Goal: Task Accomplishment & Management: Manage account settings

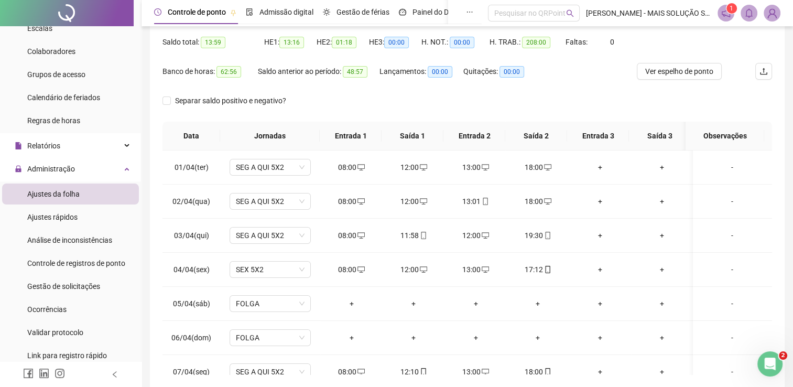
scroll to position [44, 0]
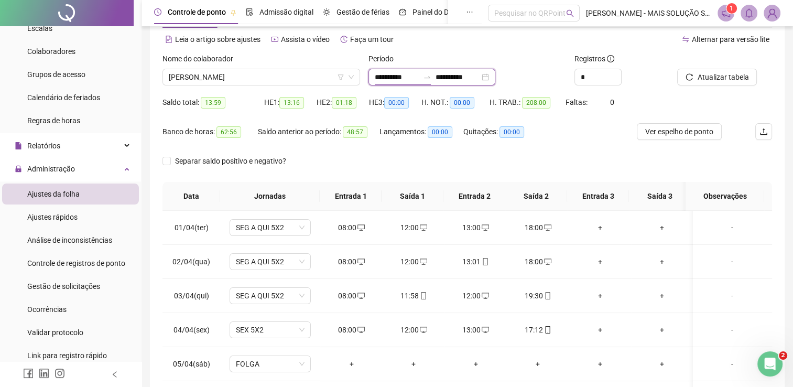
click at [392, 77] on input "**********" at bounding box center [397, 77] width 44 height 12
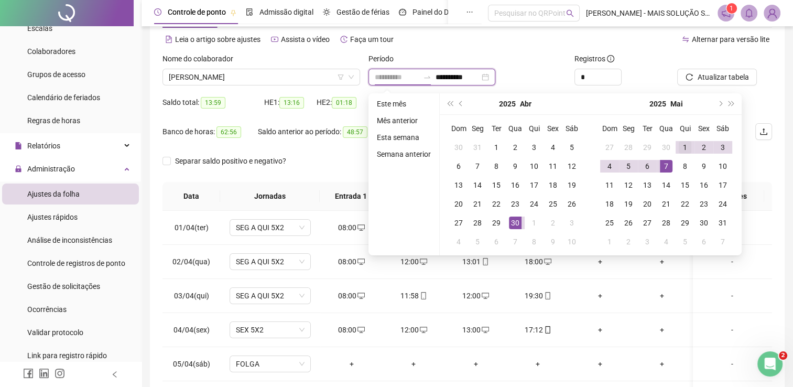
type input "**********"
click at [679, 146] on div "1" at bounding box center [685, 147] width 13 height 13
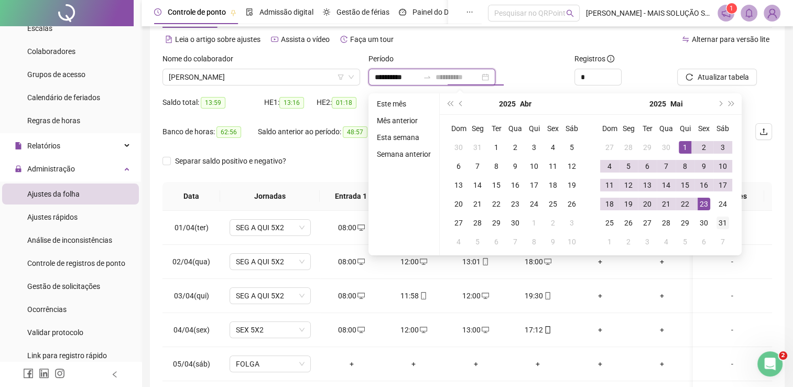
type input "**********"
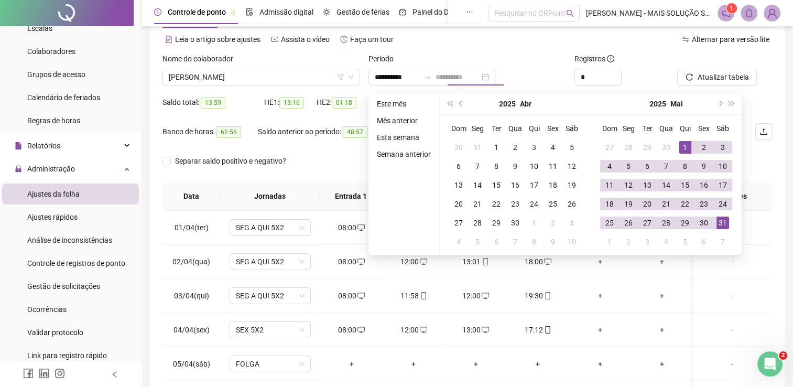
click at [721, 222] on div "31" at bounding box center [722, 222] width 13 height 13
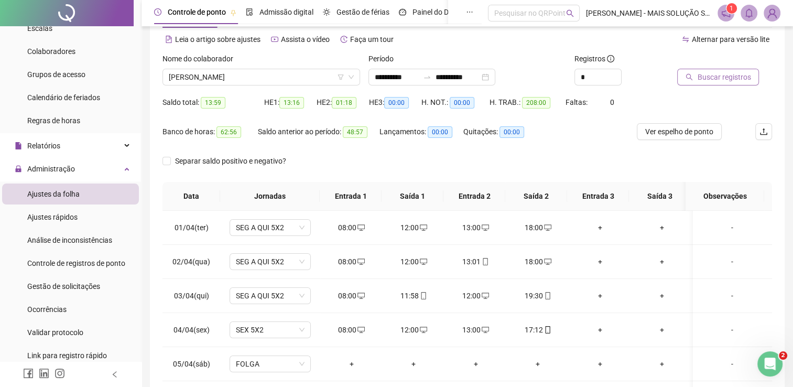
click at [716, 78] on span "Buscar registros" at bounding box center [723, 77] width 53 height 12
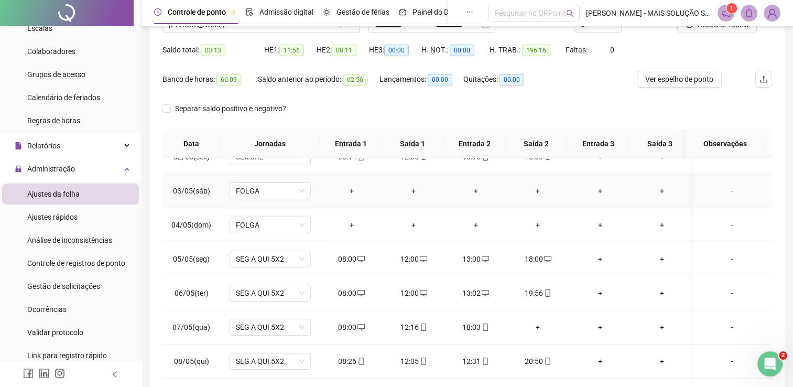
scroll to position [105, 0]
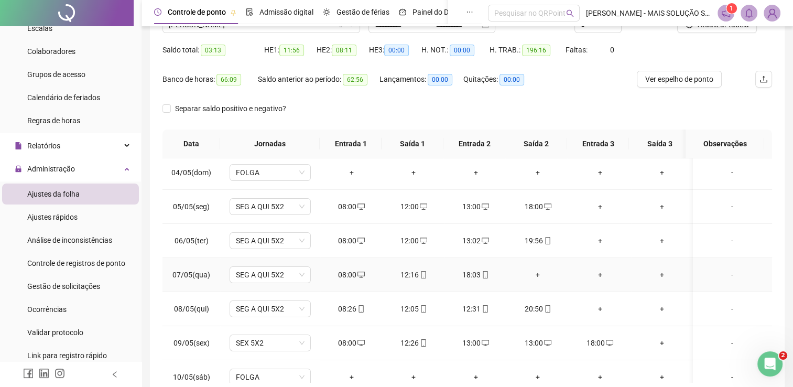
click at [540, 271] on div "+" at bounding box center [538, 275] width 46 height 12
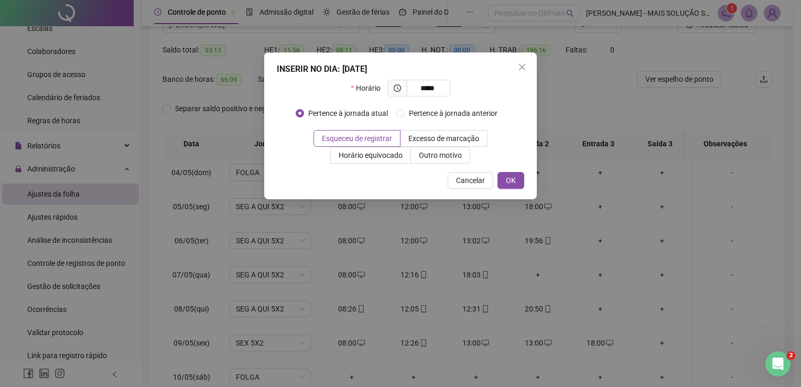
type input "*****"
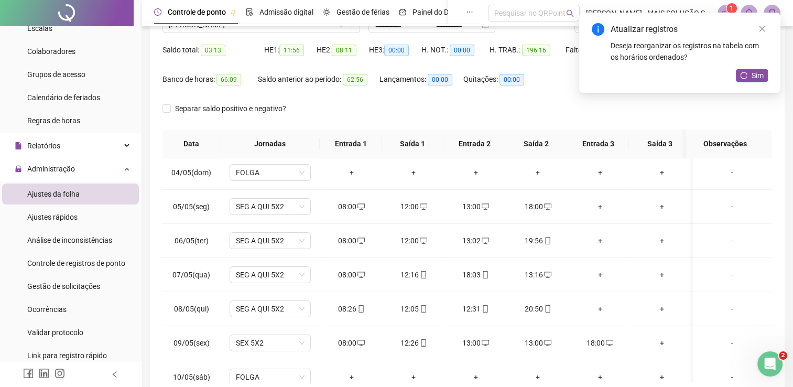
scroll to position [0, 0]
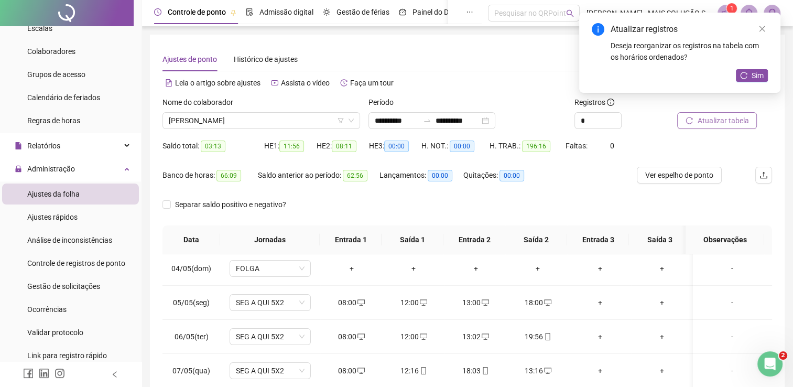
click at [693, 114] on button "Atualizar tabela" at bounding box center [717, 120] width 80 height 17
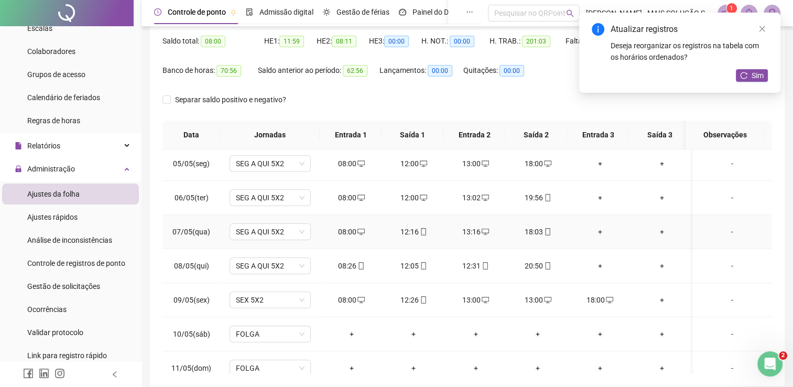
scroll to position [157, 0]
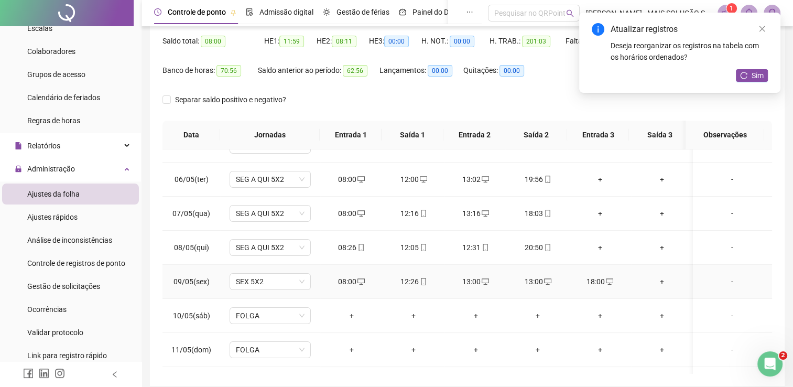
click at [537, 285] on div "13:00" at bounding box center [538, 282] width 46 height 12
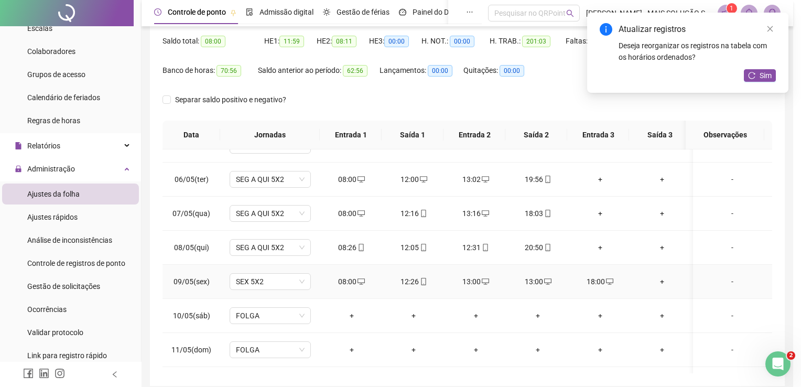
type input "**********"
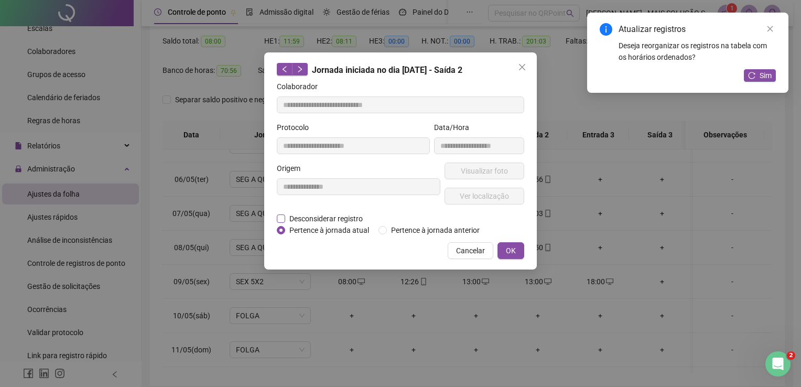
click at [298, 218] on span "Desconsiderar registro" at bounding box center [326, 219] width 82 height 12
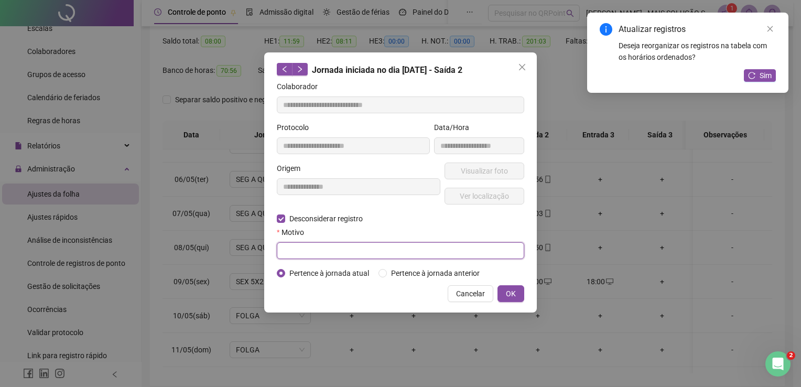
drag, startPoint x: 335, startPoint y: 258, endPoint x: 331, endPoint y: 254, distance: 6.3
click at [333, 256] on div at bounding box center [400, 250] width 247 height 17
click at [331, 254] on input "text" at bounding box center [400, 250] width 247 height 17
type input "*"
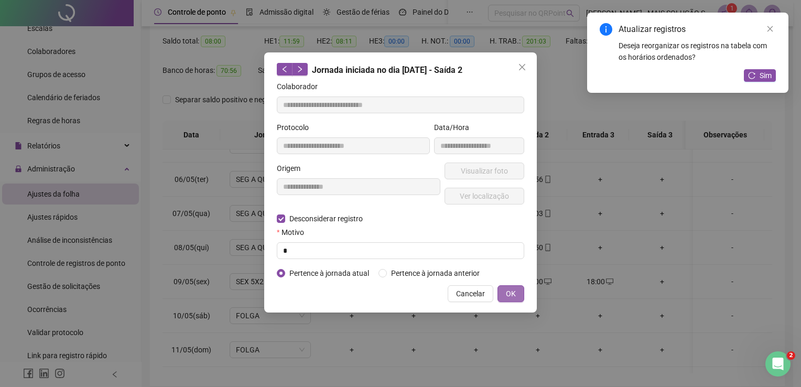
click at [521, 293] on button "OK" at bounding box center [510, 293] width 27 height 17
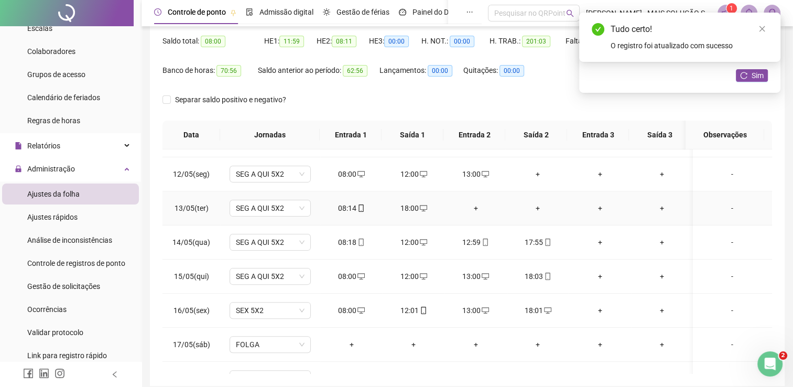
scroll to position [314, 0]
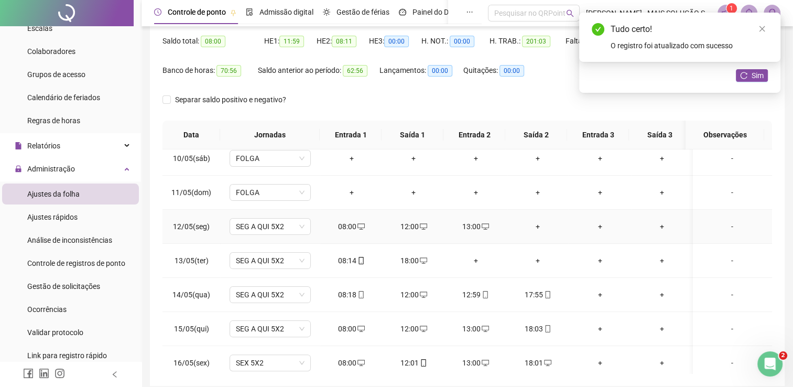
click at [537, 225] on div "+" at bounding box center [538, 227] width 46 height 12
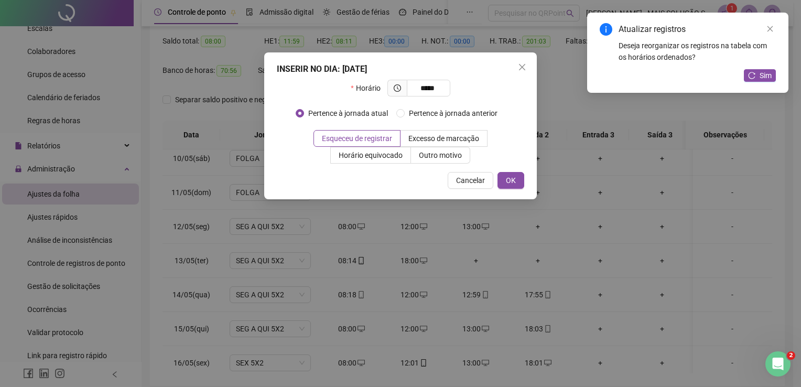
type input "*****"
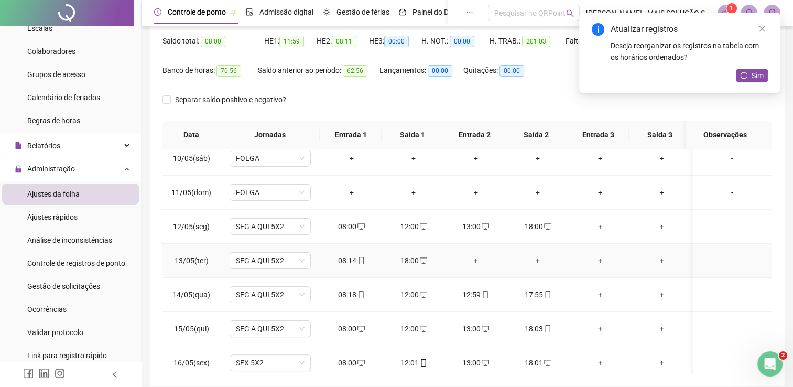
click at [474, 261] on div "+" at bounding box center [476, 261] width 46 height 12
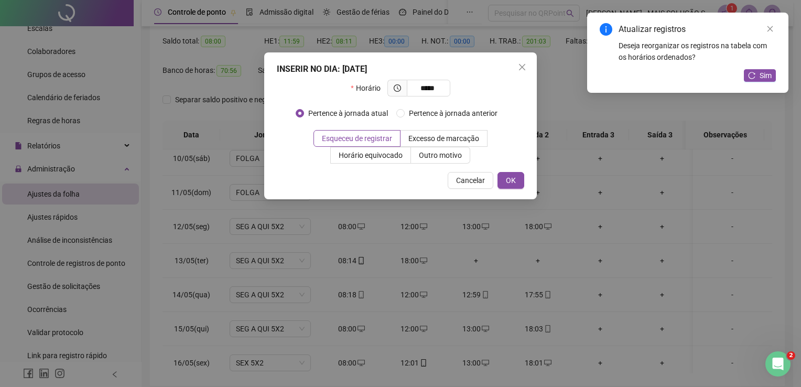
type input "*****"
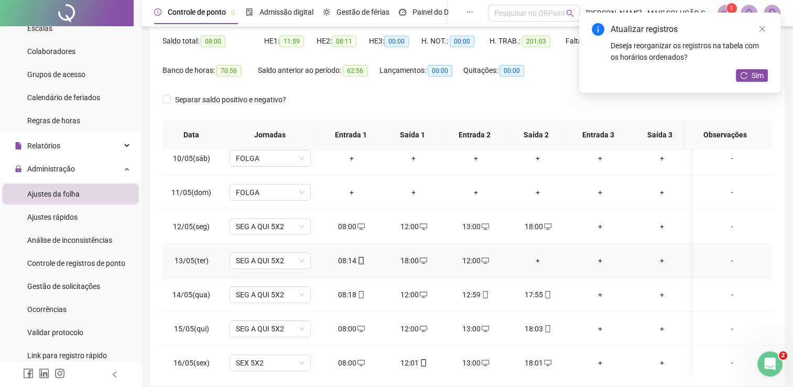
drag, startPoint x: 534, startPoint y: 259, endPoint x: 527, endPoint y: 264, distance: 8.0
click at [534, 260] on div "+" at bounding box center [538, 261] width 46 height 12
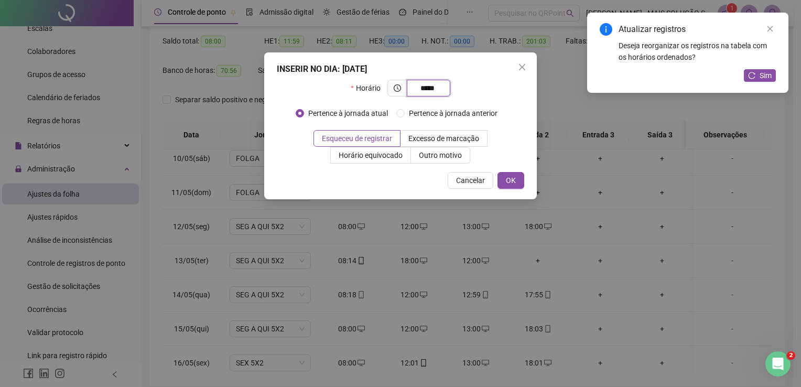
type input "*****"
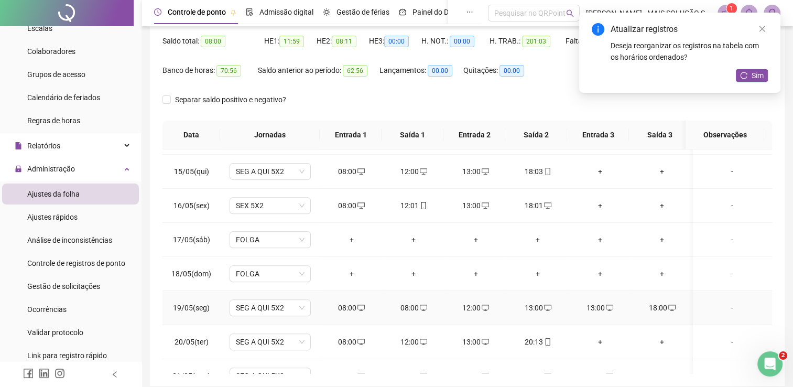
scroll to position [524, 0]
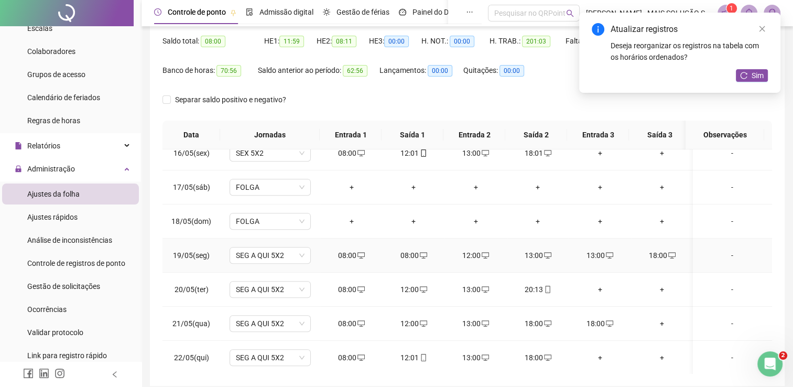
click at [538, 255] on div "13:00" at bounding box center [538, 255] width 46 height 12
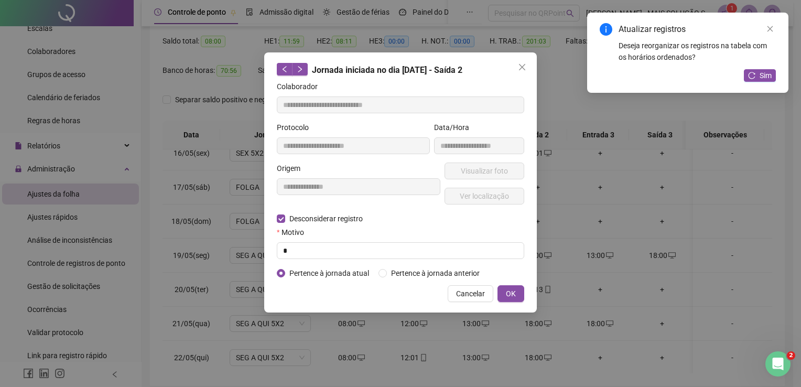
type input "**********"
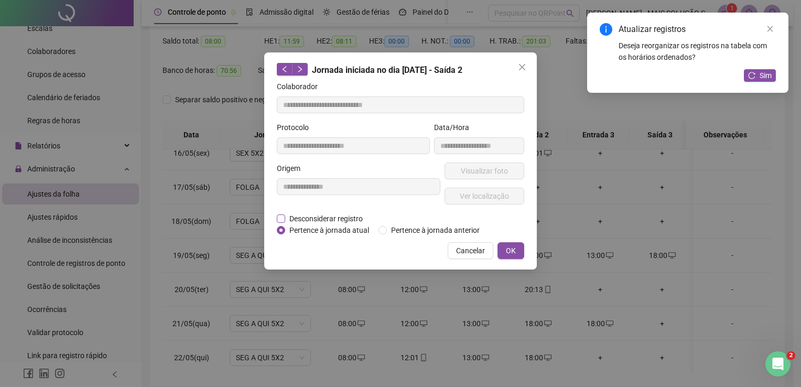
click at [295, 218] on span "Desconsiderar registro" at bounding box center [326, 219] width 82 height 12
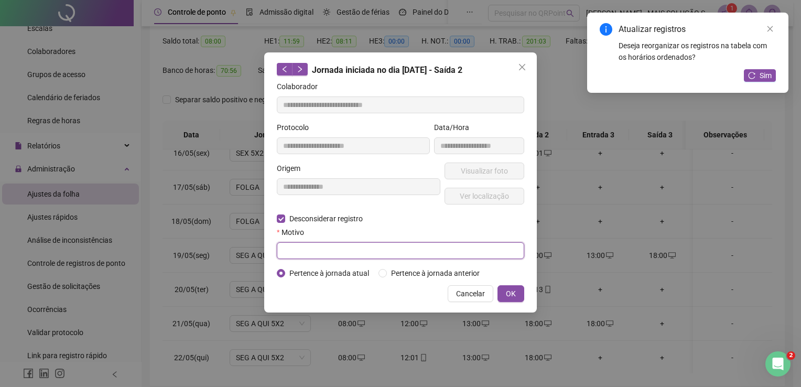
click at [301, 245] on input "text" at bounding box center [400, 250] width 247 height 17
type input "*"
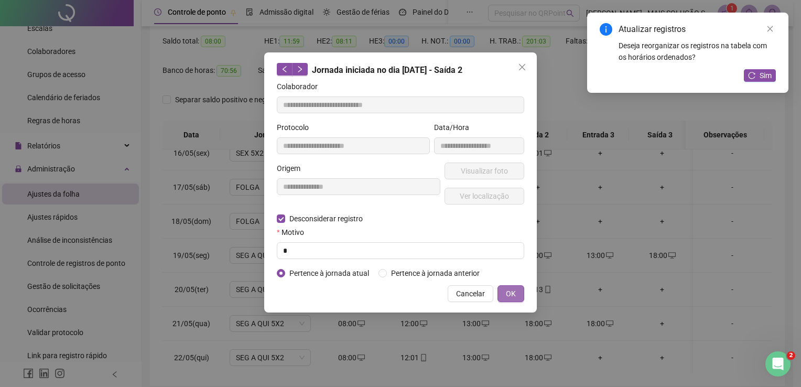
click at [512, 293] on span "OK" at bounding box center [511, 294] width 10 height 12
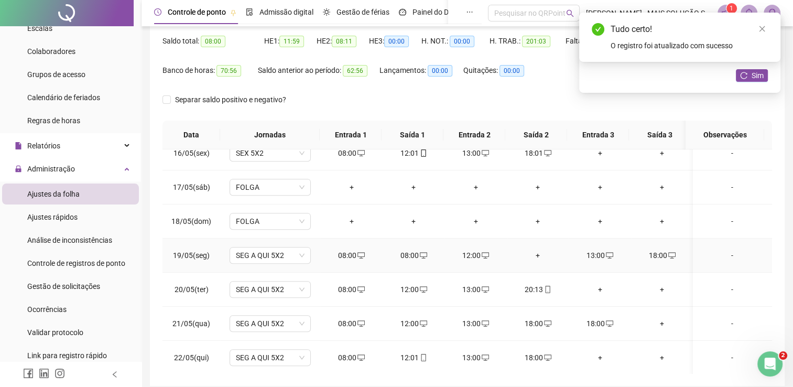
click at [415, 257] on div "08:00" at bounding box center [414, 255] width 46 height 12
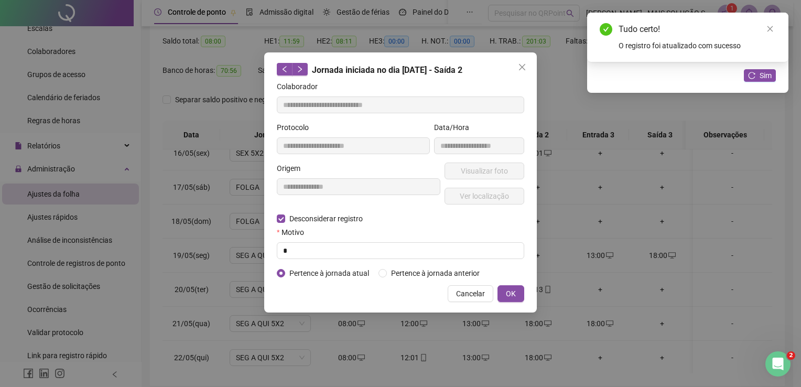
type input "**********"
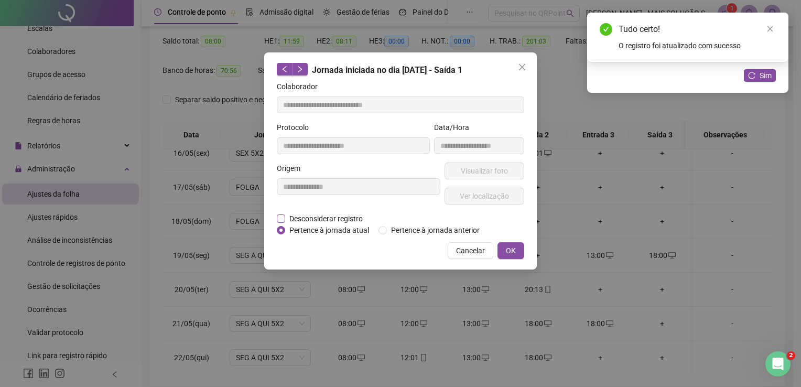
click at [303, 218] on span "Desconsiderar registro" at bounding box center [326, 219] width 82 height 12
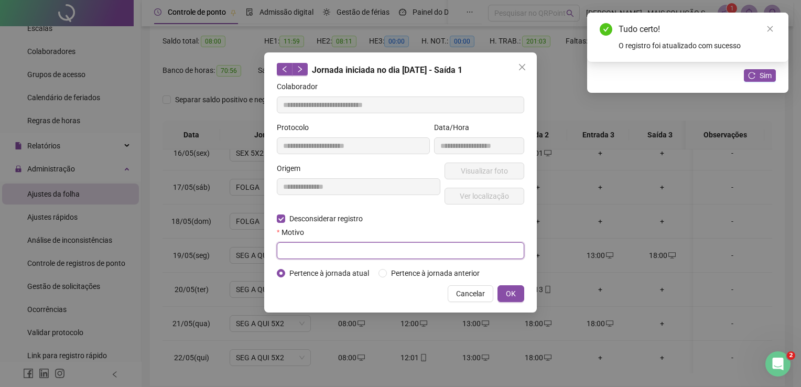
click at [308, 250] on input "text" at bounding box center [400, 250] width 247 height 17
type input "*"
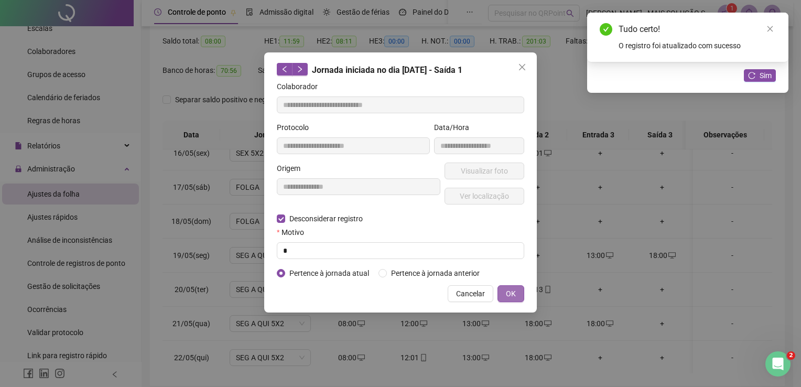
click at [510, 298] on span "OK" at bounding box center [511, 294] width 10 height 12
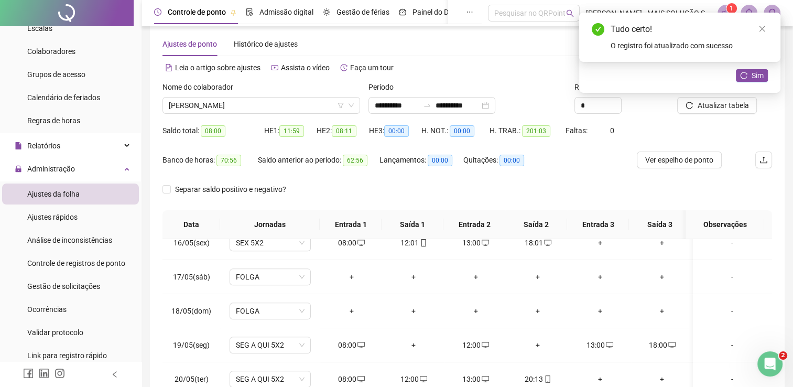
scroll to position [0, 0]
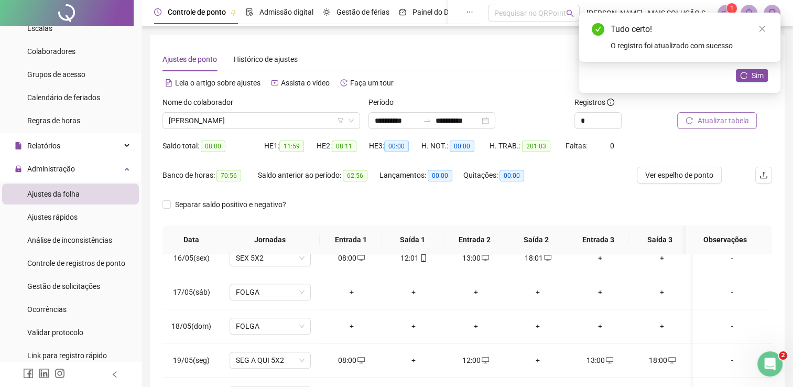
click at [690, 121] on icon "reload" at bounding box center [689, 120] width 7 height 7
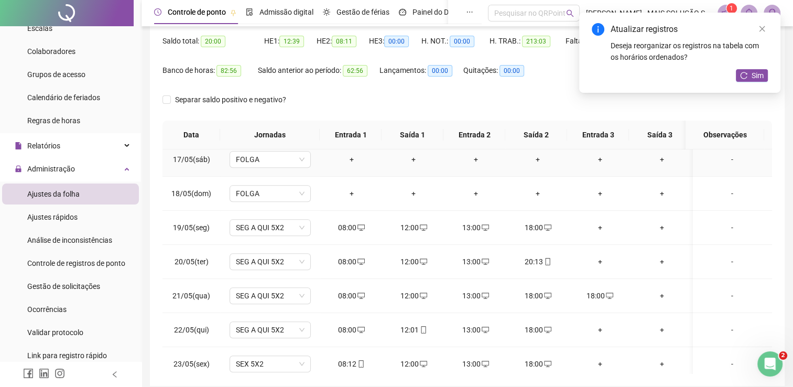
scroll to position [577, 0]
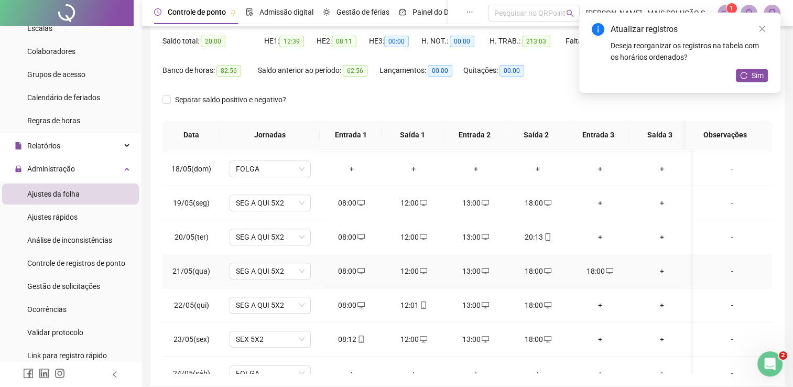
click at [544, 269] on icon "desktop" at bounding box center [547, 270] width 7 height 7
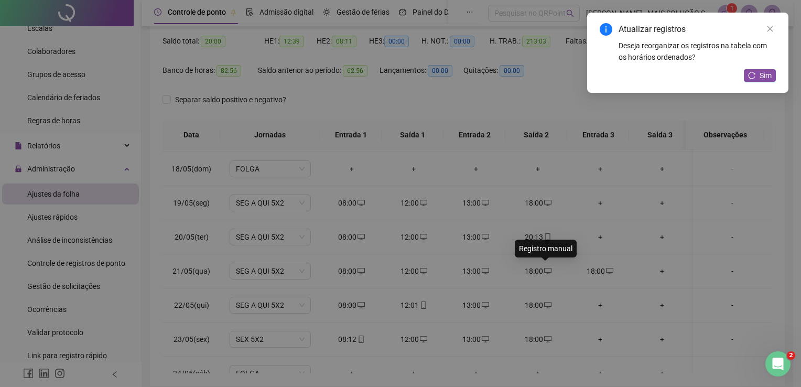
type input "**********"
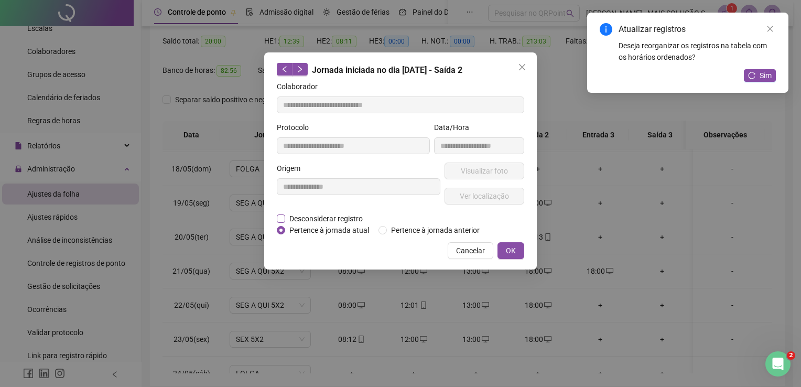
click at [299, 215] on span "Desconsiderar registro" at bounding box center [326, 219] width 82 height 12
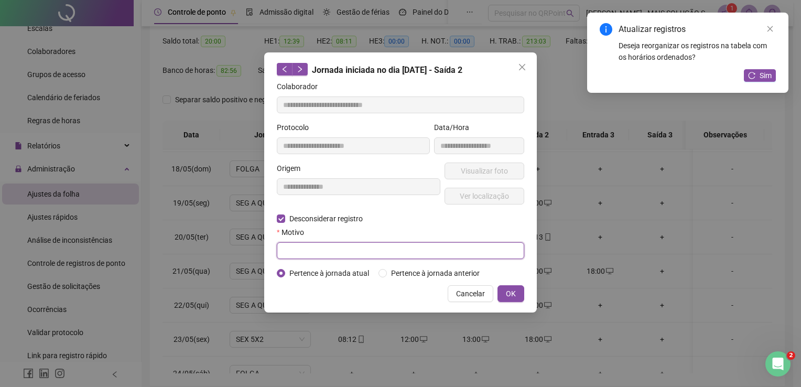
click at [301, 247] on input "text" at bounding box center [400, 250] width 247 height 17
type input "*"
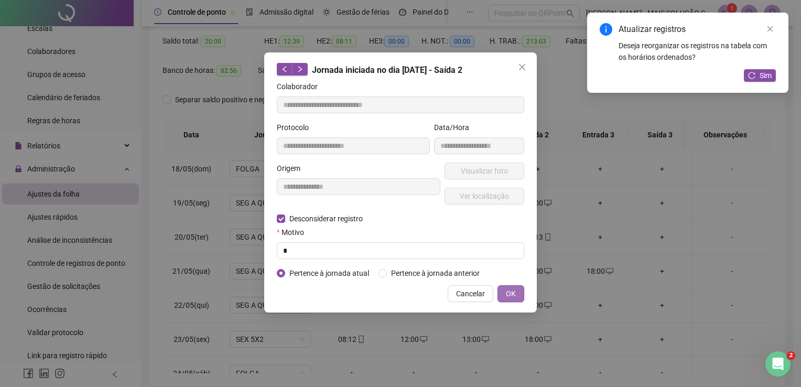
click at [509, 295] on span "OK" at bounding box center [511, 294] width 10 height 12
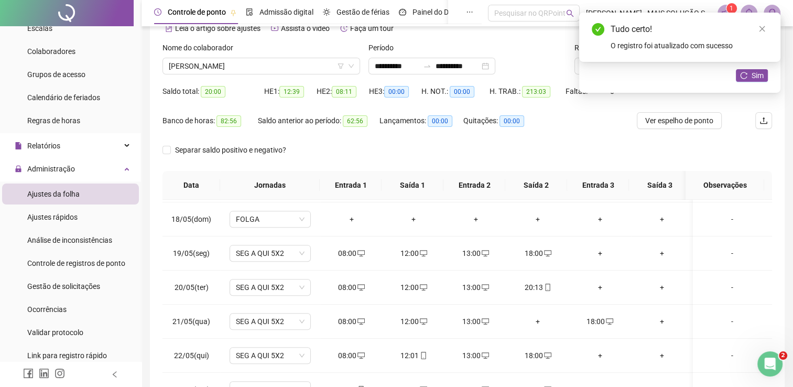
scroll to position [0, 0]
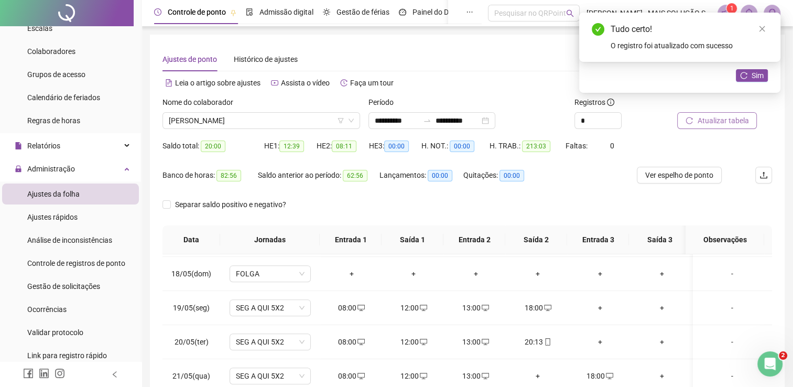
click at [719, 116] on span "Atualizar tabela" at bounding box center [722, 121] width 51 height 12
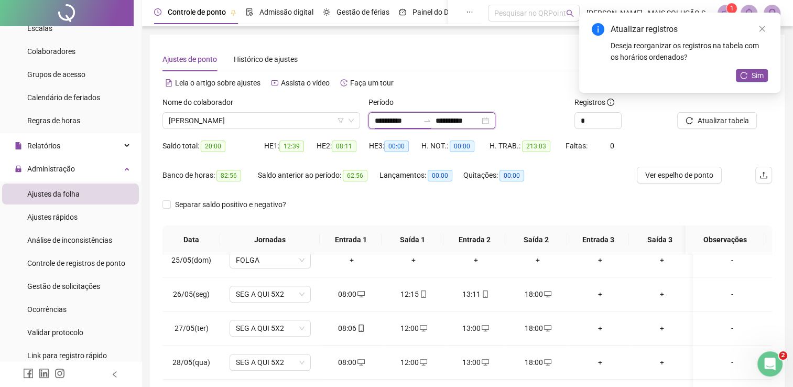
click at [396, 121] on input "**********" at bounding box center [397, 121] width 44 height 12
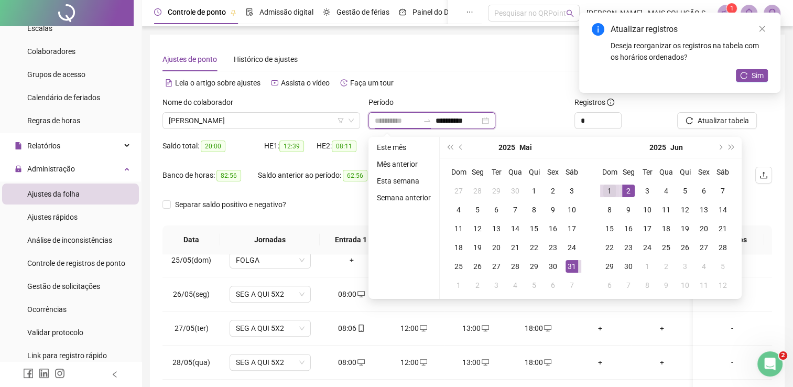
type input "**********"
click at [610, 187] on div "1" at bounding box center [609, 190] width 13 height 13
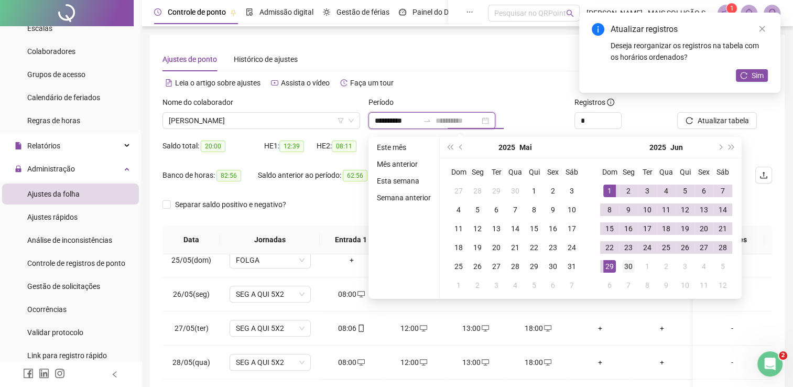
type input "**********"
drag, startPoint x: 626, startPoint y: 273, endPoint x: 637, endPoint y: 255, distance: 20.9
click at [627, 273] on td "30" at bounding box center [628, 266] width 19 height 19
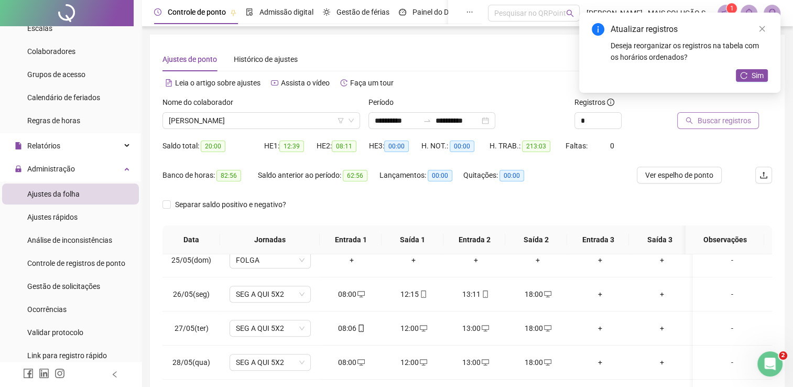
click at [716, 123] on span "Buscar registros" at bounding box center [723, 121] width 53 height 12
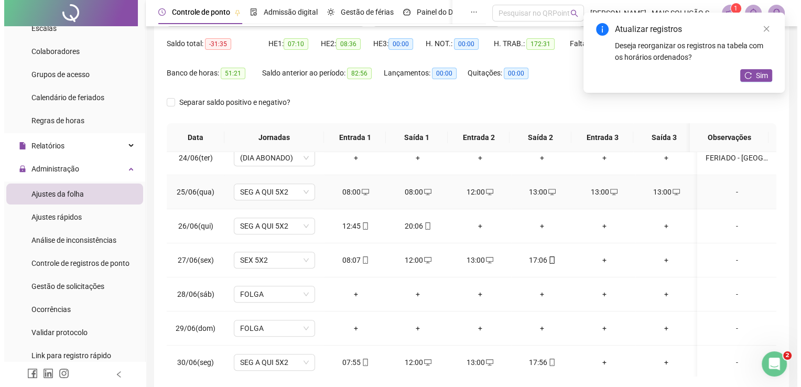
scroll to position [105, 0]
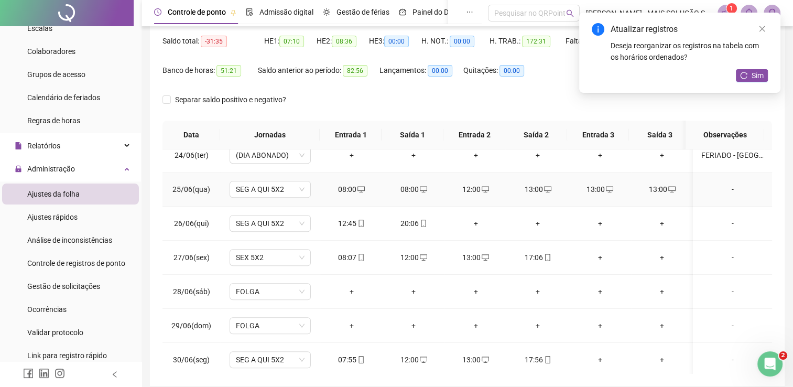
click at [598, 188] on div "13:00" at bounding box center [600, 189] width 46 height 12
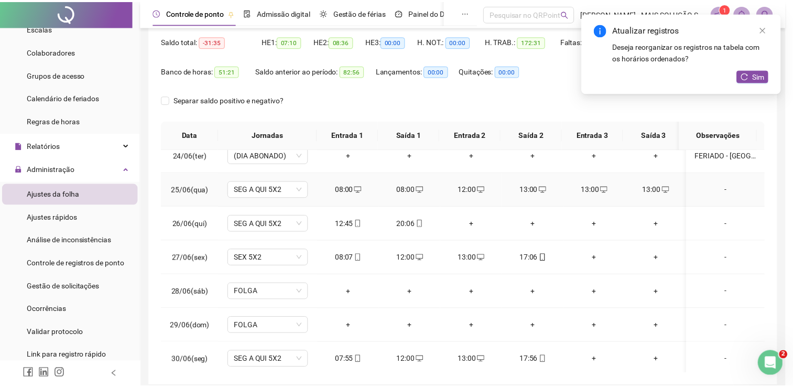
scroll to position [803, 0]
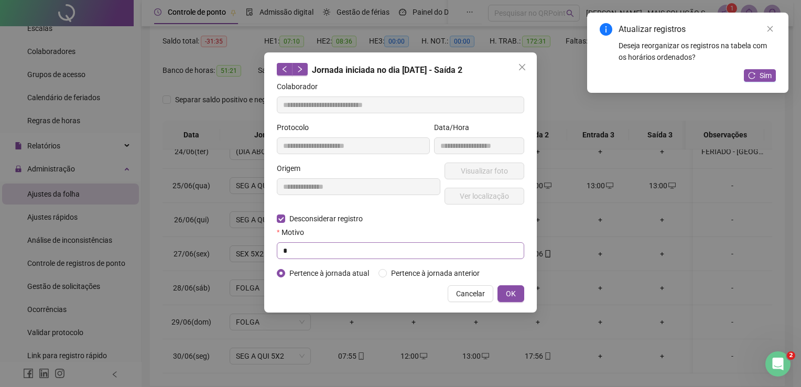
type input "**********"
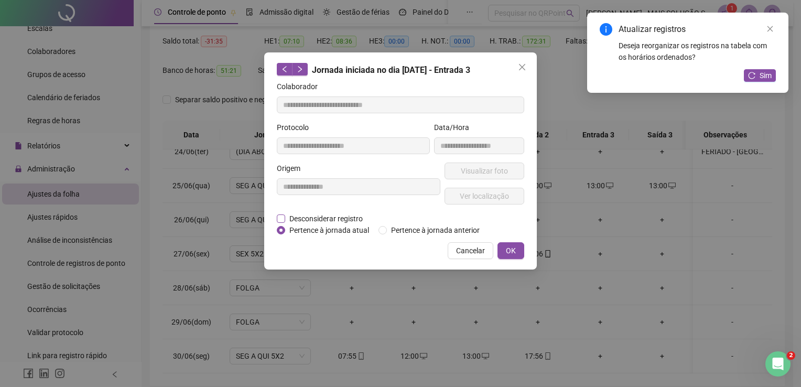
click at [323, 219] on span "Desconsiderar registro" at bounding box center [326, 219] width 82 height 12
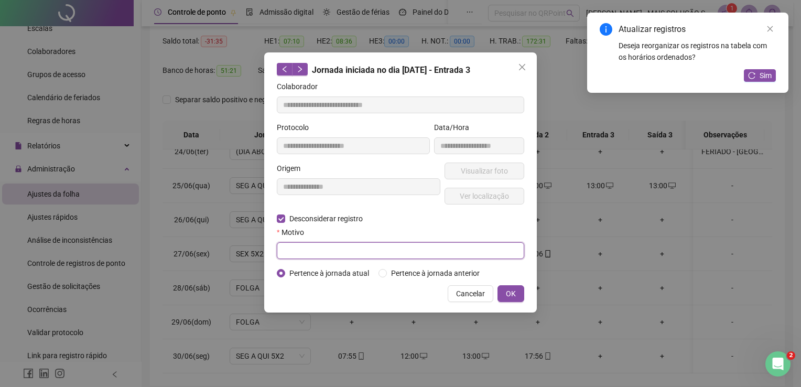
click at [322, 253] on input "text" at bounding box center [400, 250] width 247 height 17
type input "*"
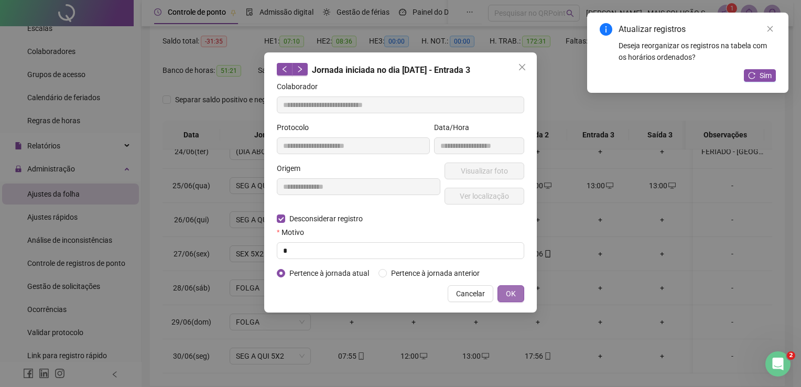
click at [506, 292] on span "OK" at bounding box center [511, 294] width 10 height 12
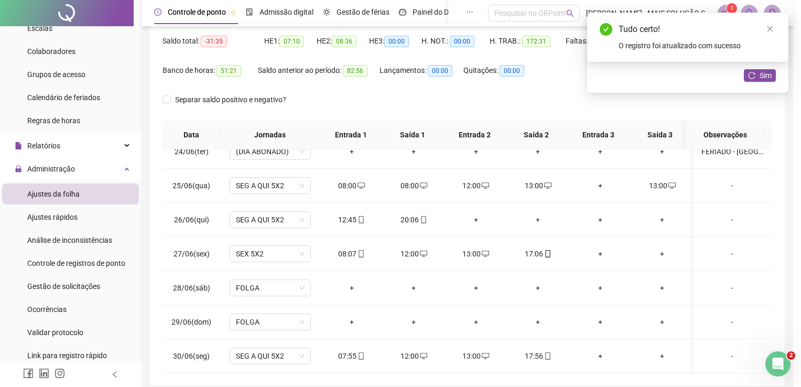
scroll to position [795, 0]
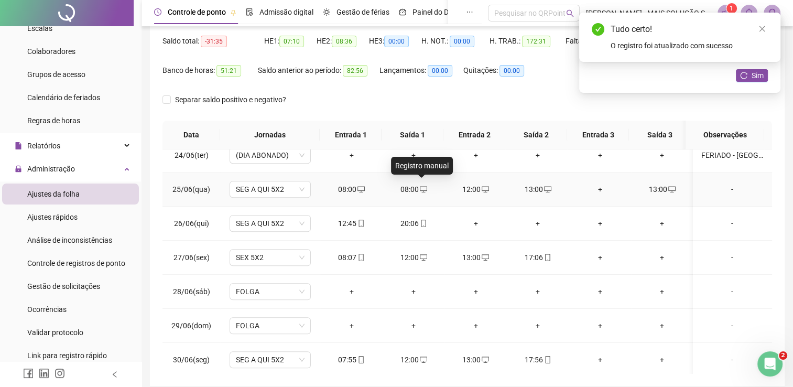
click at [421, 187] on icon "desktop" at bounding box center [423, 189] width 7 height 7
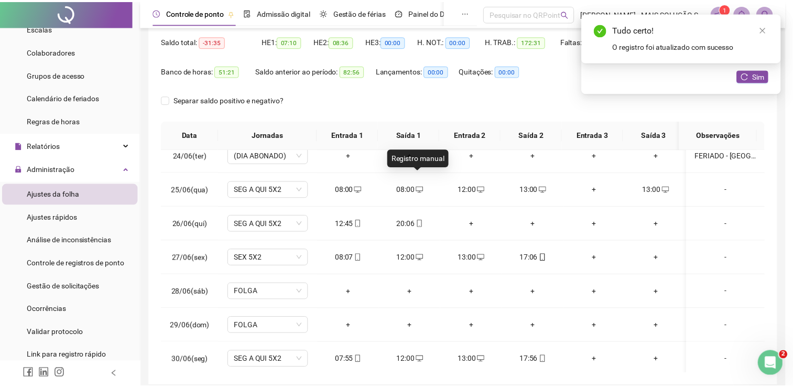
scroll to position [803, 0]
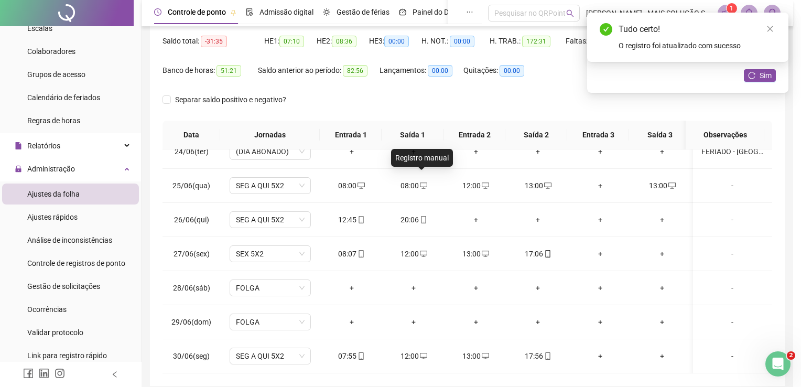
type input "**********"
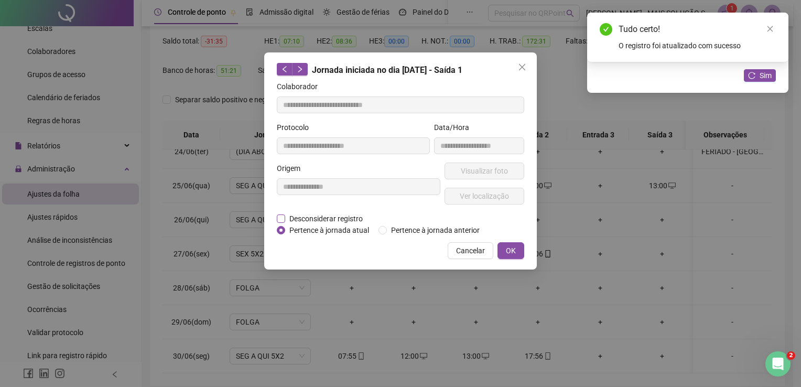
click at [340, 221] on span "Desconsiderar registro" at bounding box center [326, 219] width 82 height 12
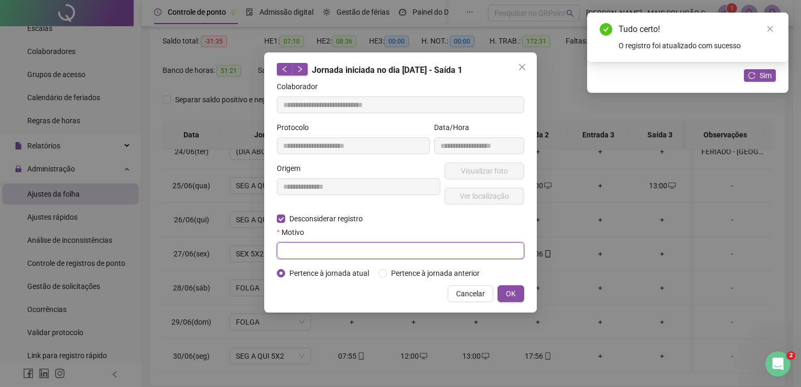
click at [323, 251] on input "text" at bounding box center [400, 250] width 247 height 17
type input "*"
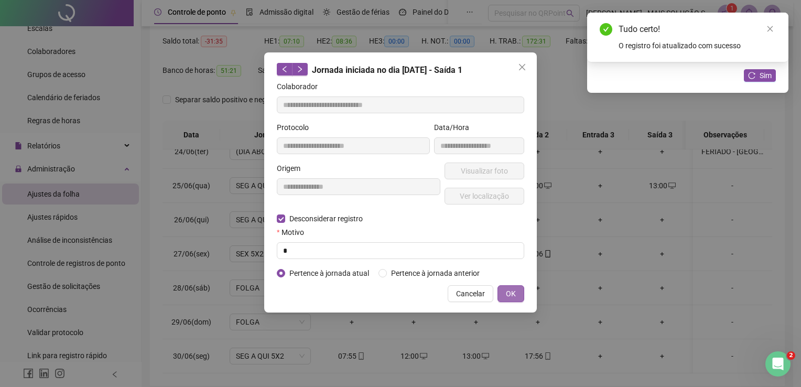
click at [501, 290] on button "OK" at bounding box center [510, 293] width 27 height 17
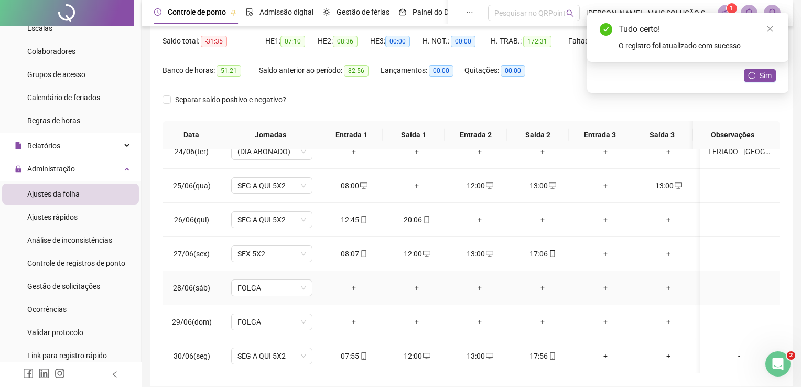
scroll to position [795, 0]
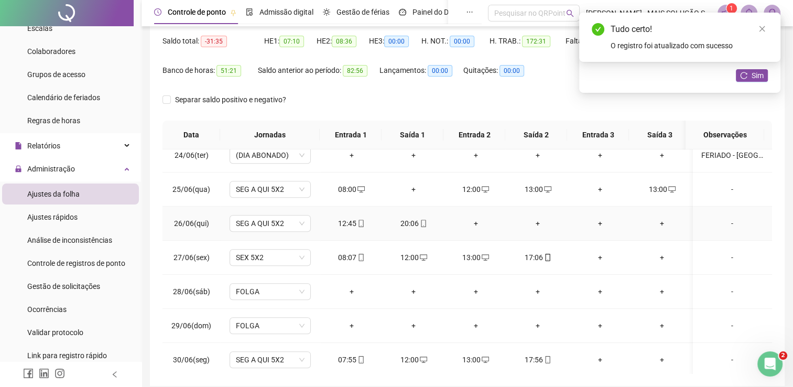
click at [472, 219] on div "+" at bounding box center [476, 224] width 46 height 12
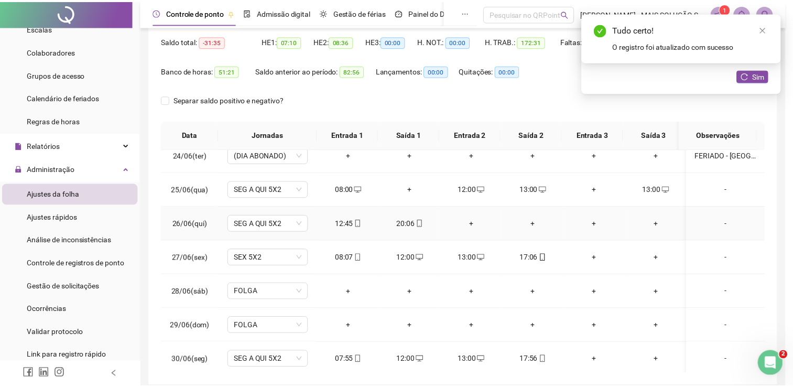
scroll to position [803, 0]
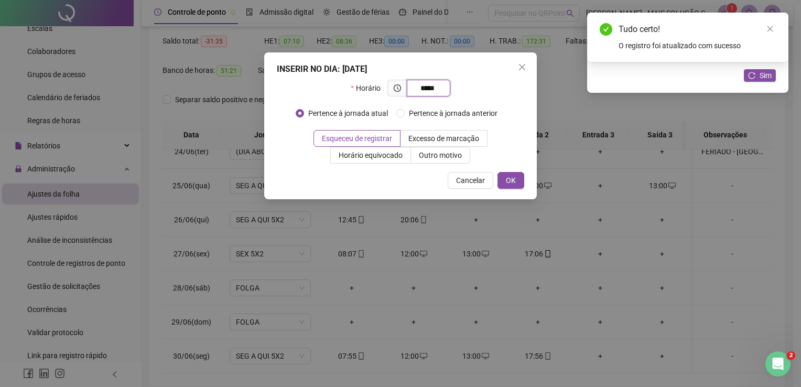
type input "*****"
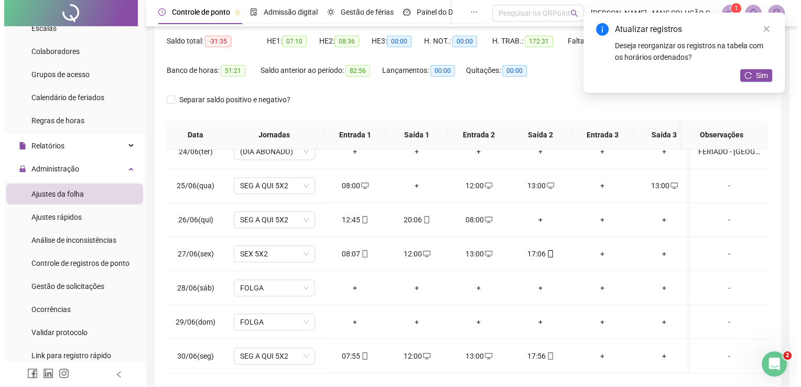
scroll to position [795, 0]
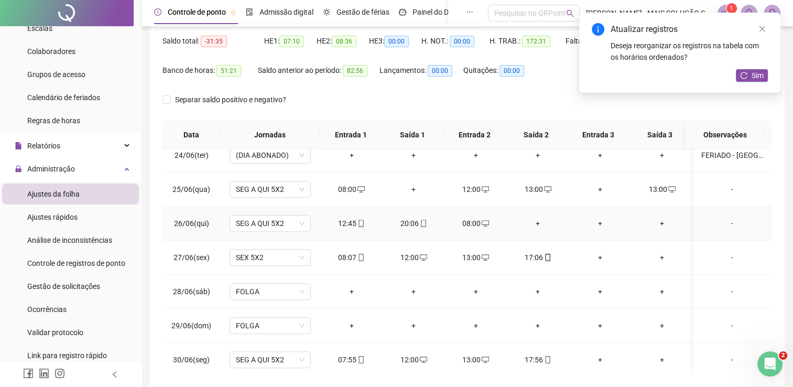
click at [535, 218] on div "+" at bounding box center [538, 224] width 46 height 12
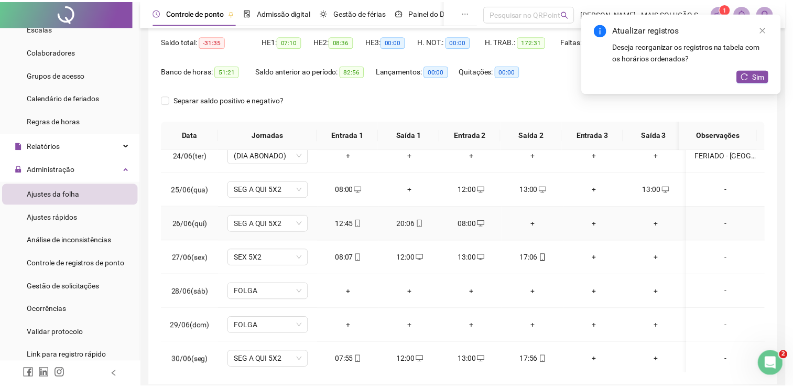
scroll to position [803, 0]
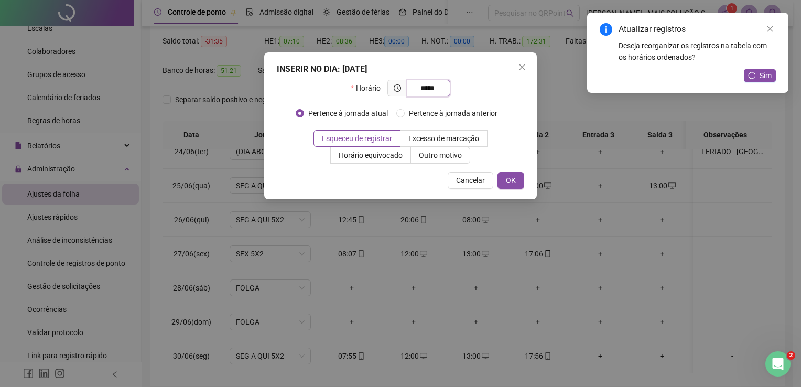
type input "*****"
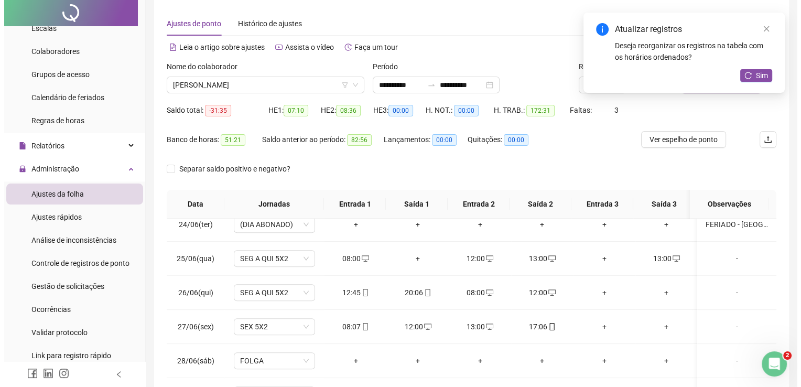
scroll to position [0, 0]
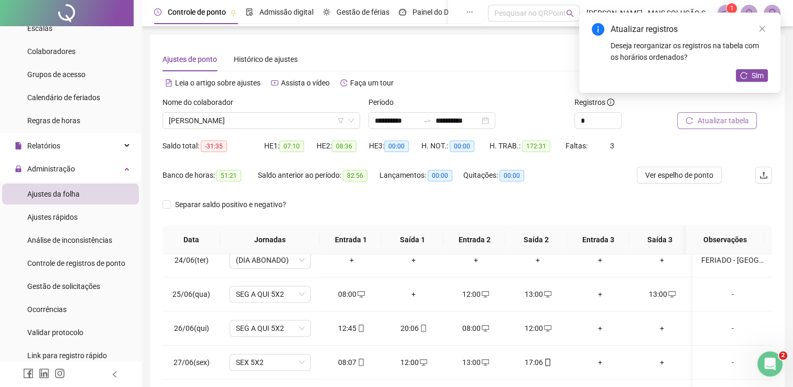
click at [714, 113] on button "Atualizar tabela" at bounding box center [717, 120] width 80 height 17
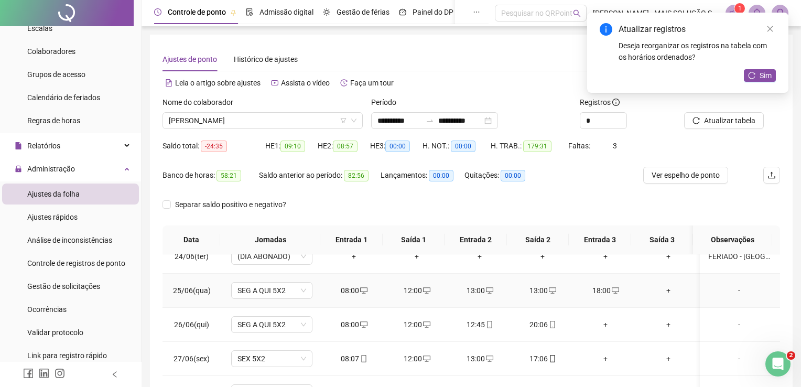
scroll to position [795, 0]
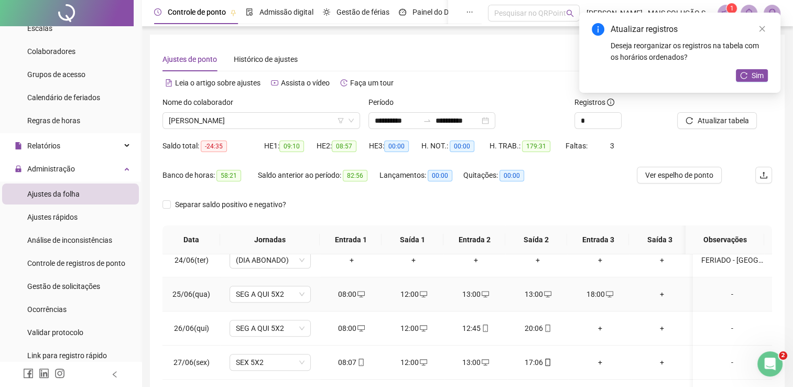
click at [534, 290] on div "13:00" at bounding box center [538, 294] width 46 height 12
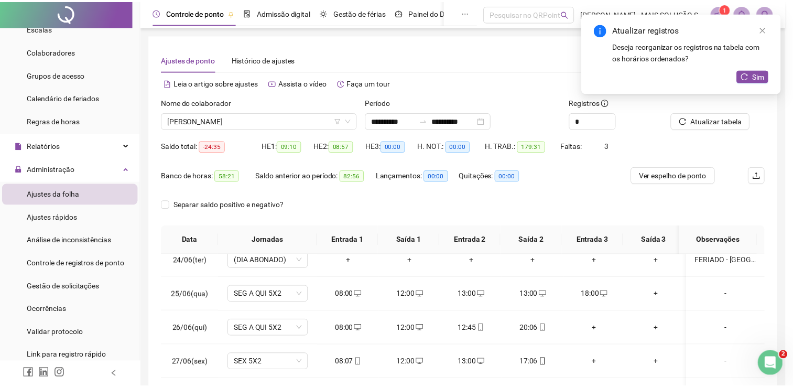
scroll to position [803, 0]
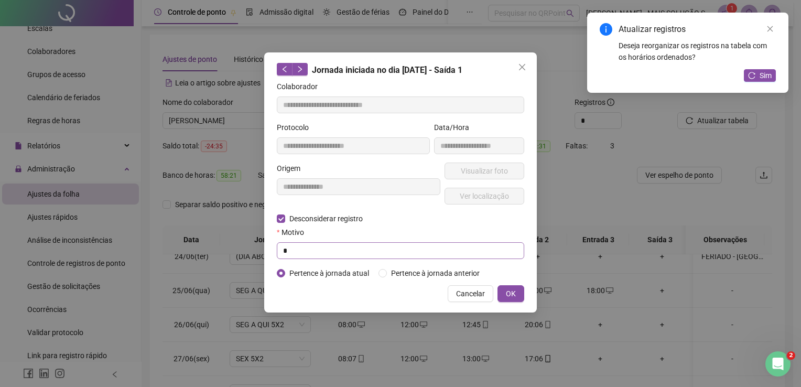
type input "**********"
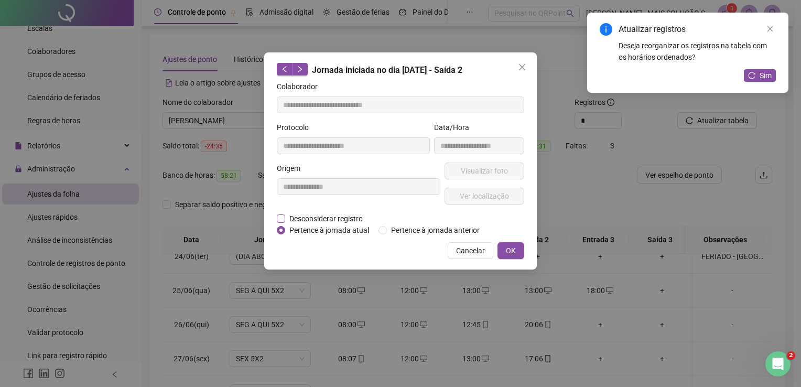
click at [308, 218] on span "Desconsiderar registro" at bounding box center [326, 219] width 82 height 12
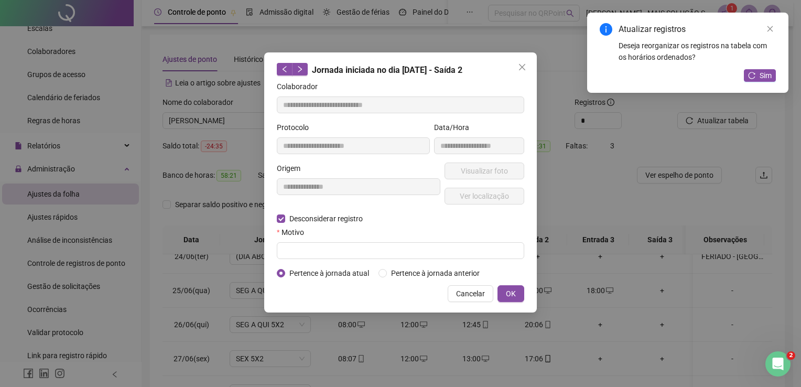
click at [308, 237] on label "Motivo" at bounding box center [294, 232] width 34 height 12
click at [310, 249] on input "text" at bounding box center [400, 250] width 247 height 17
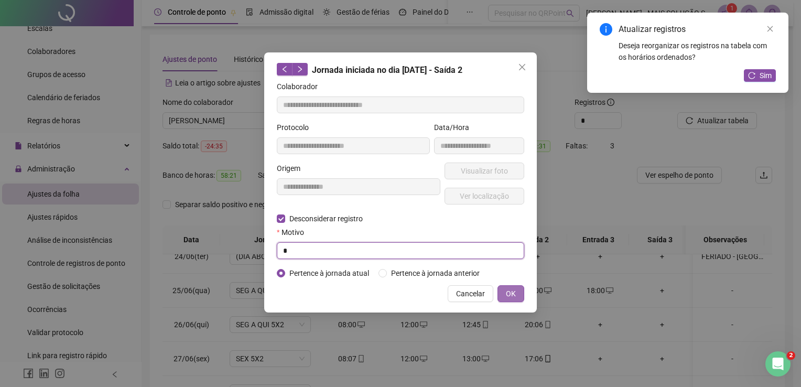
type input "*"
click at [506, 293] on span "OK" at bounding box center [511, 294] width 10 height 12
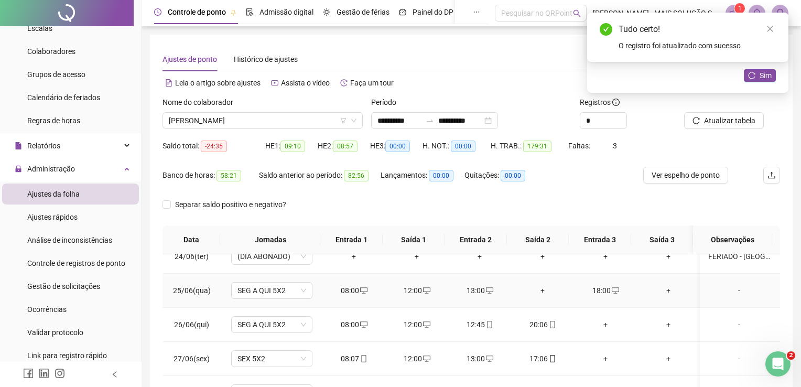
scroll to position [795, 0]
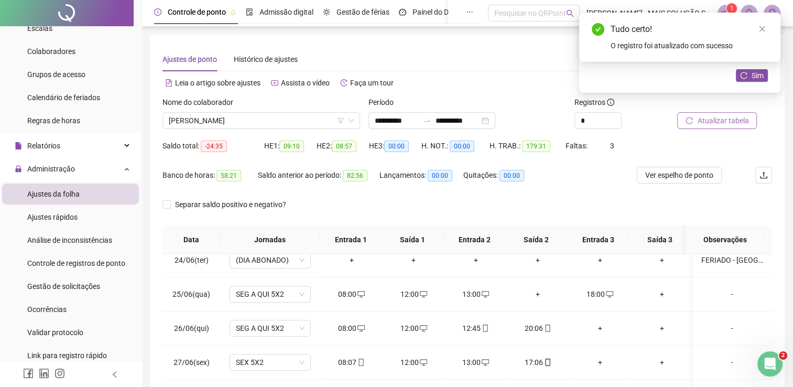
click at [720, 122] on span "Atualizar tabela" at bounding box center [722, 121] width 51 height 12
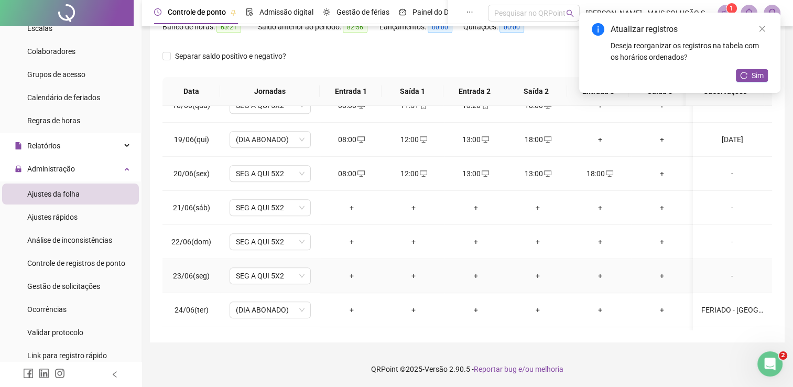
scroll to position [585, 0]
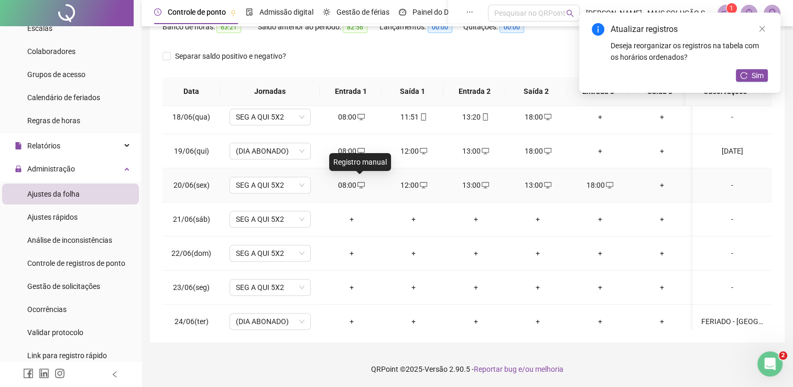
click at [360, 183] on icon "desktop" at bounding box center [360, 184] width 7 height 7
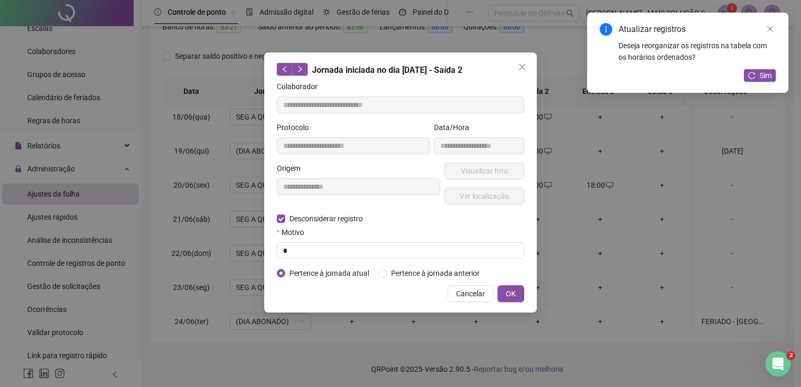
type input "**********"
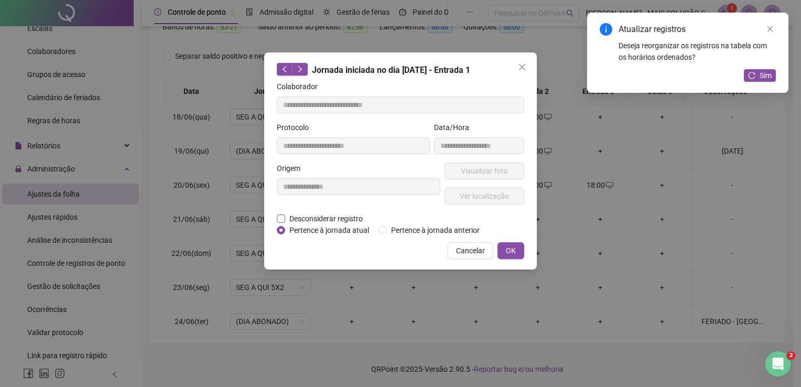
click at [304, 219] on span "Desconsiderar registro" at bounding box center [326, 219] width 82 height 12
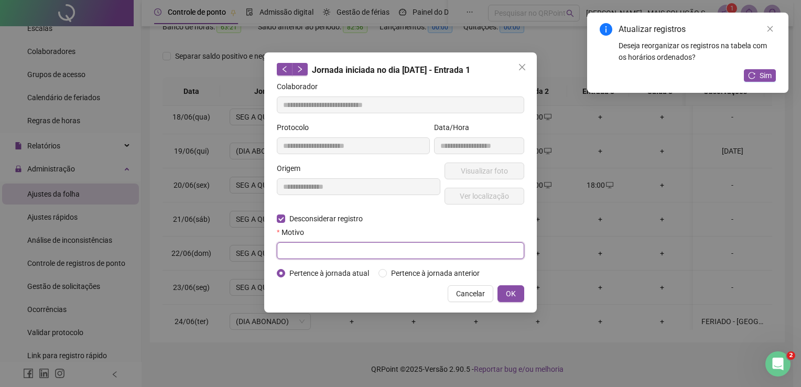
click at [311, 244] on input "text" at bounding box center [400, 250] width 247 height 17
type input "*"
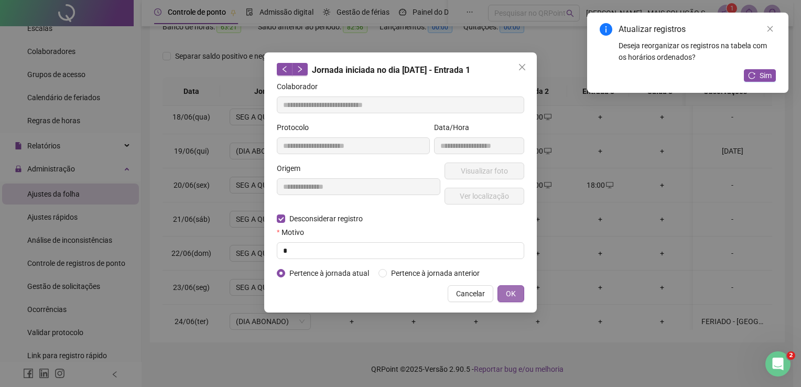
click at [515, 290] on span "OK" at bounding box center [511, 294] width 10 height 12
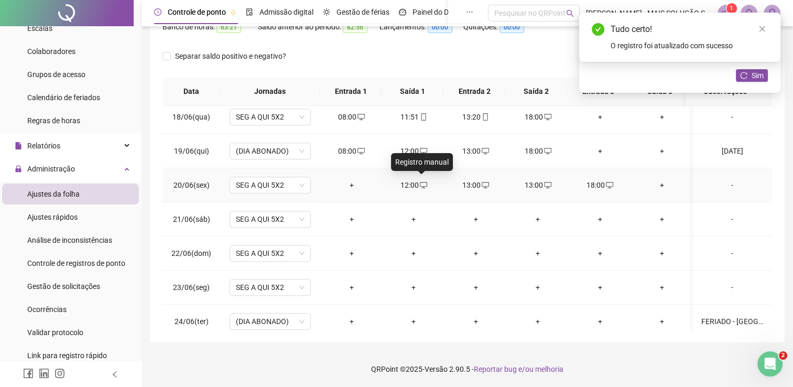
click at [421, 182] on icon "desktop" at bounding box center [423, 185] width 7 height 6
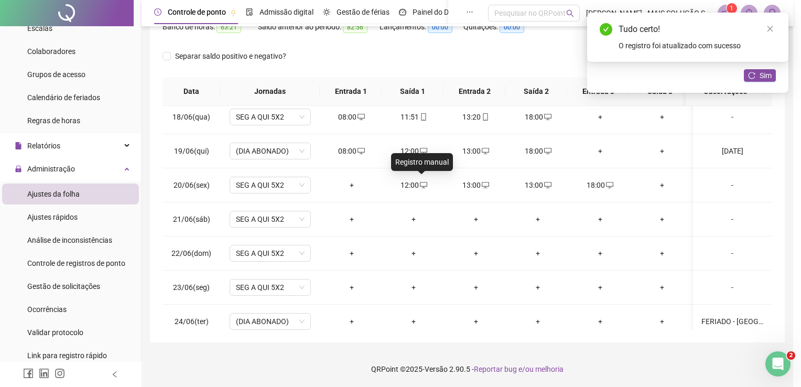
type input "**********"
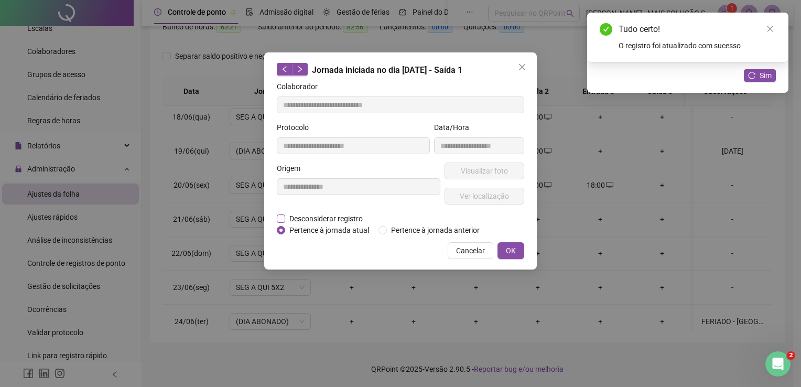
click at [315, 218] on span "Desconsiderar registro" at bounding box center [326, 219] width 82 height 12
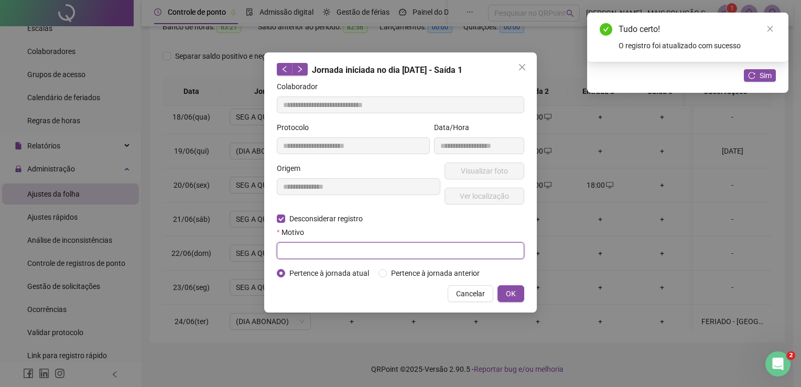
click at [312, 248] on input "text" at bounding box center [400, 250] width 247 height 17
type input "*"
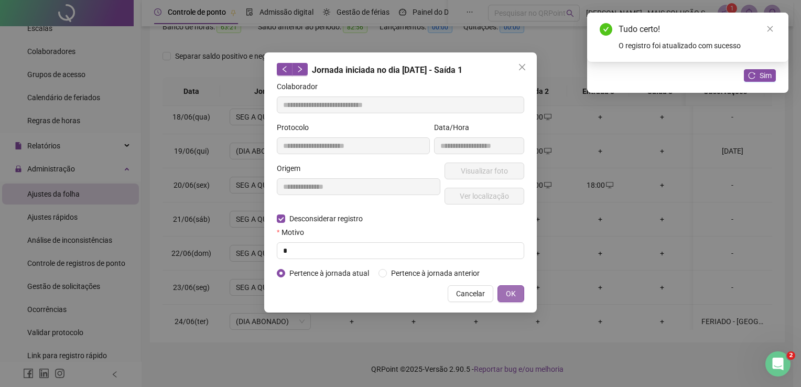
click at [510, 289] on span "OK" at bounding box center [511, 294] width 10 height 12
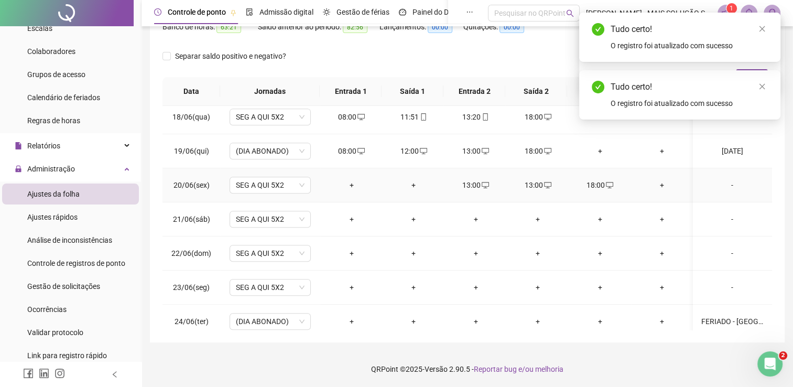
click at [544, 181] on icon "desktop" at bounding box center [547, 184] width 7 height 7
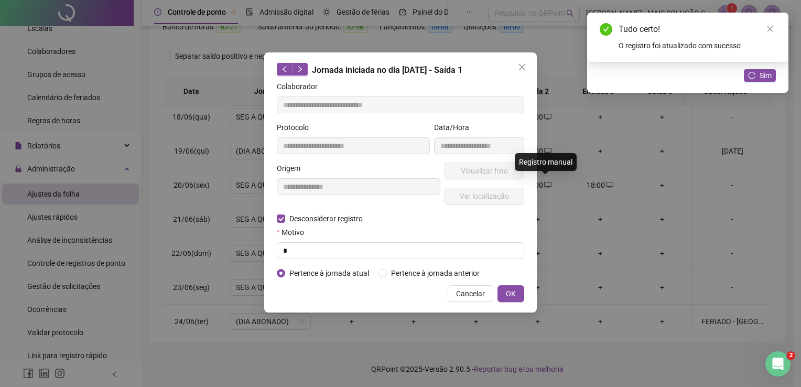
type input "**********"
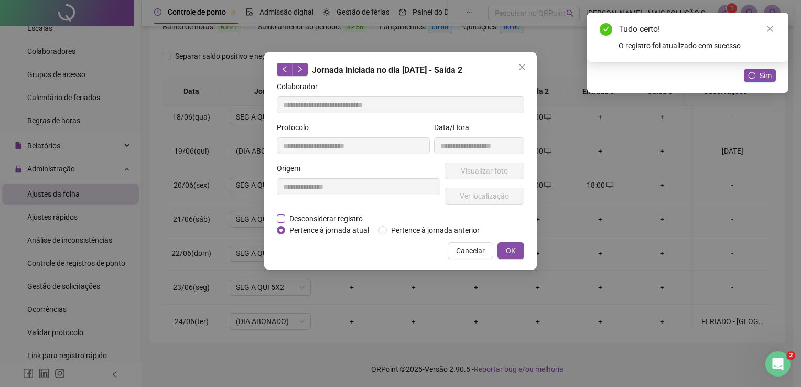
click at [293, 218] on span "Desconsiderar registro" at bounding box center [326, 219] width 82 height 12
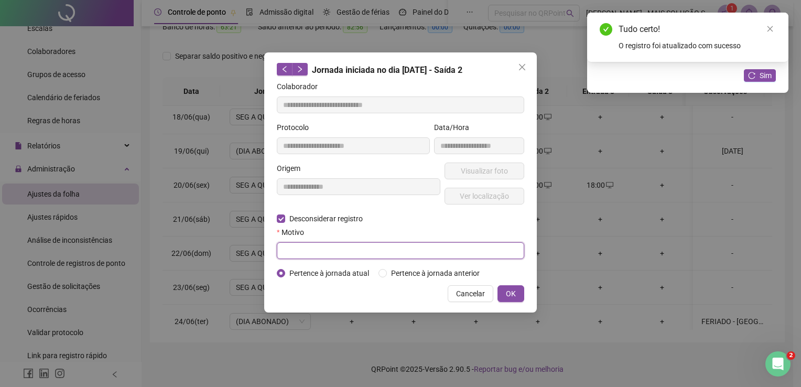
click at [318, 243] on input "text" at bounding box center [400, 250] width 247 height 17
type input "*"
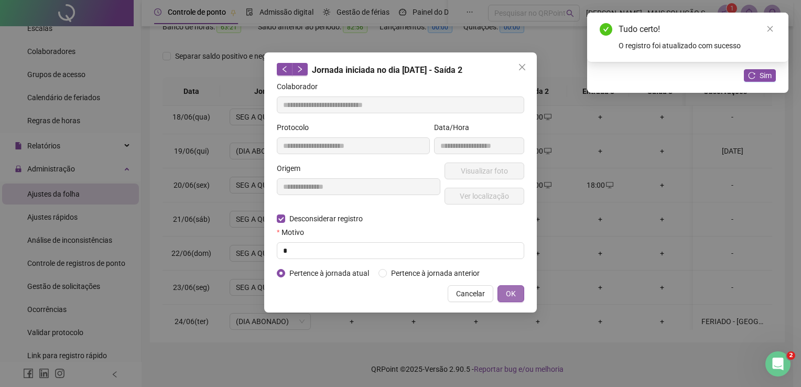
click at [509, 296] on span "OK" at bounding box center [511, 294] width 10 height 12
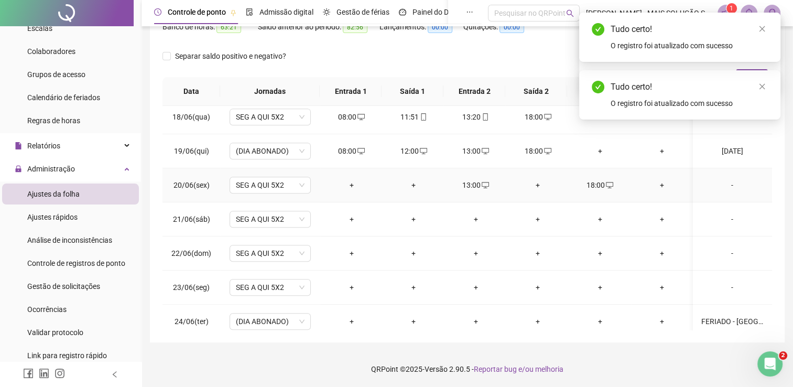
click at [607, 183] on icon "desktop" at bounding box center [609, 185] width 7 height 6
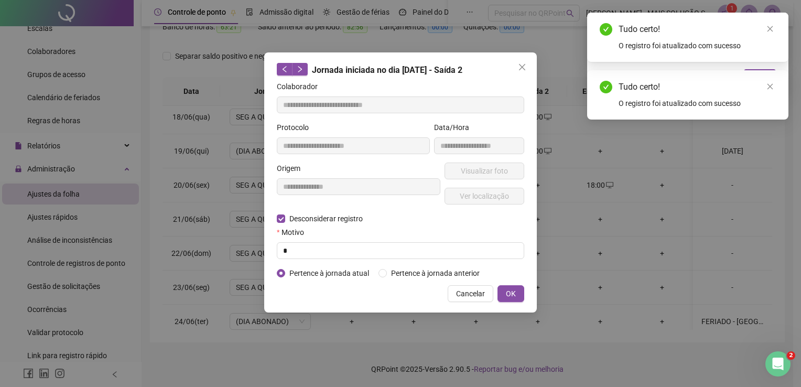
type input "**********"
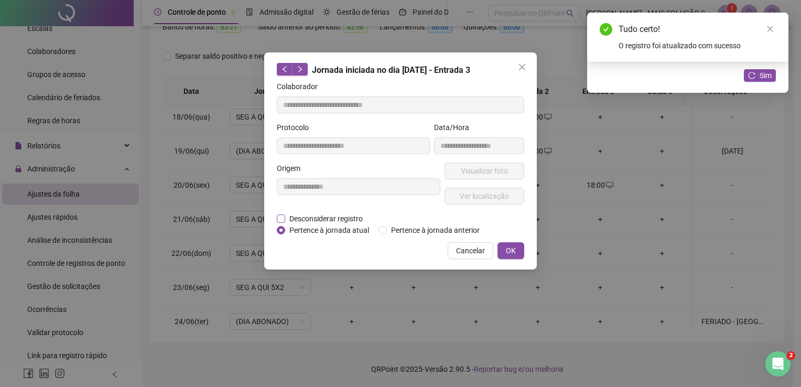
click at [288, 215] on span "Desconsiderar registro" at bounding box center [326, 219] width 82 height 12
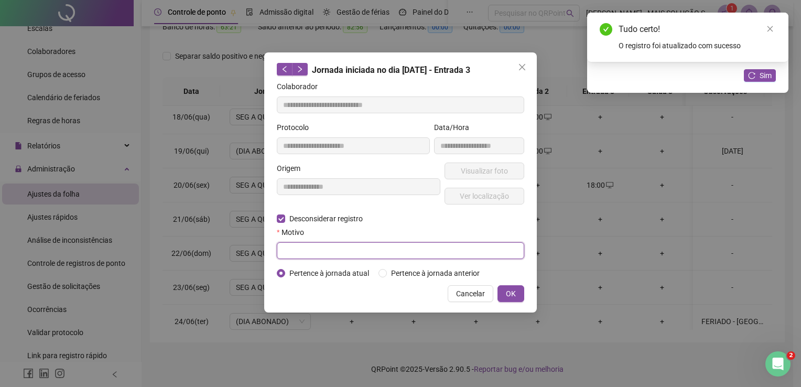
click at [298, 244] on input "text" at bounding box center [400, 250] width 247 height 17
type input "*"
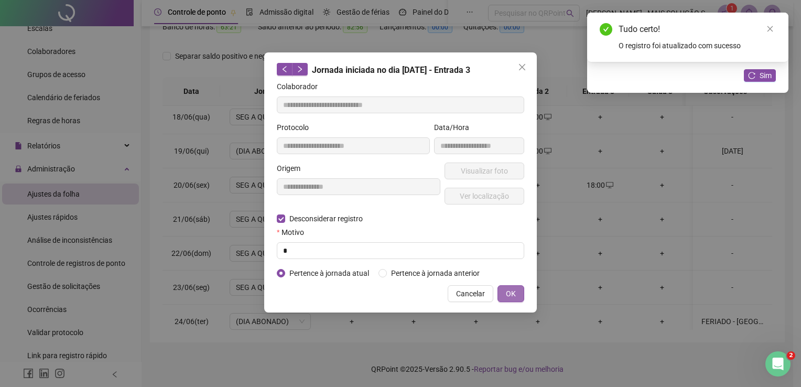
click at [515, 290] on span "OK" at bounding box center [511, 294] width 10 height 12
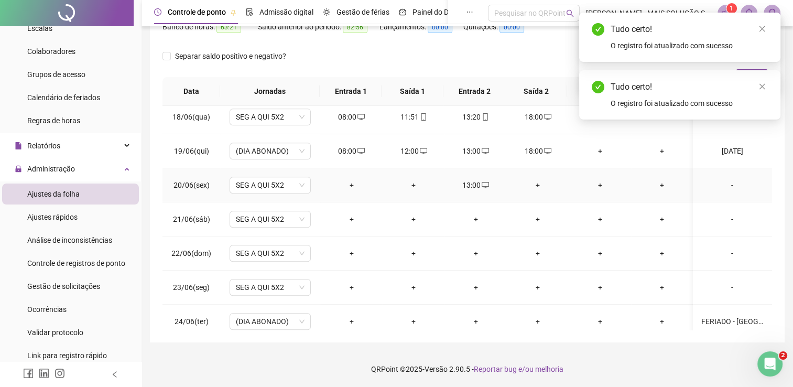
click at [486, 182] on icon "desktop" at bounding box center [485, 185] width 7 height 6
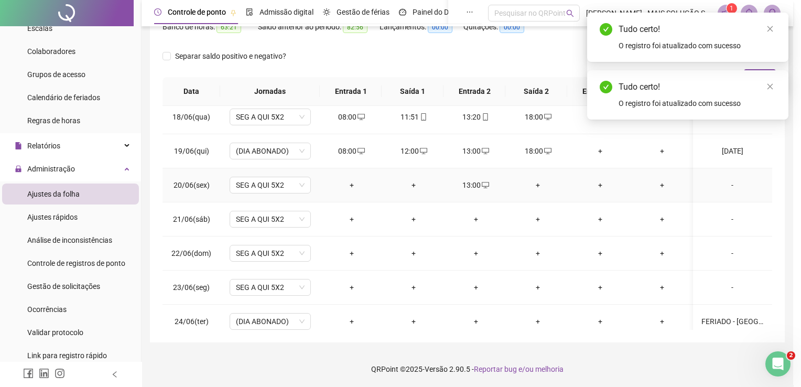
type input "**********"
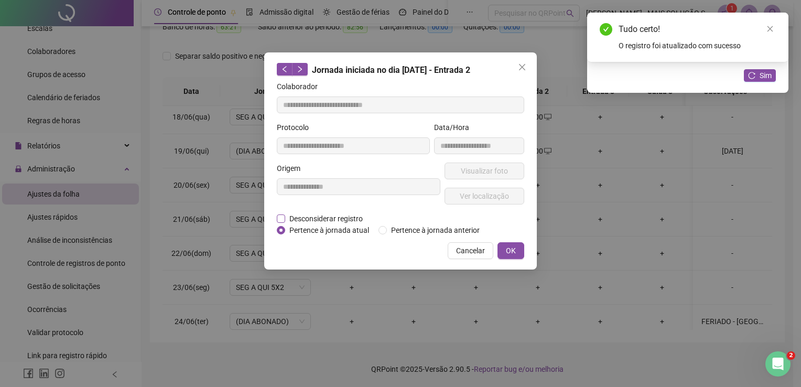
click at [288, 218] on span "Desconsiderar registro" at bounding box center [326, 219] width 82 height 12
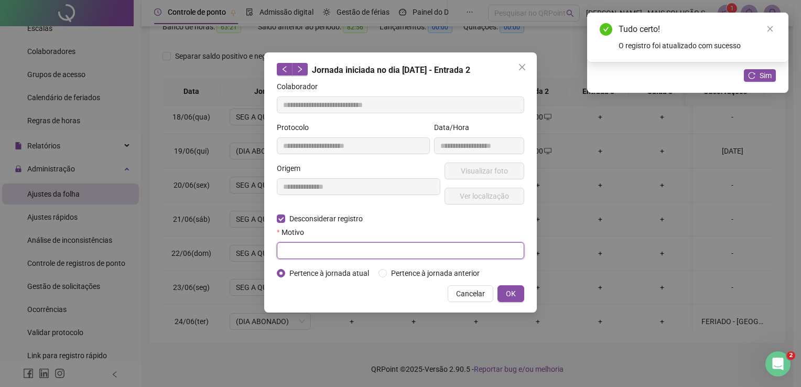
drag, startPoint x: 300, startPoint y: 242, endPoint x: 319, endPoint y: 247, distance: 19.6
click at [300, 242] on input "text" at bounding box center [400, 250] width 247 height 17
type input "*"
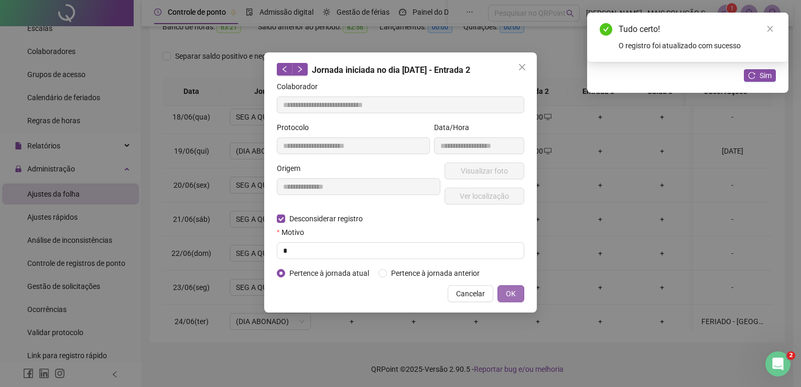
click at [508, 295] on span "OK" at bounding box center [511, 294] width 10 height 12
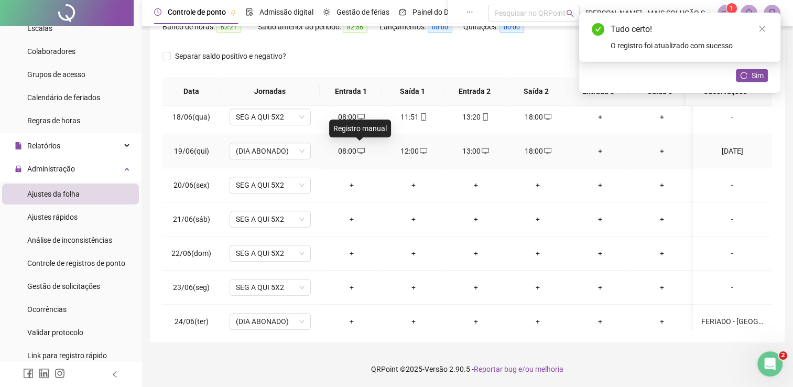
click at [360, 148] on icon "desktop" at bounding box center [360, 150] width 7 height 7
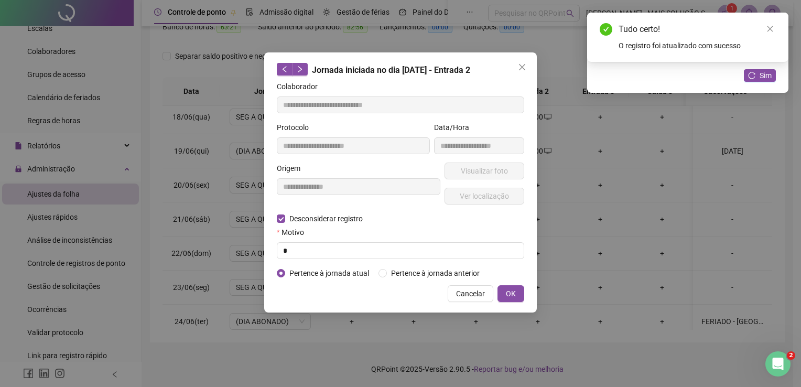
type input "**********"
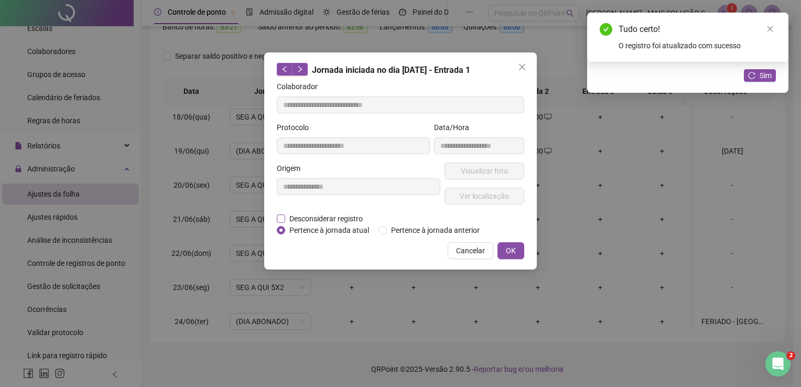
click at [314, 220] on span "Desconsiderar registro" at bounding box center [326, 219] width 82 height 12
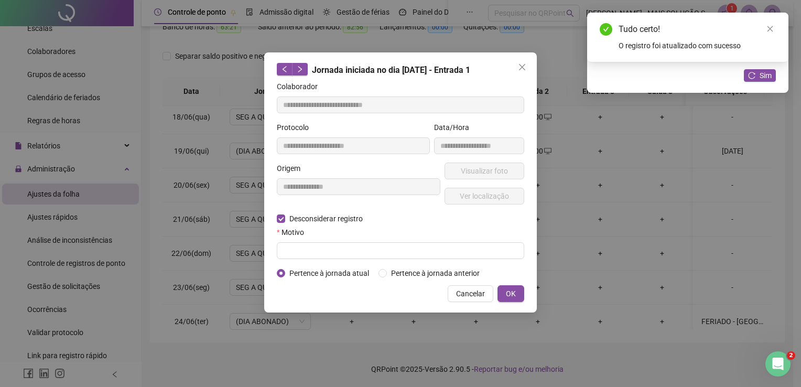
click at [329, 241] on div "Motivo" at bounding box center [400, 234] width 247 height 16
click at [338, 252] on input "text" at bounding box center [400, 250] width 247 height 17
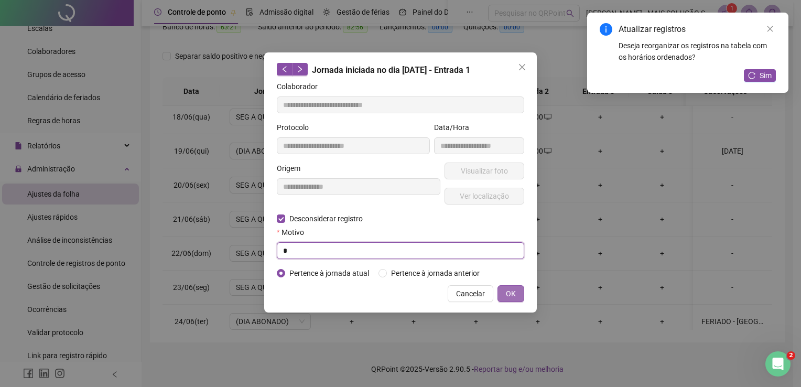
type input "*"
click at [507, 296] on span "OK" at bounding box center [511, 294] width 10 height 12
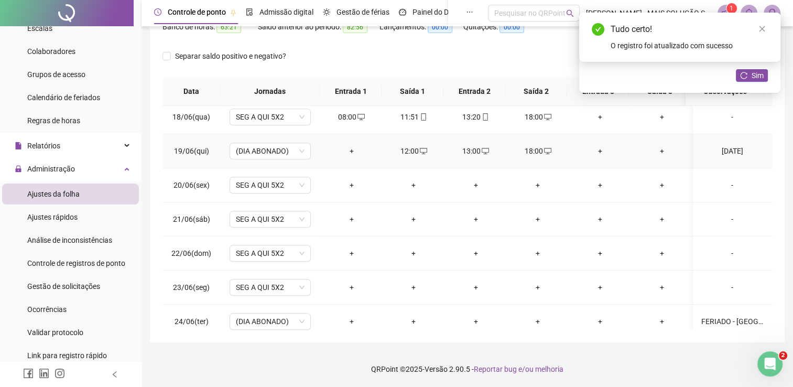
click at [485, 147] on icon "desktop" at bounding box center [485, 150] width 7 height 7
type input "**********"
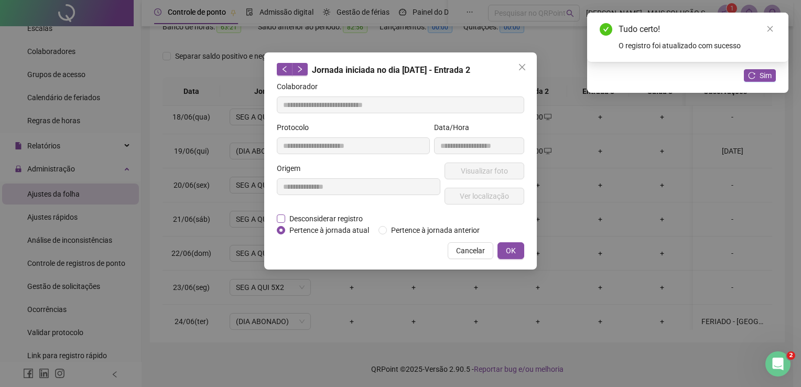
click at [317, 218] on span "Desconsiderar registro" at bounding box center [326, 219] width 82 height 12
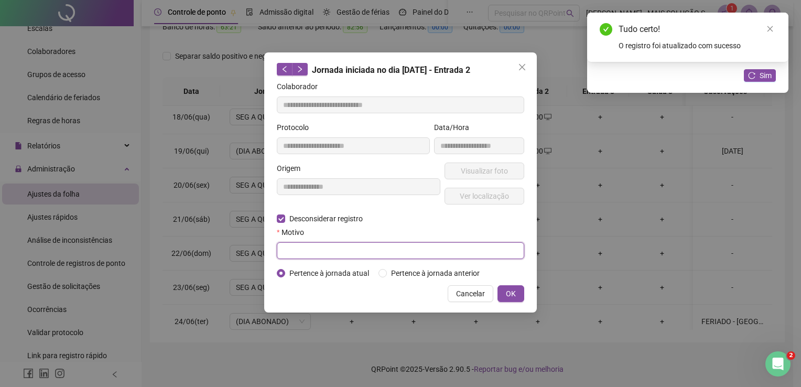
click at [325, 253] on input "text" at bounding box center [400, 250] width 247 height 17
type input "*"
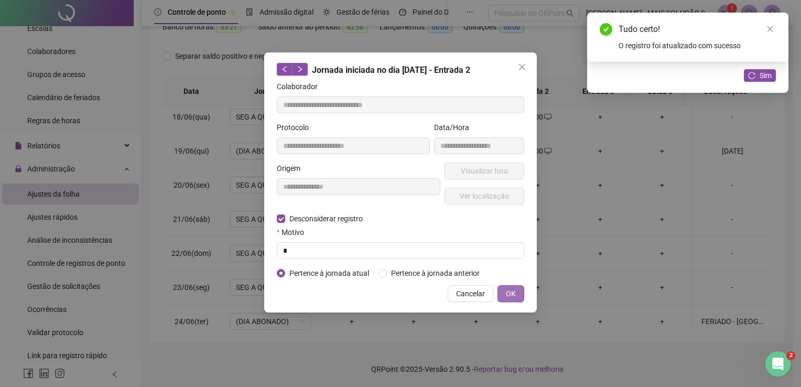
click at [515, 288] on button "OK" at bounding box center [510, 293] width 27 height 17
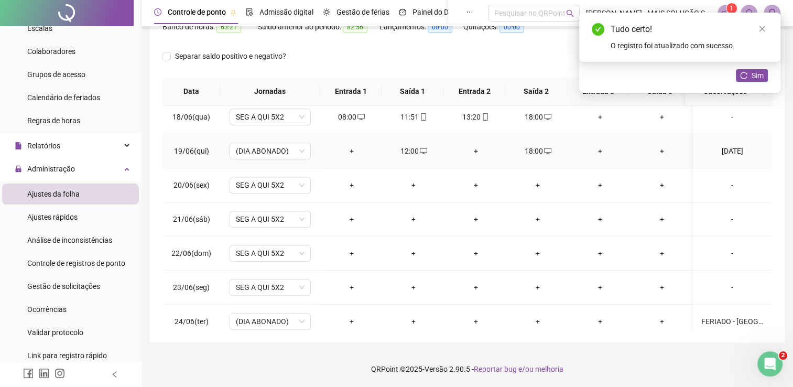
click at [548, 149] on icon "desktop" at bounding box center [547, 150] width 7 height 7
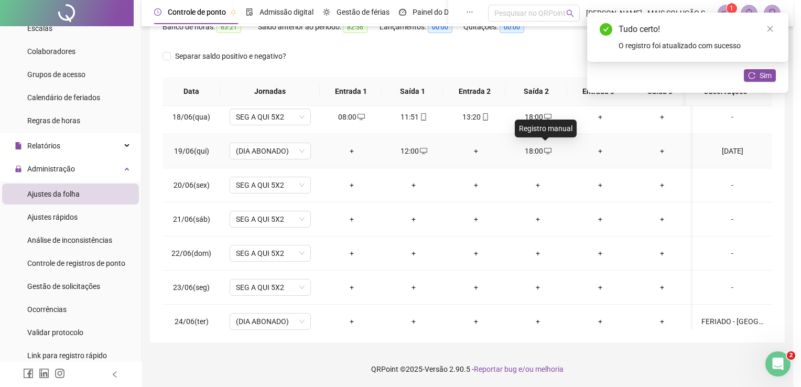
type input "**********"
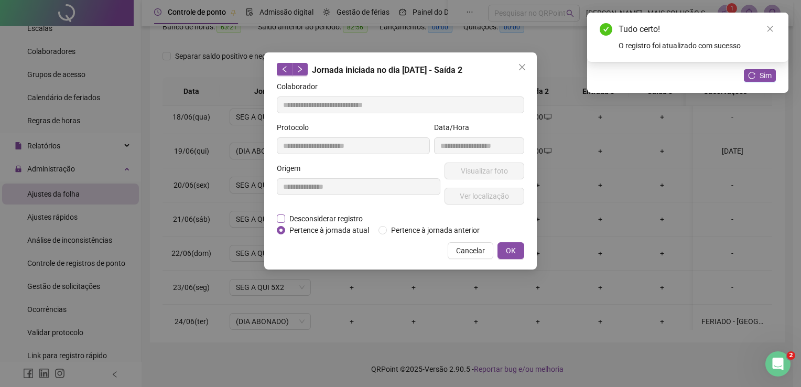
click at [331, 218] on span "Desconsiderar registro" at bounding box center [326, 219] width 82 height 12
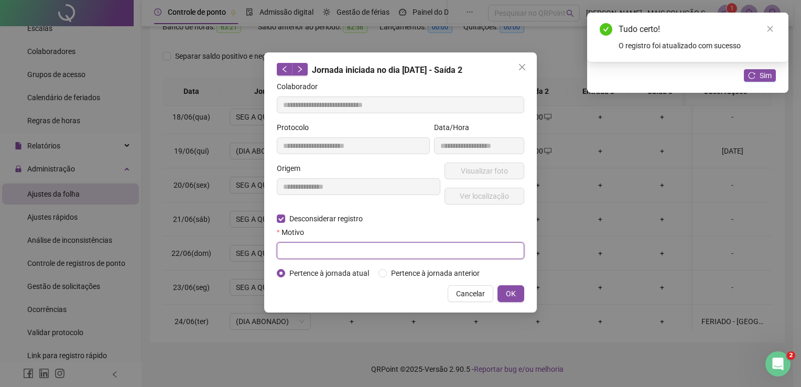
click at [328, 243] on input "text" at bounding box center [400, 250] width 247 height 17
type input "*"
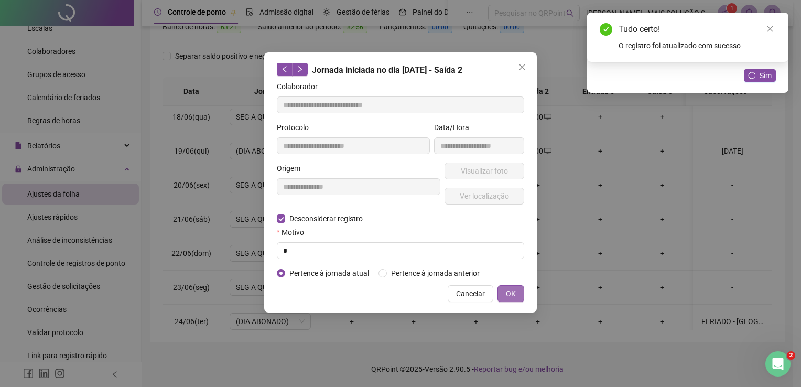
click at [506, 291] on span "OK" at bounding box center [511, 294] width 10 height 12
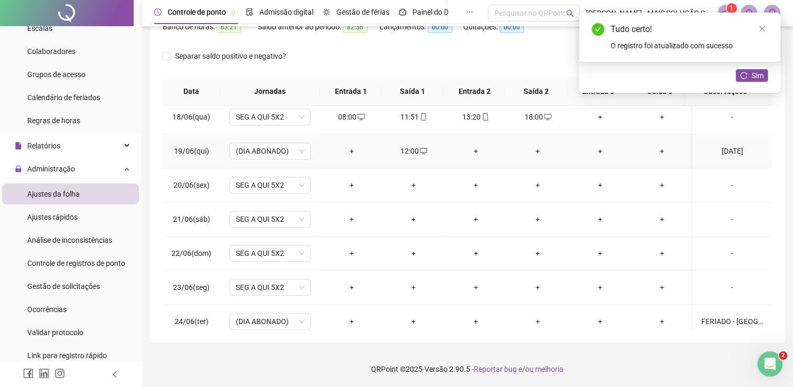
click at [423, 150] on icon "desktop" at bounding box center [423, 150] width 7 height 7
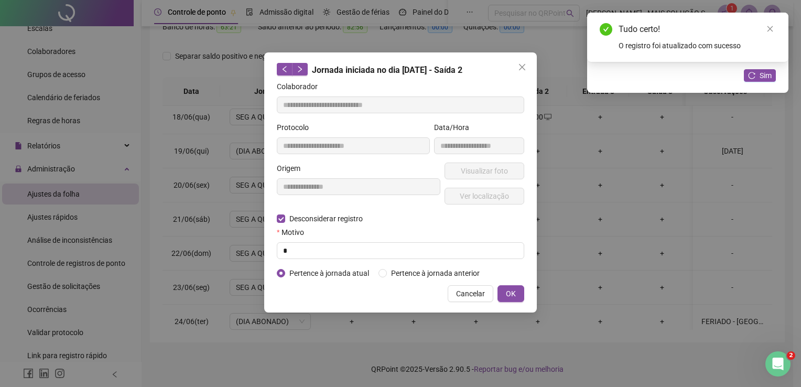
type input "**********"
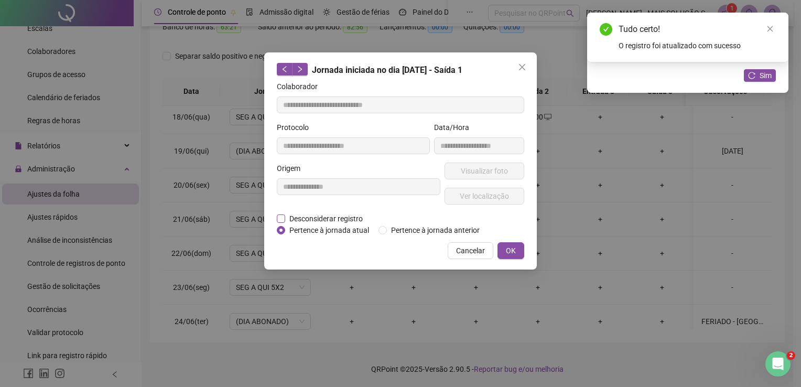
click at [332, 216] on span "Desconsiderar registro" at bounding box center [326, 219] width 82 height 12
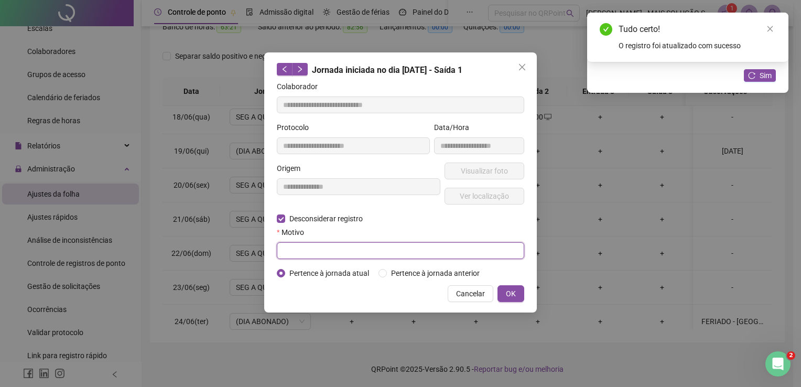
click at [334, 244] on input "text" at bounding box center [400, 250] width 247 height 17
type input "*"
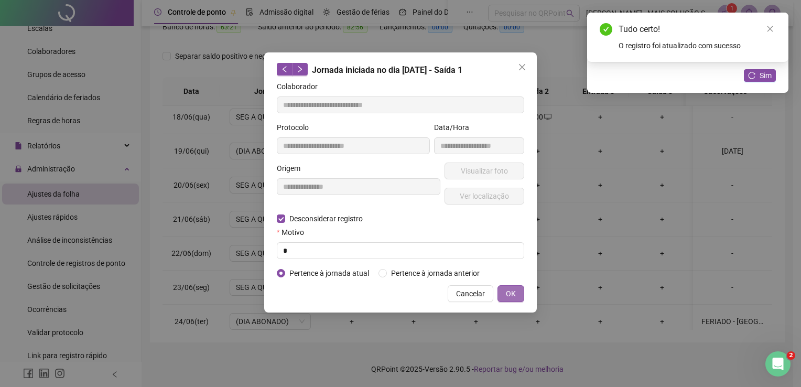
click at [510, 293] on span "OK" at bounding box center [511, 294] width 10 height 12
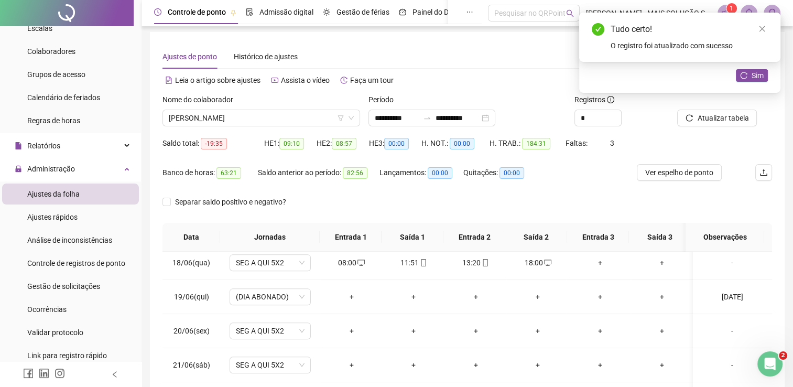
scroll to position [0, 0]
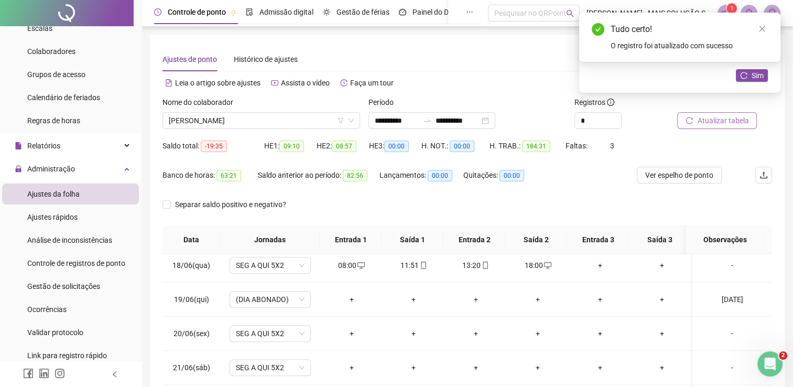
click at [714, 126] on span "Atualizar tabela" at bounding box center [722, 121] width 51 height 12
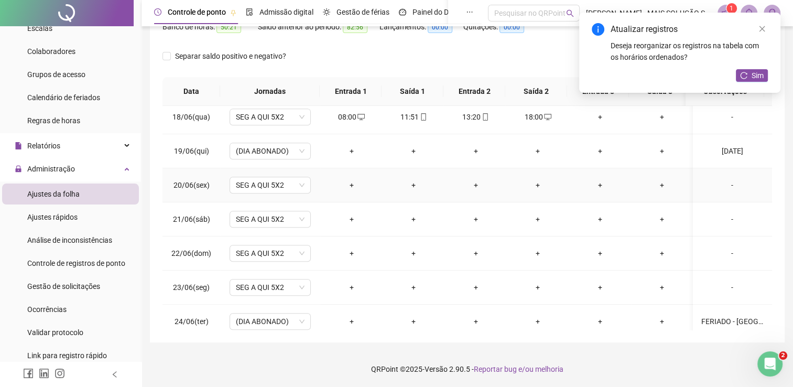
scroll to position [637, 0]
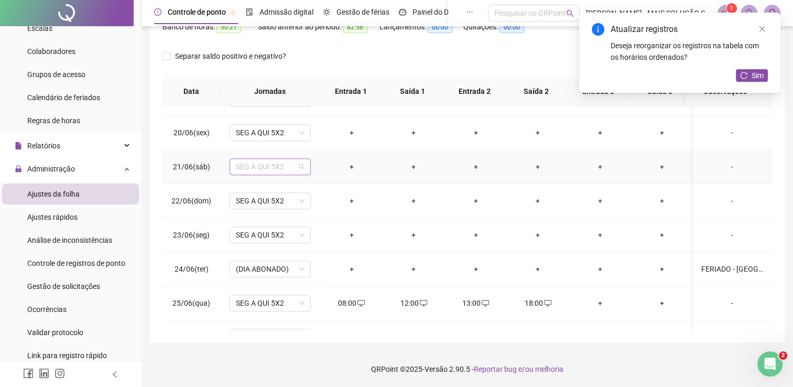
click at [271, 162] on span "SEG A QUI 5X2" at bounding box center [270, 167] width 69 height 16
type input "***"
click at [258, 204] on div "Folga" at bounding box center [278, 202] width 69 height 12
click at [325, 137] on button "Sim" at bounding box center [319, 137] width 20 height 13
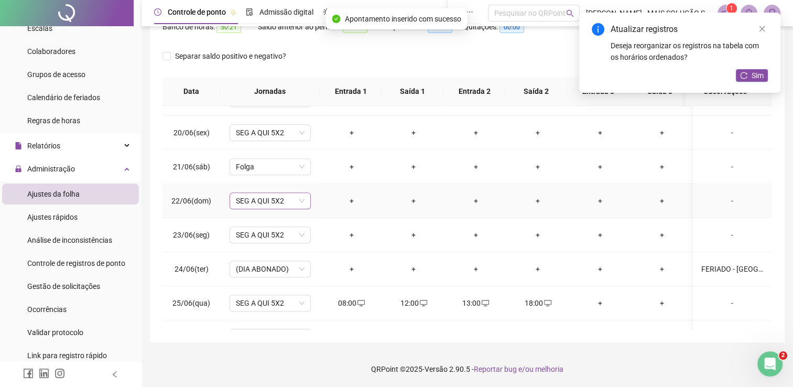
click at [248, 198] on span "SEG A QUI 5X2" at bounding box center [270, 201] width 69 height 16
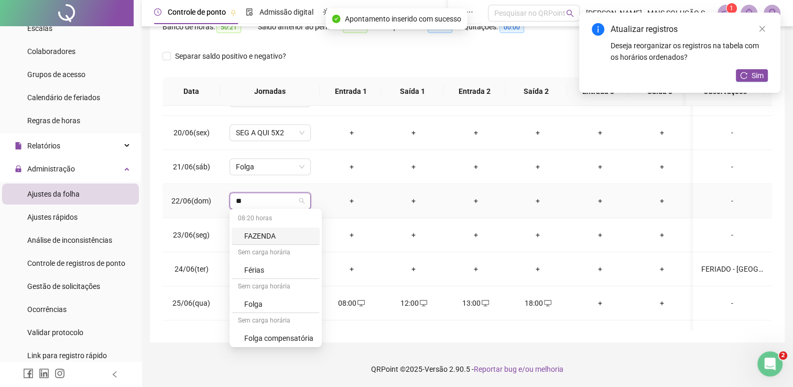
type input "***"
click at [266, 233] on div "Folga" at bounding box center [278, 236] width 69 height 12
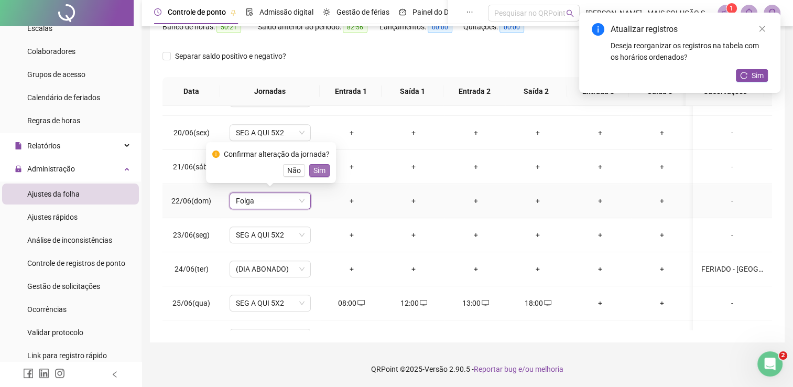
click at [320, 167] on span "Sim" at bounding box center [319, 171] width 12 height 12
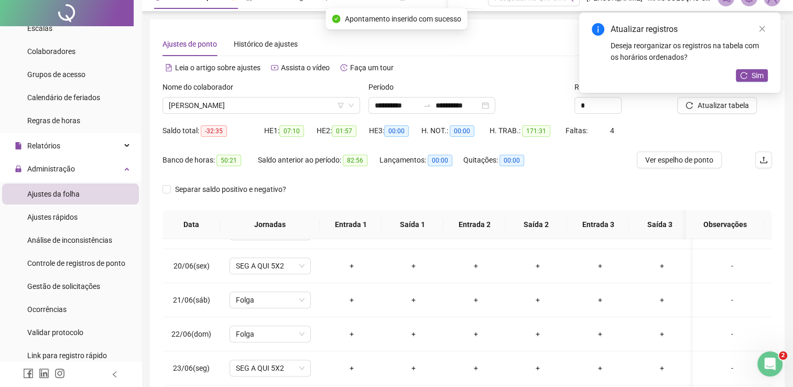
scroll to position [0, 0]
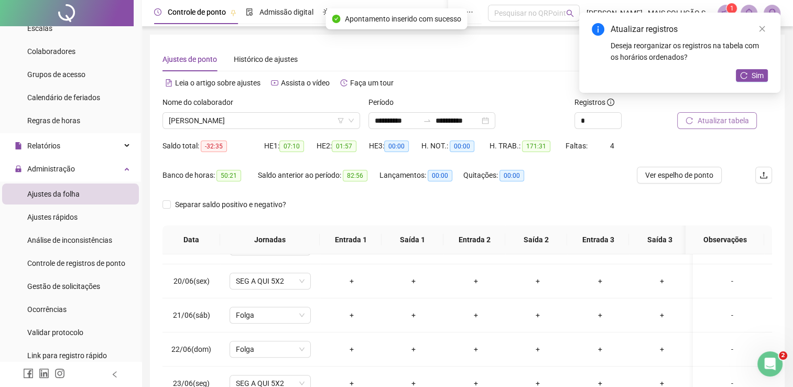
click at [692, 126] on button "Atualizar tabela" at bounding box center [717, 120] width 80 height 17
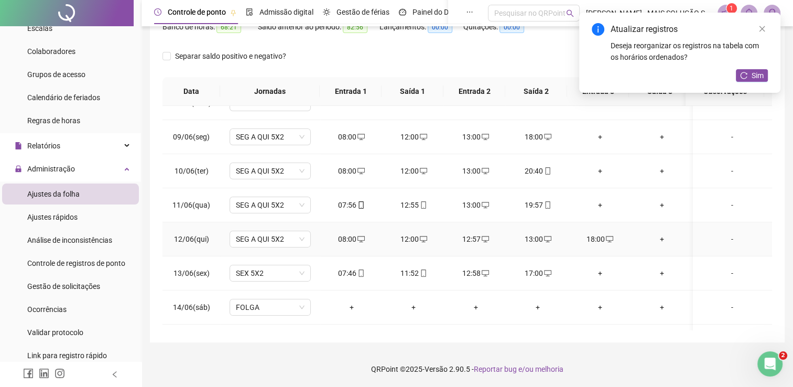
scroll to position [270, 0]
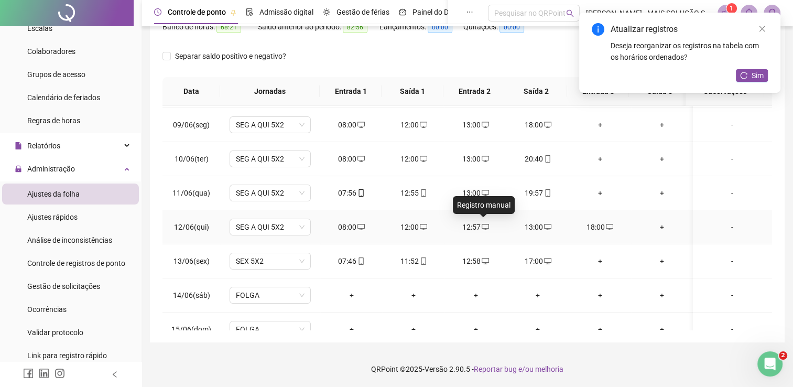
click at [484, 223] on icon "desktop" at bounding box center [485, 226] width 7 height 7
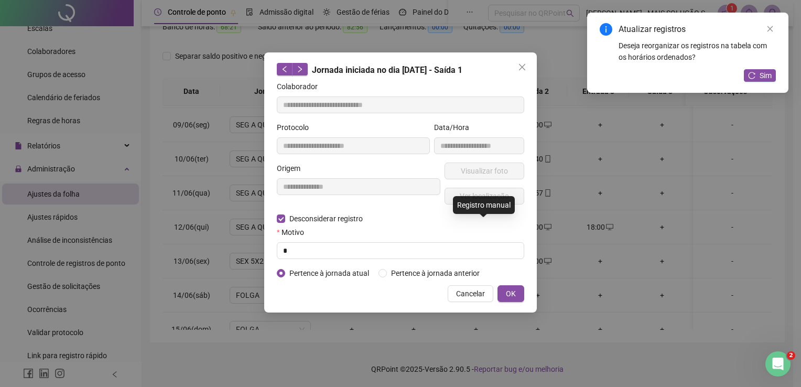
type input "**********"
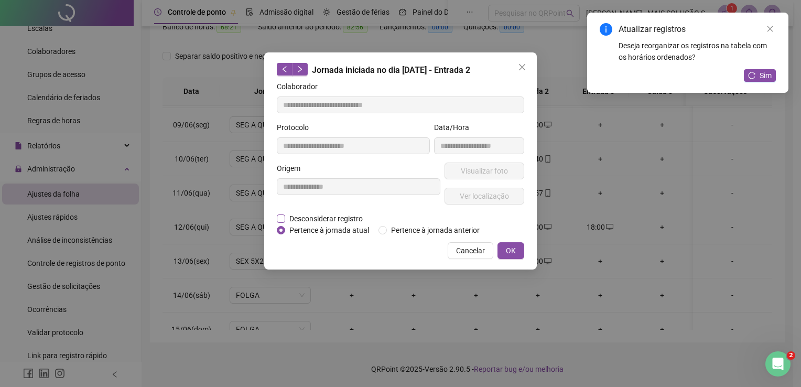
click at [316, 222] on span "Desconsiderar registro" at bounding box center [326, 219] width 82 height 12
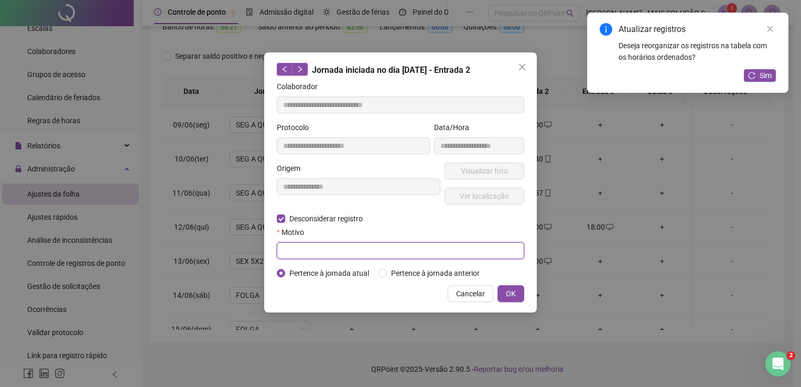
click at [317, 248] on input "text" at bounding box center [400, 250] width 247 height 17
type input "*"
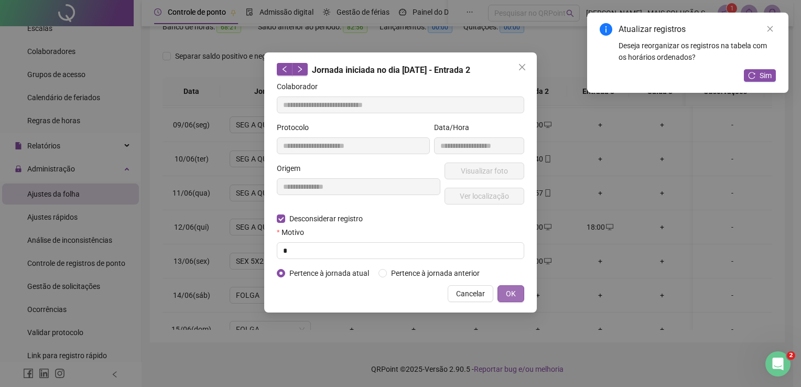
click at [501, 292] on button "OK" at bounding box center [510, 293] width 27 height 17
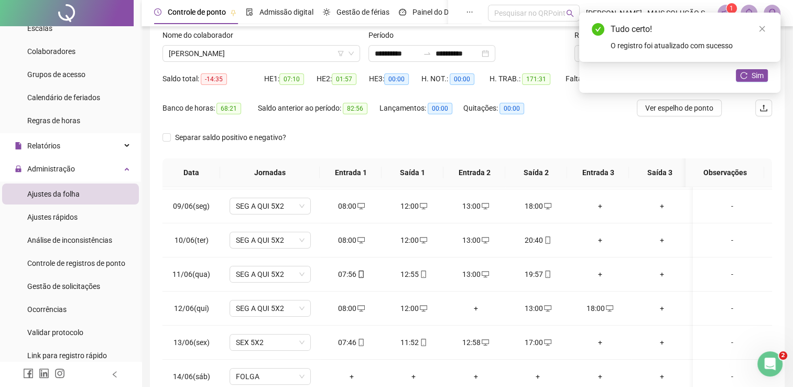
scroll to position [0, 0]
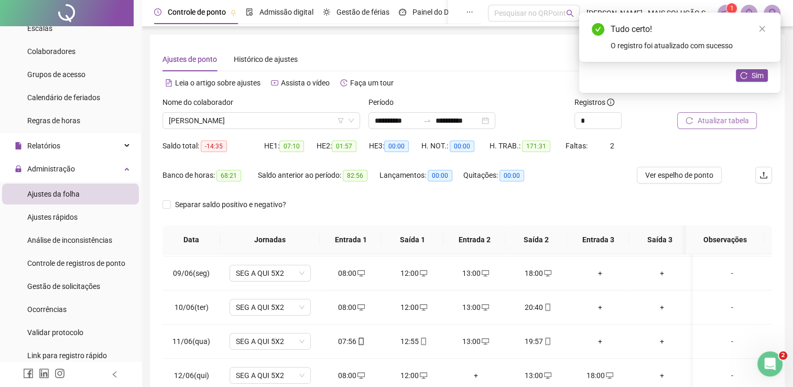
click at [730, 123] on span "Atualizar tabela" at bounding box center [722, 121] width 51 height 12
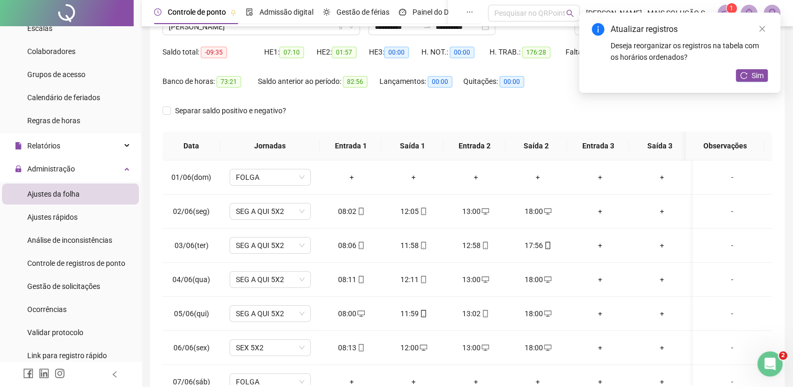
scroll to position [44, 0]
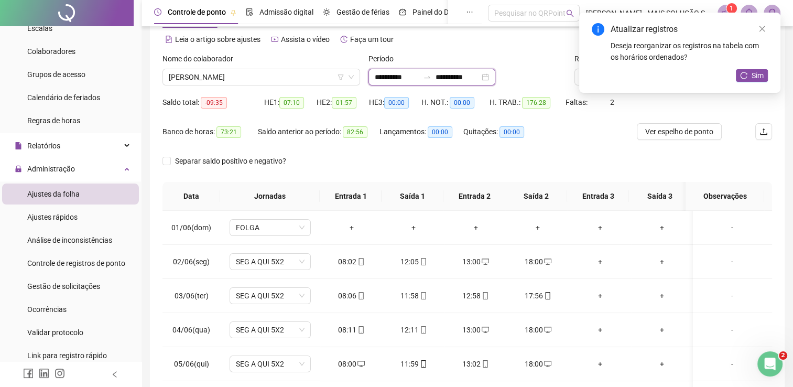
click at [376, 81] on input "**********" at bounding box center [397, 77] width 44 height 12
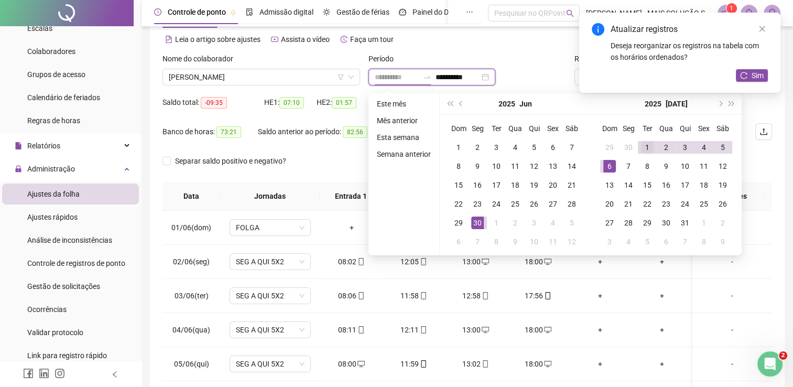
type input "**********"
click at [650, 144] on div "1" at bounding box center [647, 147] width 13 height 13
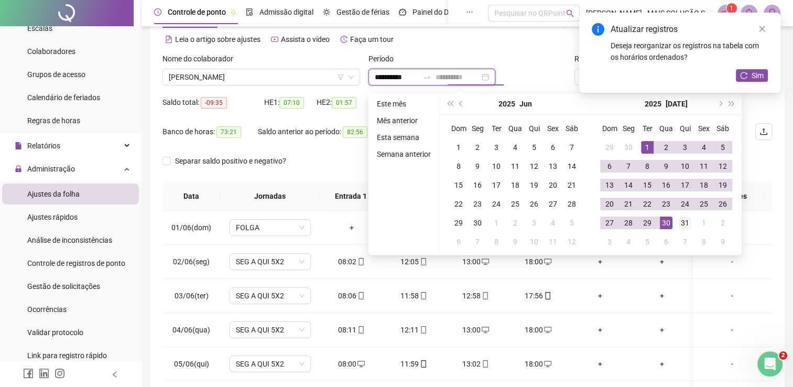
type input "**********"
click at [686, 220] on div "31" at bounding box center [685, 222] width 13 height 13
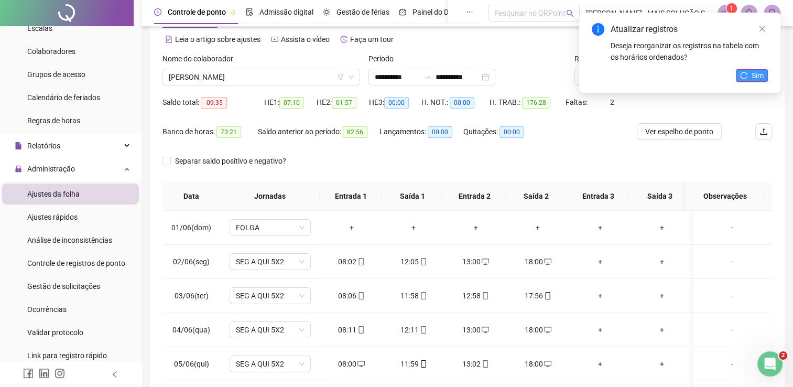
click at [745, 74] on icon "reload" at bounding box center [743, 75] width 7 height 7
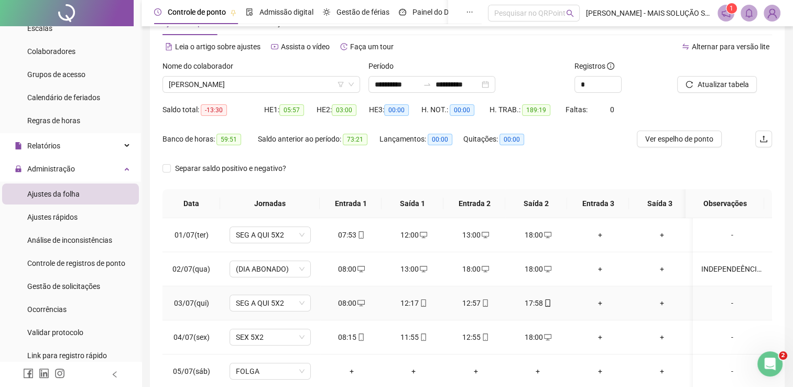
scroll to position [148, 0]
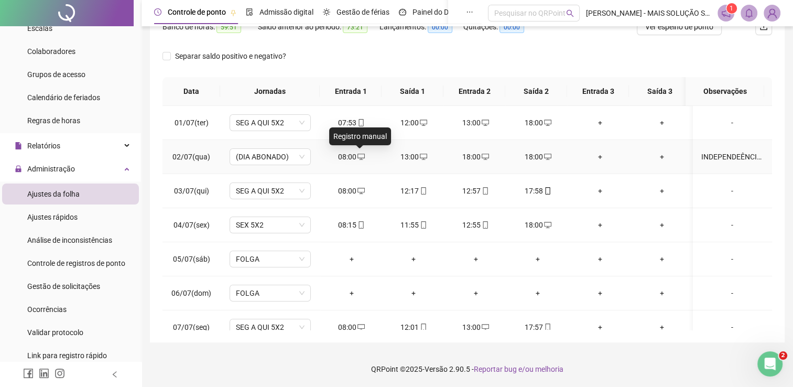
click at [361, 153] on icon "desktop" at bounding box center [360, 156] width 7 height 7
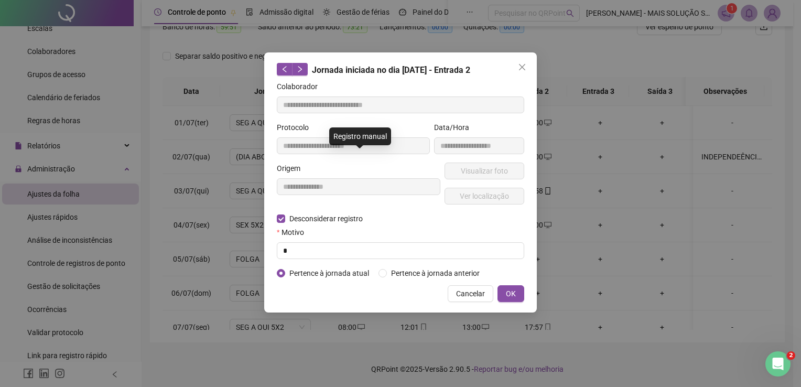
type input "**********"
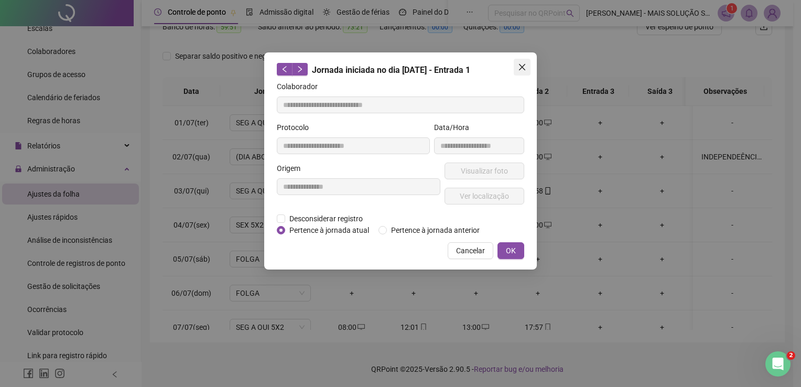
click at [524, 71] on button "Close" at bounding box center [522, 67] width 17 height 17
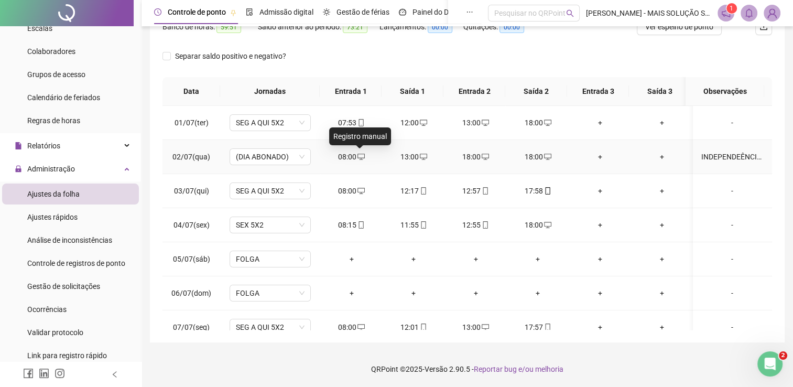
click at [363, 157] on icon "desktop" at bounding box center [360, 157] width 7 height 6
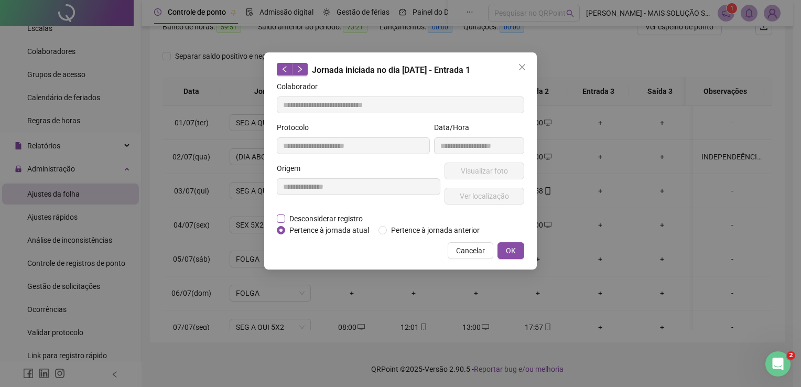
click at [316, 216] on span "Desconsiderar registro" at bounding box center [326, 219] width 82 height 12
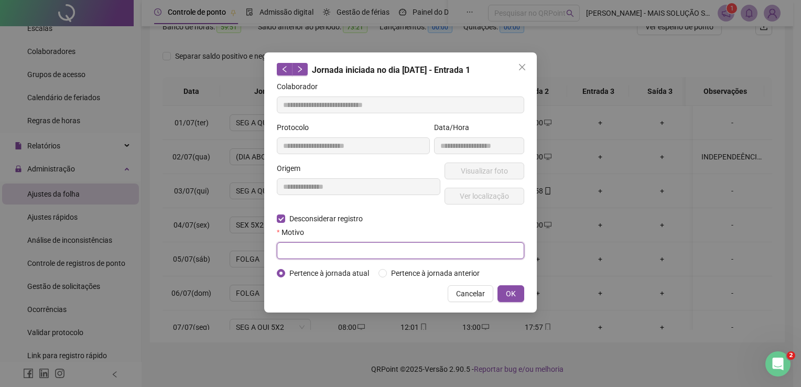
click at [306, 251] on input "text" at bounding box center [400, 250] width 247 height 17
type input "*"
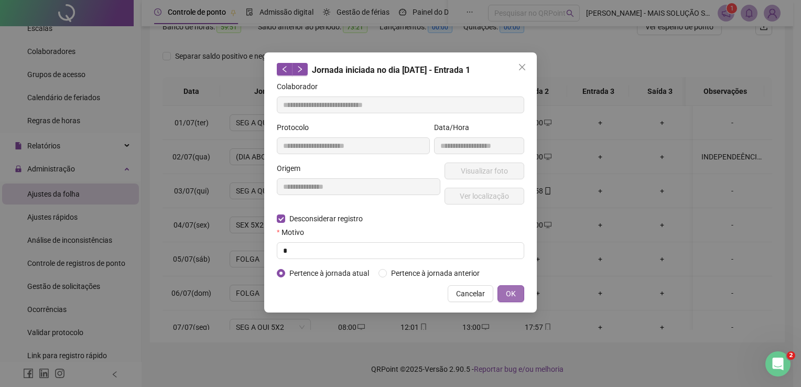
click at [501, 290] on button "OK" at bounding box center [510, 293] width 27 height 17
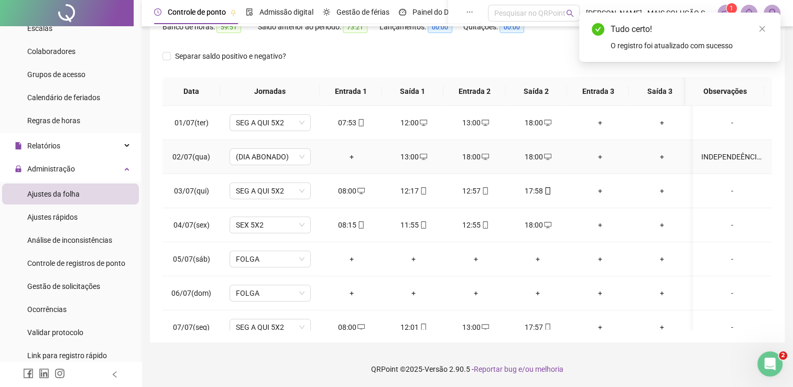
click at [426, 158] on div "13:00" at bounding box center [414, 157] width 46 height 12
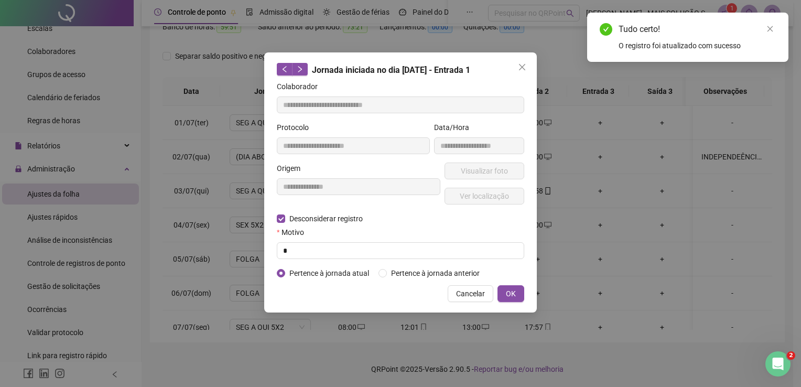
type input "**********"
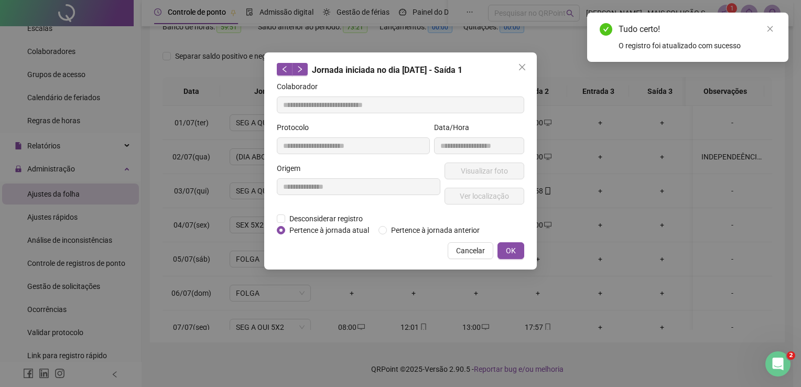
click at [333, 224] on span "Pertence à jornada atual" at bounding box center [329, 230] width 88 height 12
click at [331, 218] on span "Desconsiderar registro" at bounding box center [326, 219] width 82 height 12
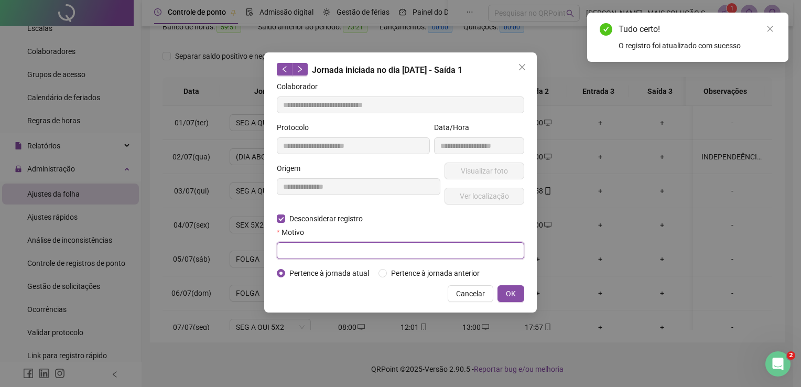
click at [340, 246] on input "text" at bounding box center [400, 250] width 247 height 17
type input "*"
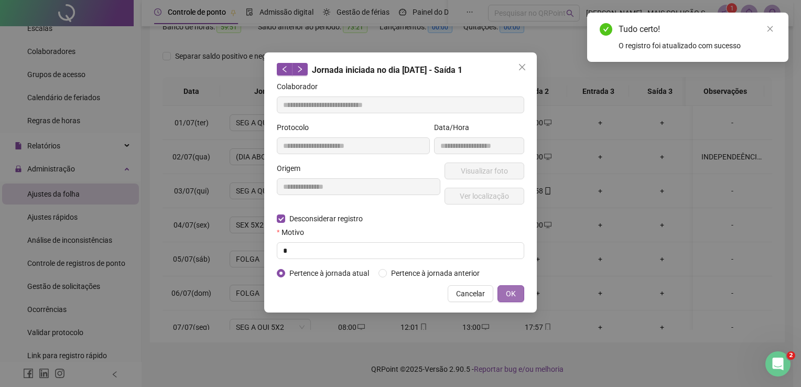
click at [510, 289] on span "OK" at bounding box center [511, 294] width 10 height 12
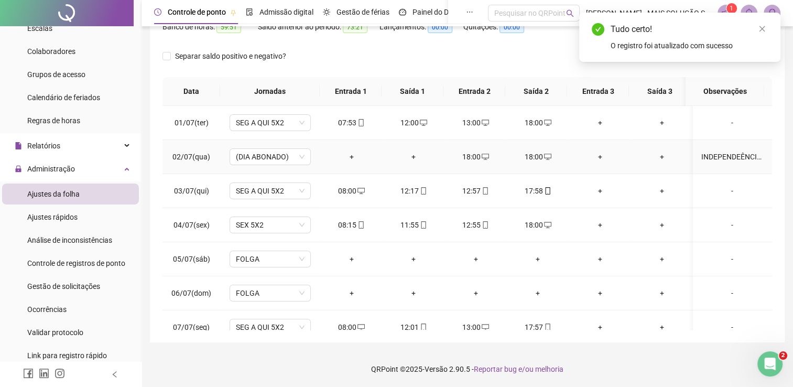
click at [482, 155] on icon "desktop" at bounding box center [485, 156] width 7 height 7
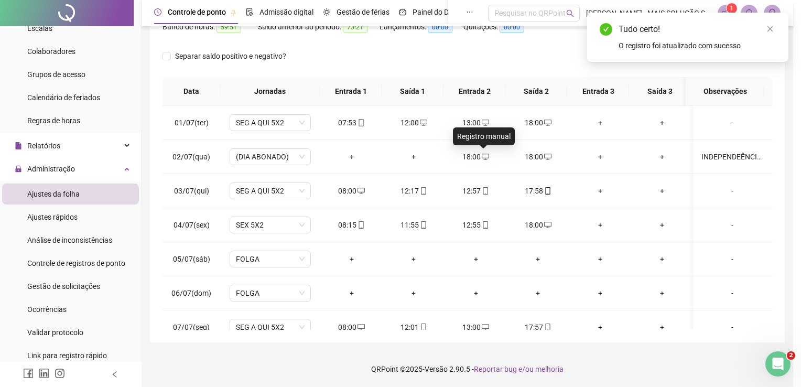
type input "**********"
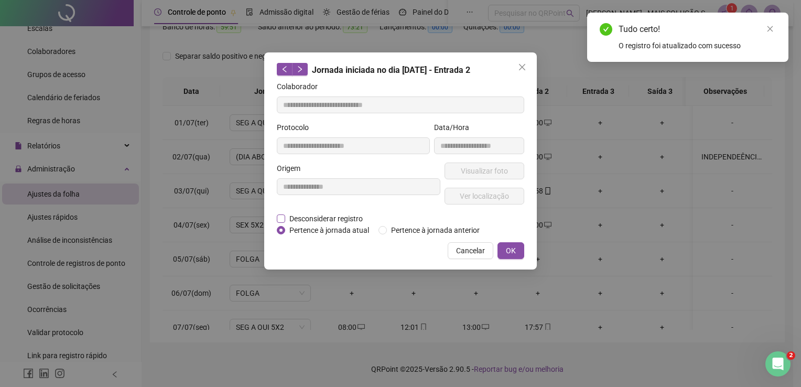
click at [341, 213] on span "Desconsiderar registro" at bounding box center [326, 219] width 82 height 12
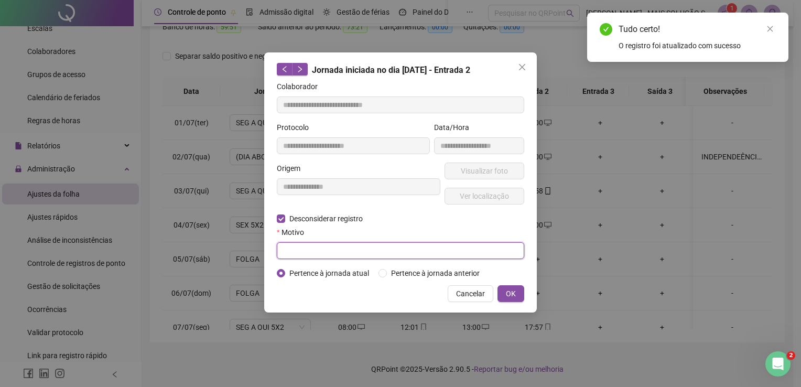
click at [333, 251] on input "text" at bounding box center [400, 250] width 247 height 17
type input "*"
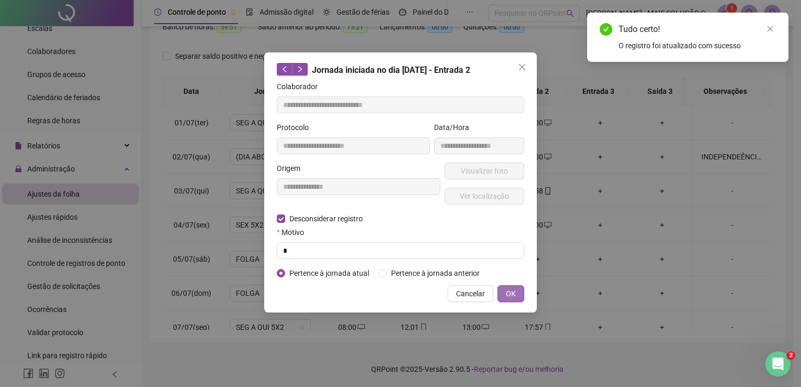
click at [511, 290] on span "OK" at bounding box center [511, 294] width 10 height 12
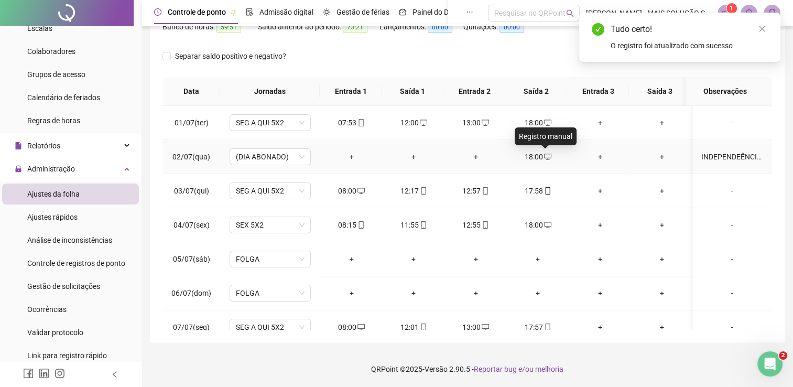
click at [547, 154] on icon "desktop" at bounding box center [547, 157] width 7 height 6
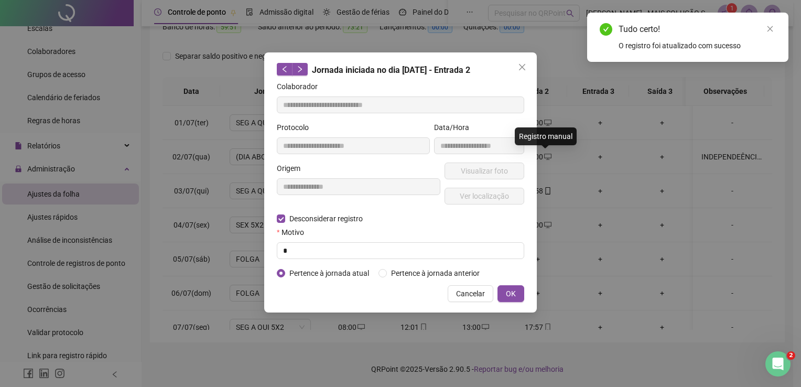
type input "**********"
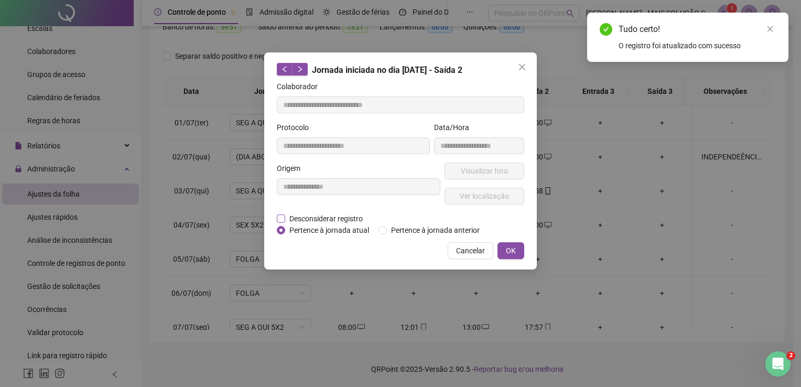
click at [296, 220] on span "Desconsiderar registro" at bounding box center [326, 219] width 82 height 12
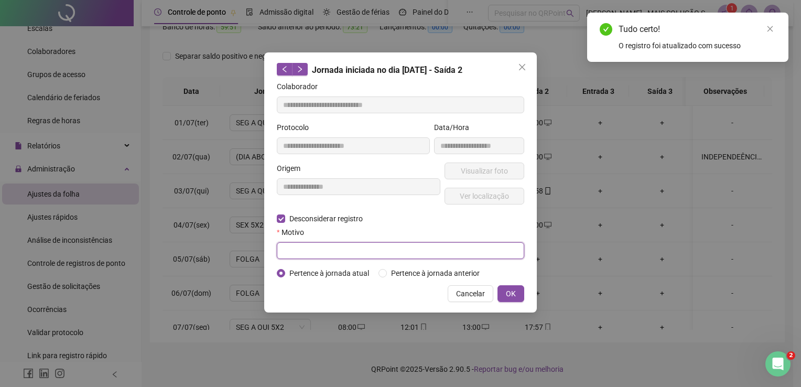
click at [309, 252] on input "text" at bounding box center [400, 250] width 247 height 17
type input "*"
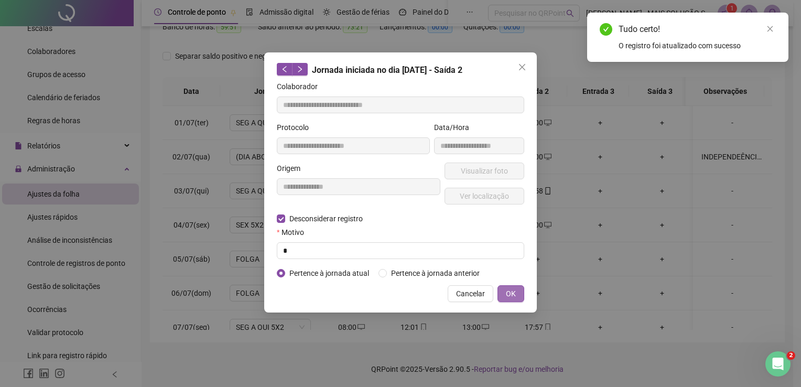
click at [508, 301] on button "OK" at bounding box center [510, 293] width 27 height 17
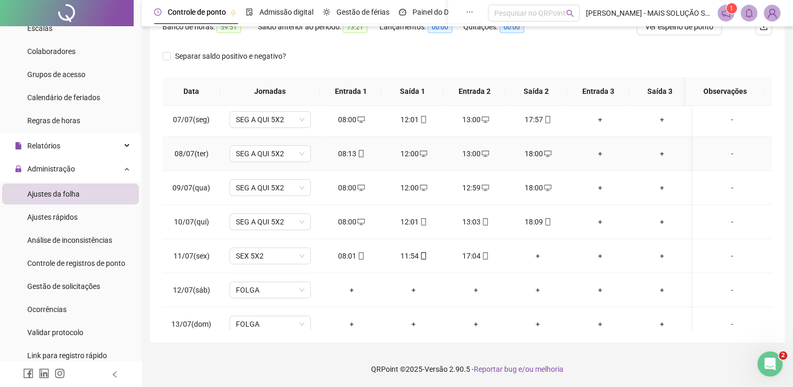
scroll to position [262, 0]
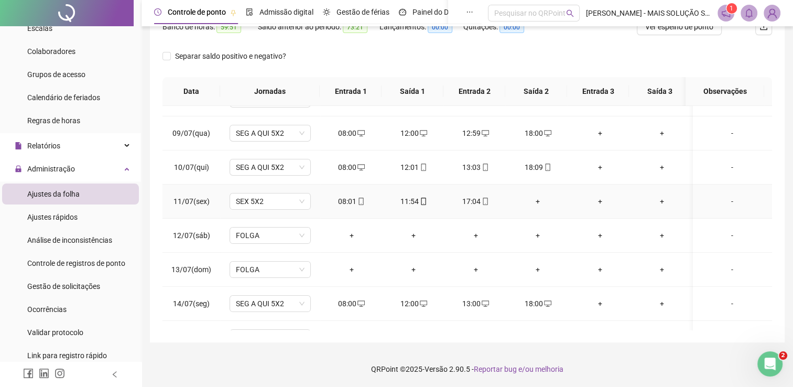
click at [533, 198] on div "+" at bounding box center [538, 201] width 46 height 12
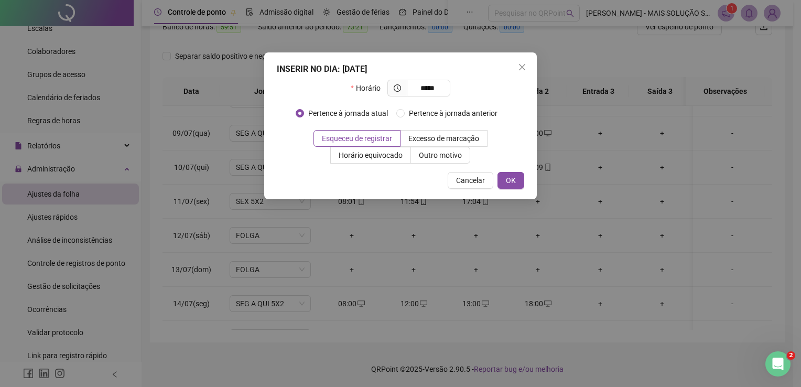
type input "*****"
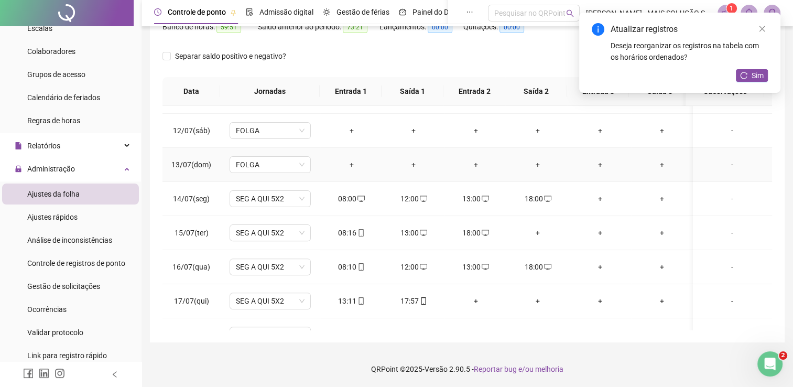
scroll to position [419, 0]
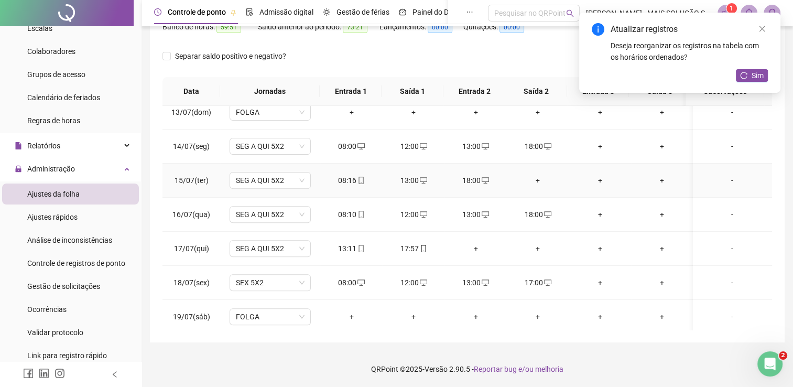
drag, startPoint x: 532, startPoint y: 177, endPoint x: 532, endPoint y: 171, distance: 5.3
click at [532, 175] on div "+" at bounding box center [538, 181] width 46 height 12
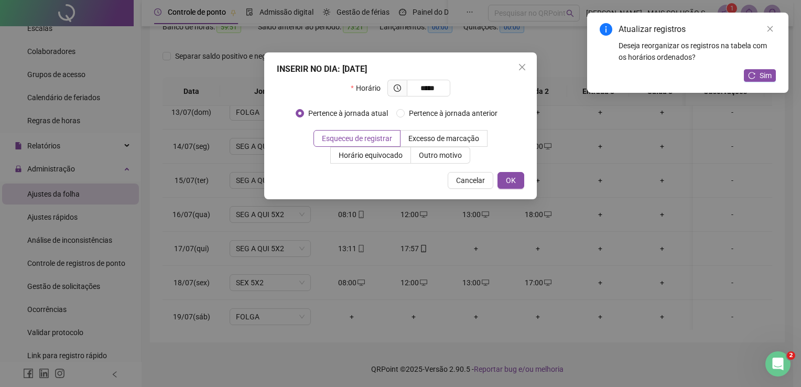
type input "*****"
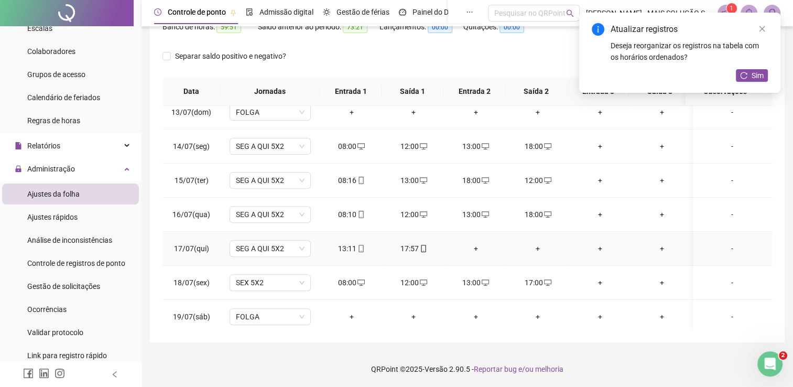
click at [480, 245] on div "+" at bounding box center [476, 249] width 46 height 12
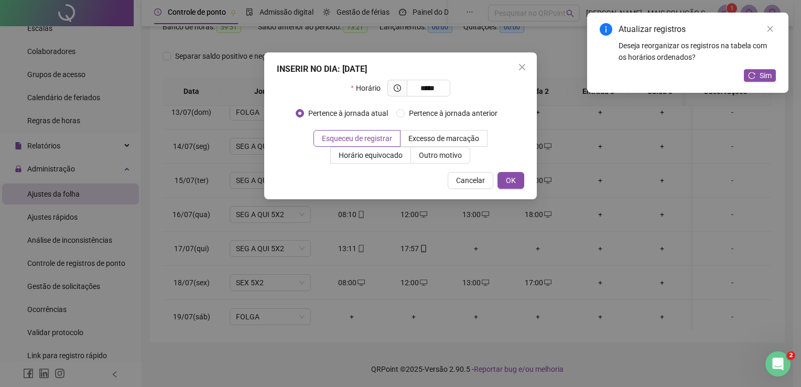
type input "*****"
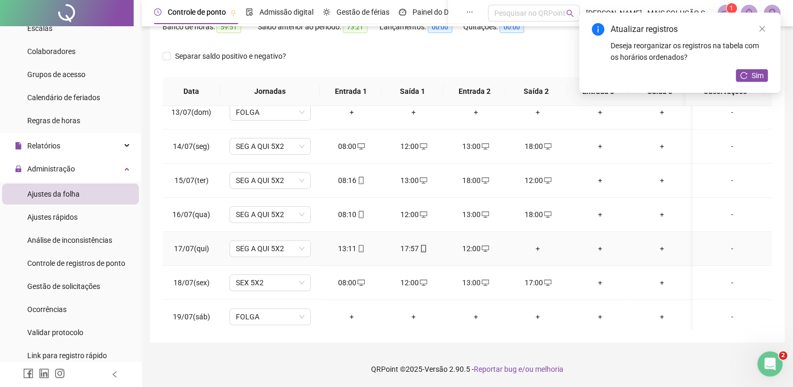
click at [536, 247] on div "+" at bounding box center [538, 249] width 46 height 12
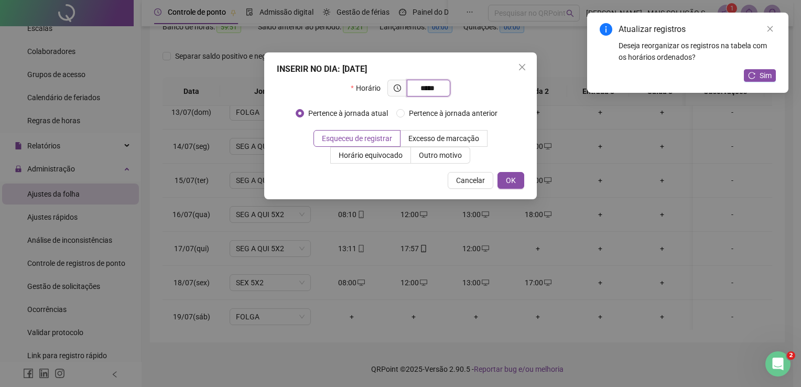
type input "*****"
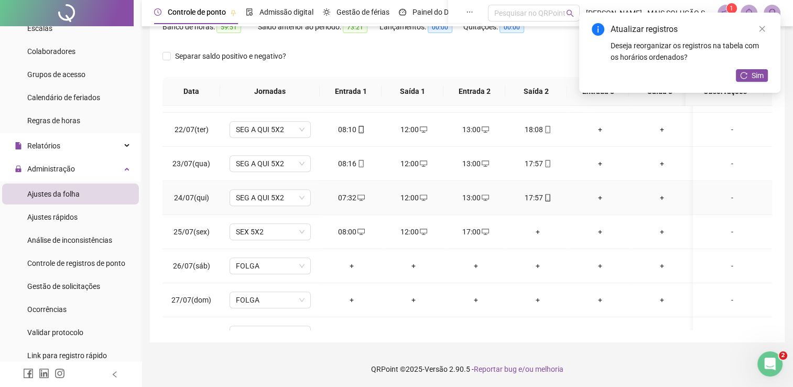
scroll to position [734, 0]
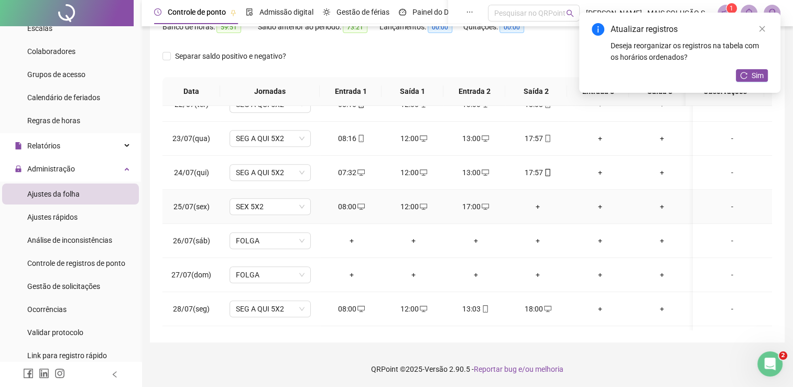
click at [540, 203] on div "+" at bounding box center [538, 207] width 46 height 12
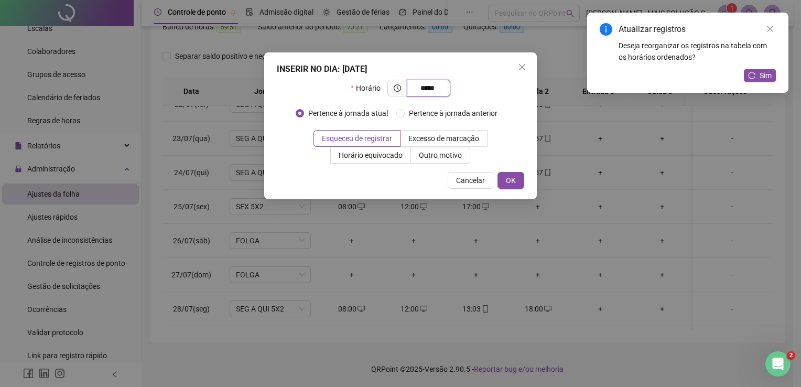
type input "*****"
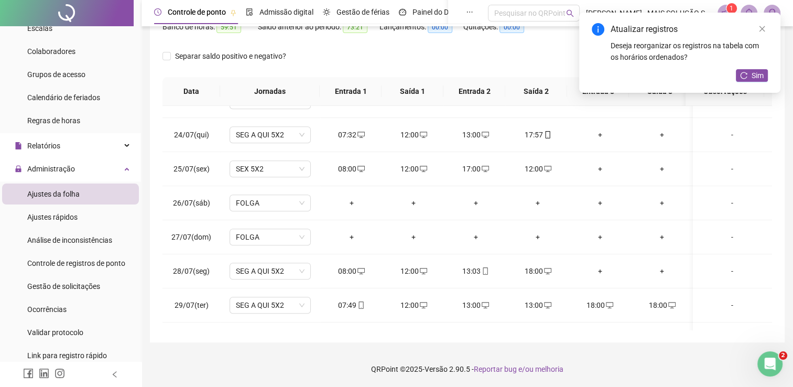
scroll to position [829, 0]
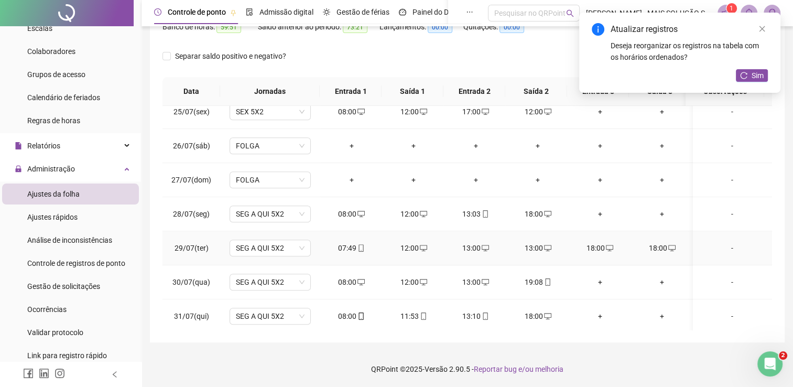
click at [610, 246] on icon "desktop" at bounding box center [609, 248] width 7 height 6
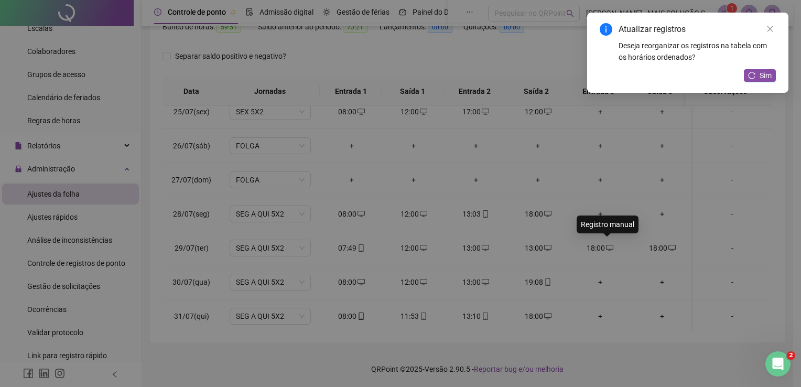
type input "**********"
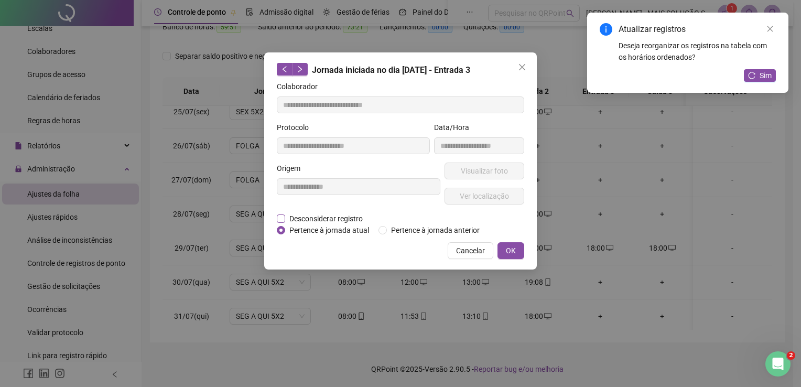
click at [289, 221] on span "Desconsiderar registro" at bounding box center [326, 219] width 82 height 12
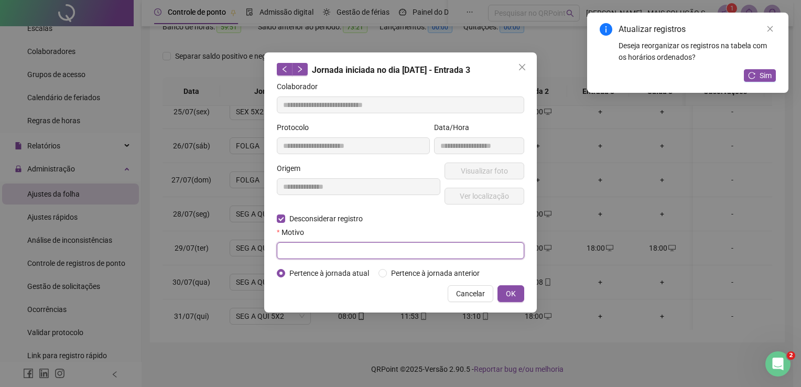
click at [302, 253] on input "text" at bounding box center [400, 250] width 247 height 17
type input "*"
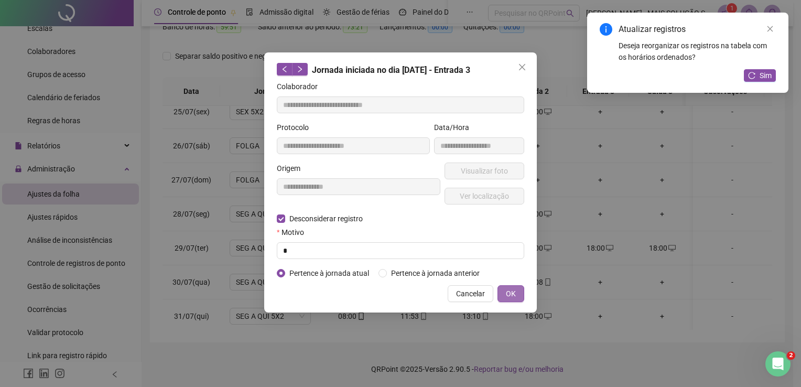
click at [506, 293] on span "OK" at bounding box center [511, 294] width 10 height 12
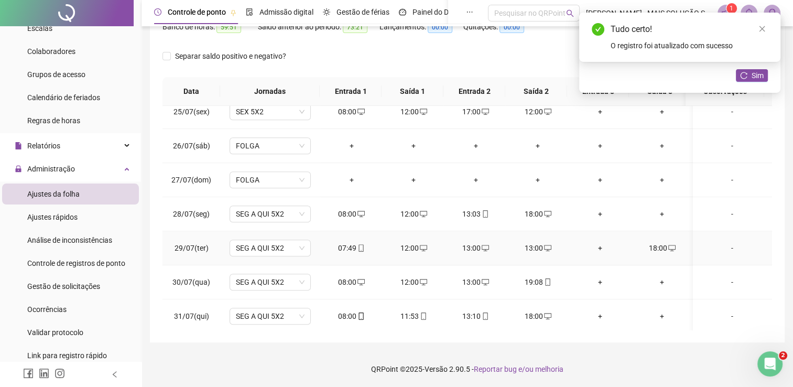
click at [483, 245] on icon "desktop" at bounding box center [485, 247] width 7 height 7
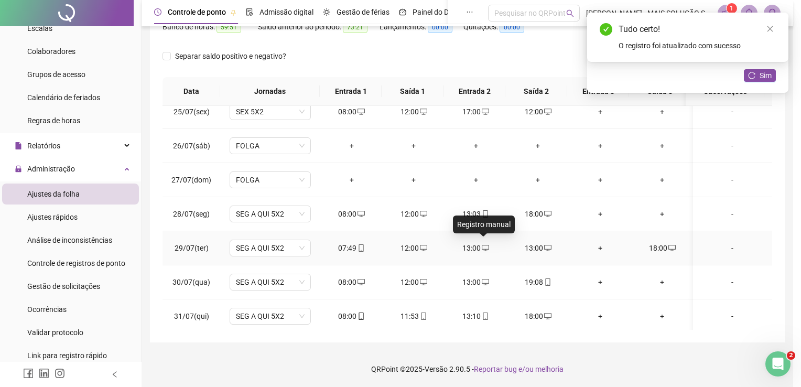
type input "**********"
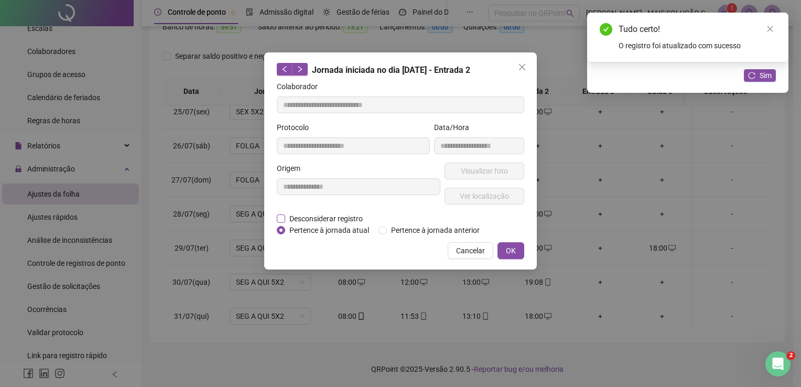
click at [304, 220] on span "Desconsiderar registro" at bounding box center [326, 219] width 82 height 12
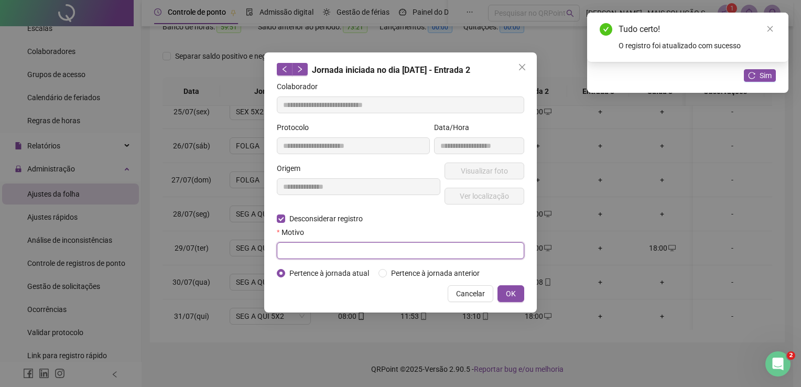
click at [317, 250] on input "text" at bounding box center [400, 250] width 247 height 17
type input "*"
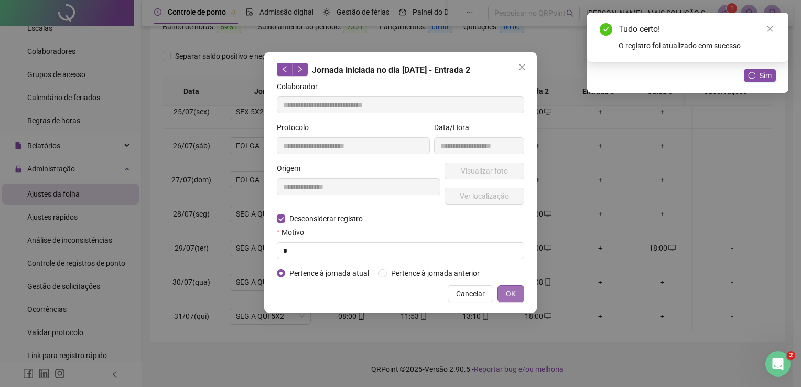
click at [502, 290] on button "OK" at bounding box center [510, 293] width 27 height 17
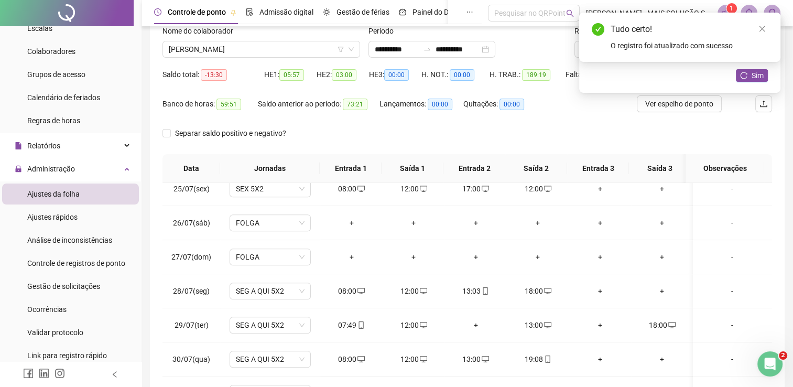
scroll to position [0, 0]
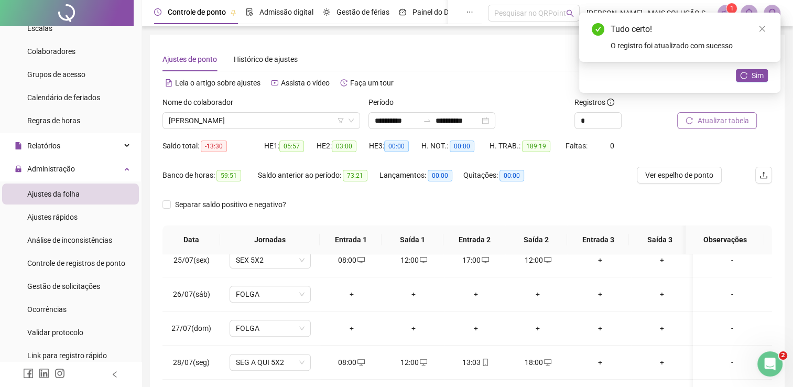
click at [702, 121] on span "Atualizar tabela" at bounding box center [722, 121] width 51 height 12
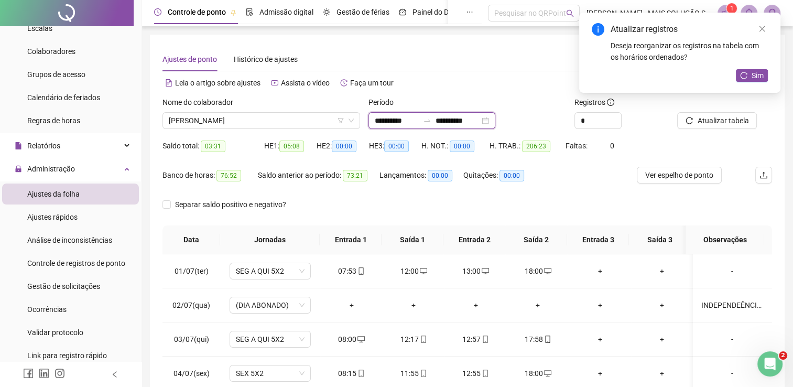
click at [395, 118] on input "**********" at bounding box center [397, 121] width 44 height 12
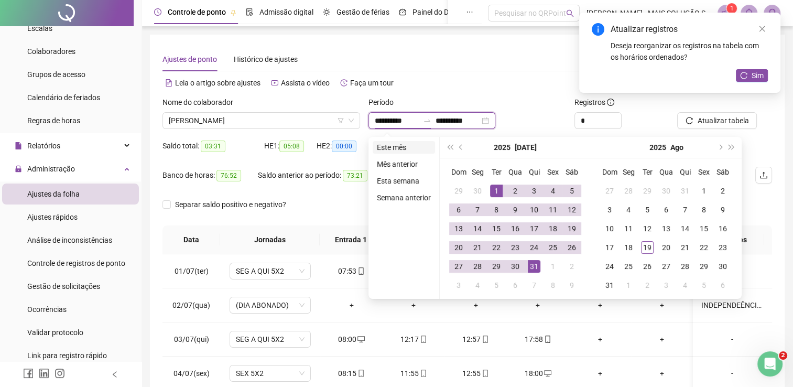
type input "**********"
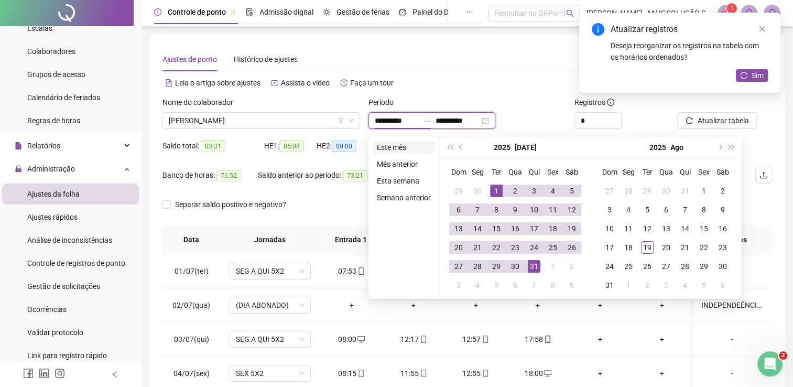
type input "**********"
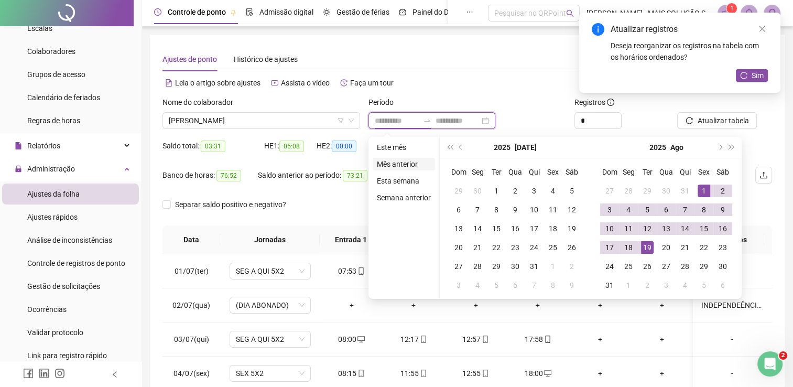
type input "**********"
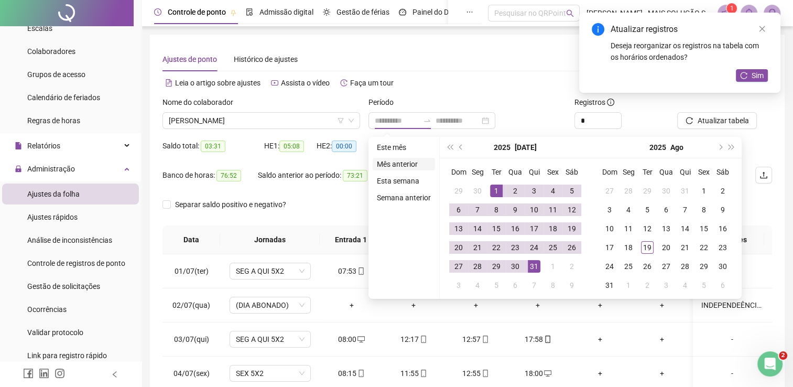
click at [392, 165] on li "Mês anterior" at bounding box center [404, 164] width 62 height 13
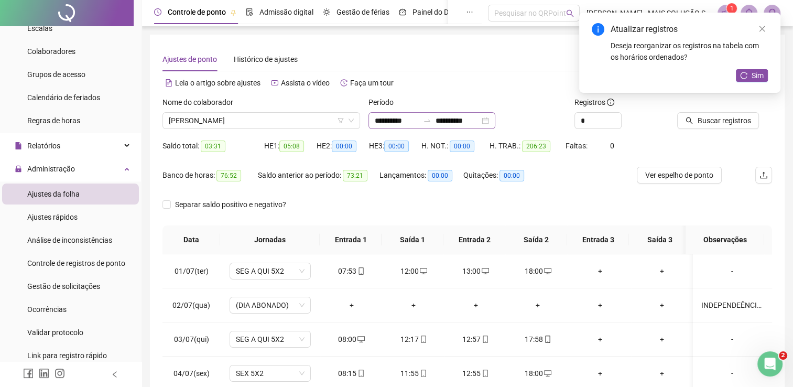
click at [369, 119] on div "**********" at bounding box center [431, 120] width 127 height 17
type input "**********"
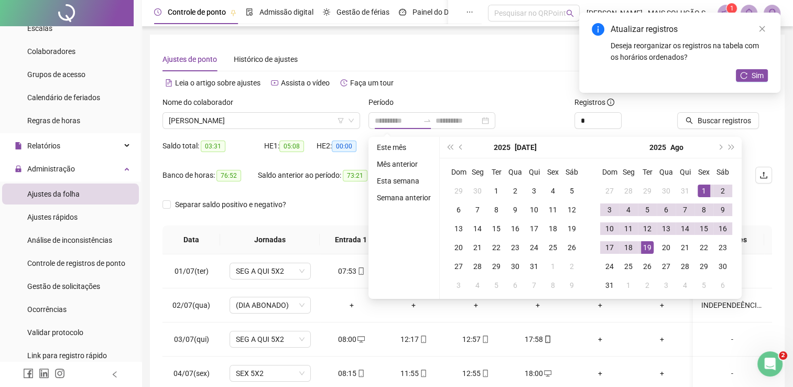
click at [407, 146] on li "Este mês" at bounding box center [404, 147] width 62 height 13
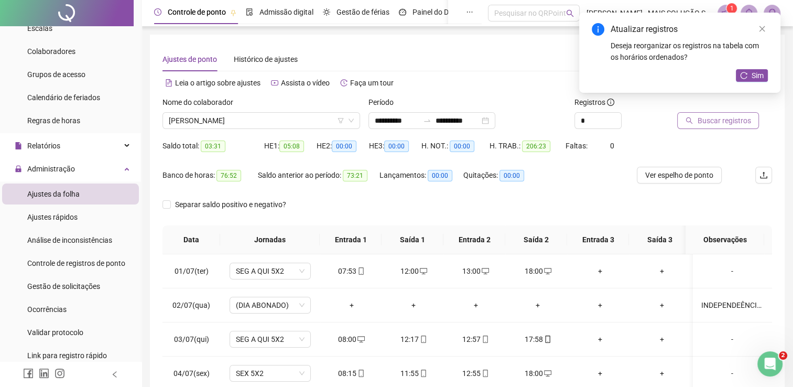
click at [742, 121] on span "Buscar registros" at bounding box center [723, 121] width 53 height 12
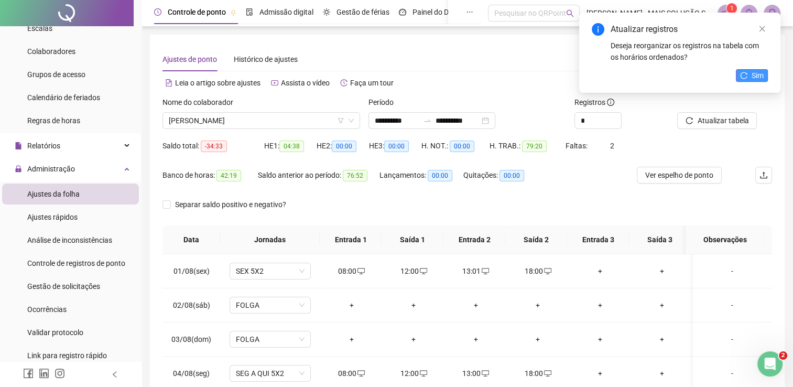
click at [759, 77] on span "Sim" at bounding box center [758, 76] width 12 height 12
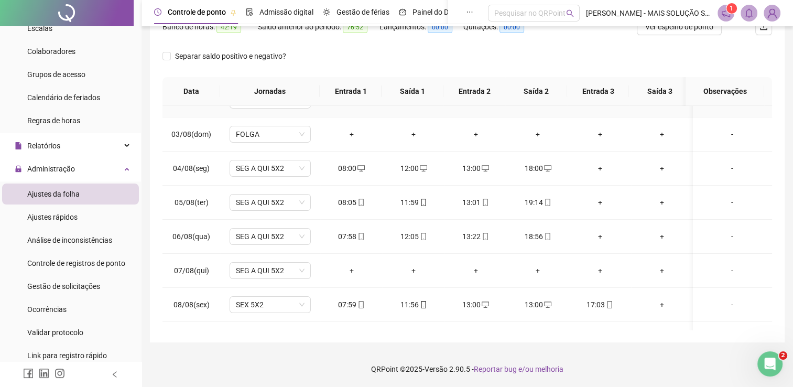
scroll to position [157, 0]
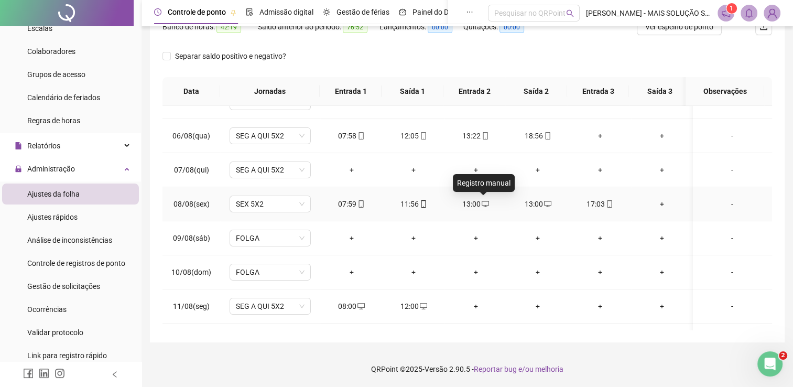
click at [482, 205] on icon "desktop" at bounding box center [485, 203] width 7 height 7
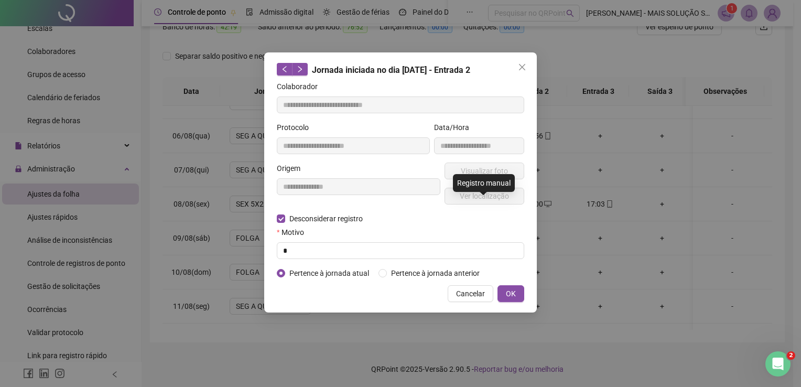
type input "**********"
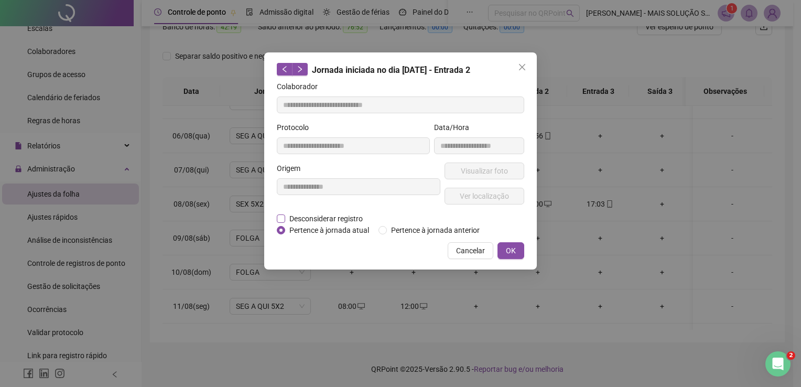
click at [324, 222] on span "Desconsiderar registro" at bounding box center [326, 219] width 82 height 12
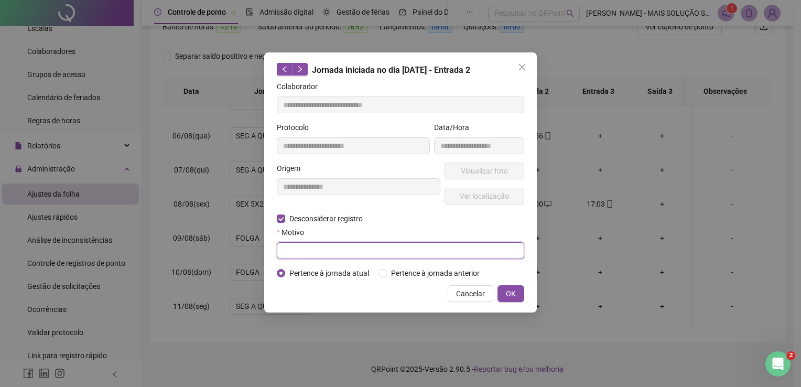
click at [318, 250] on input "text" at bounding box center [400, 250] width 247 height 17
type input "*"
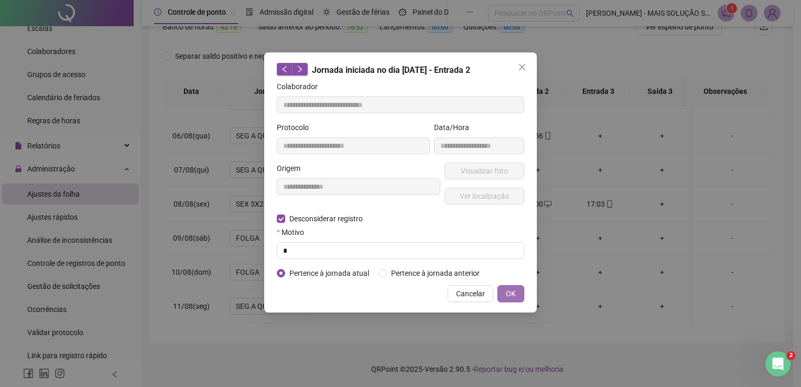
click at [516, 296] on span "OK" at bounding box center [511, 294] width 10 height 12
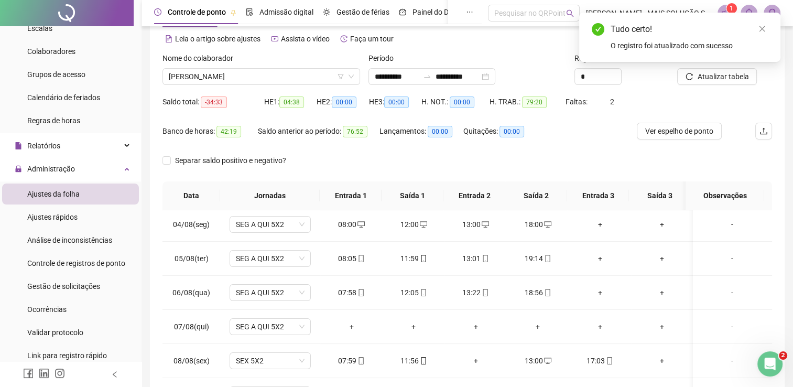
scroll to position [44, 0]
click at [709, 81] on span "Atualizar tabela" at bounding box center [722, 77] width 51 height 12
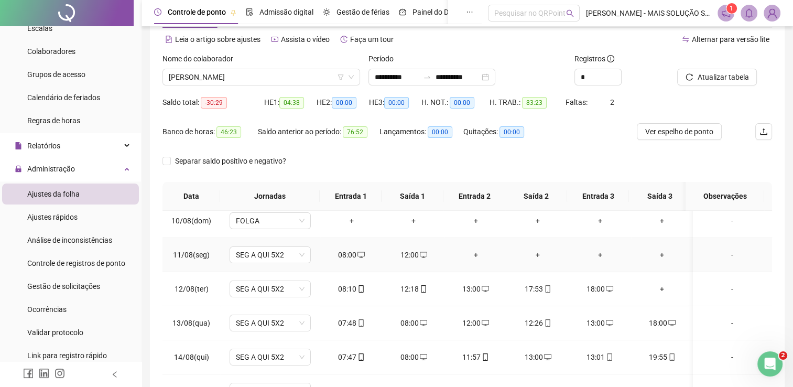
scroll to position [367, 0]
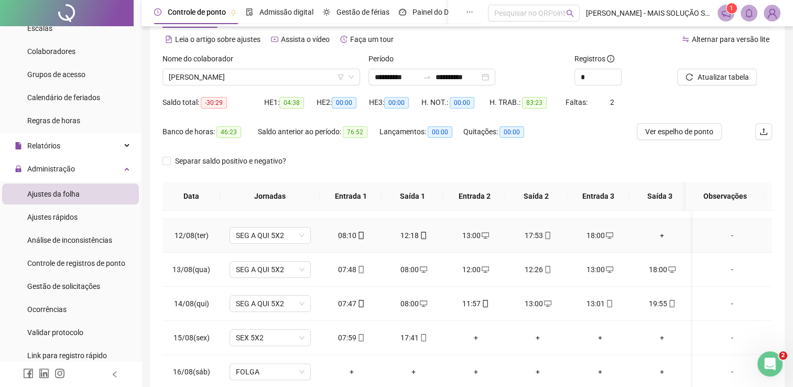
click at [611, 234] on icon "desktop" at bounding box center [609, 235] width 7 height 6
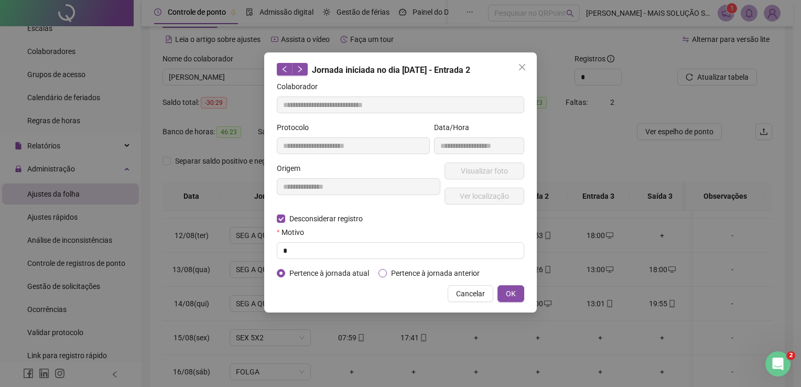
type input "**********"
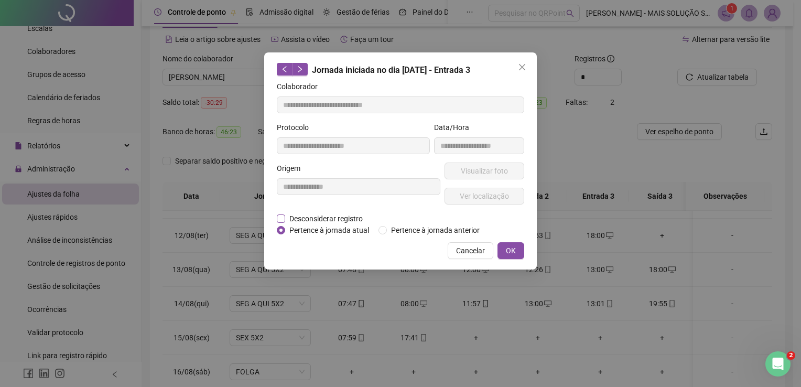
click at [325, 221] on span "Desconsiderar registro" at bounding box center [326, 219] width 82 height 12
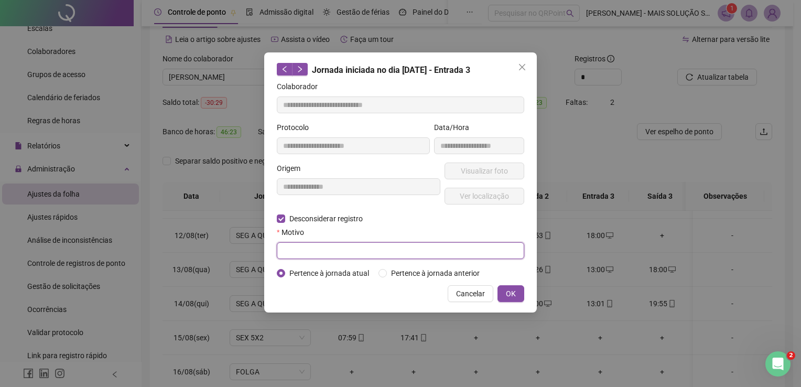
click at [320, 256] on input "text" at bounding box center [400, 250] width 247 height 17
type input "*"
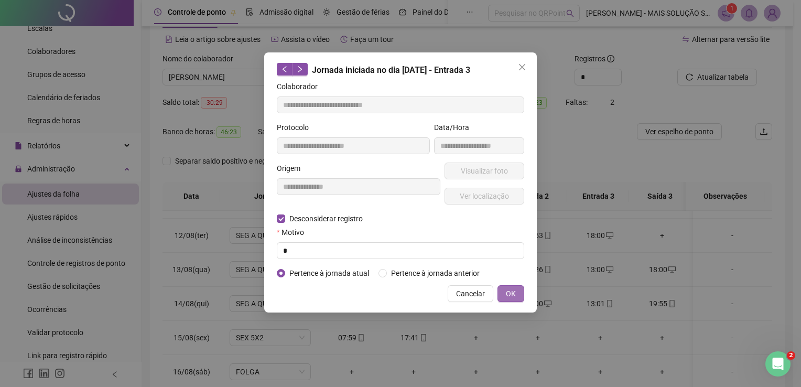
click at [518, 295] on button "OK" at bounding box center [510, 293] width 27 height 17
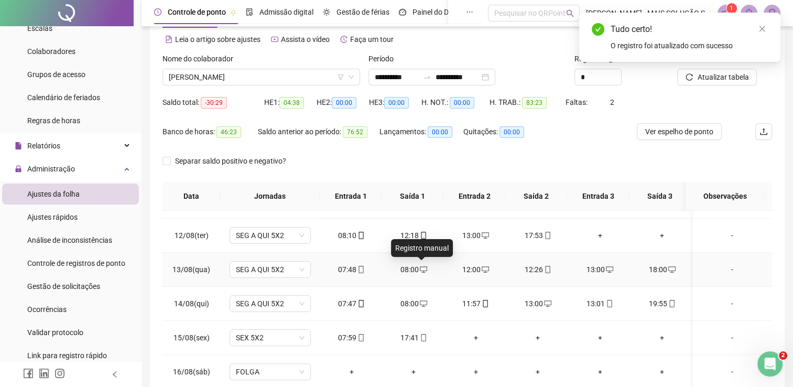
click at [421, 266] on icon "desktop" at bounding box center [423, 269] width 7 height 6
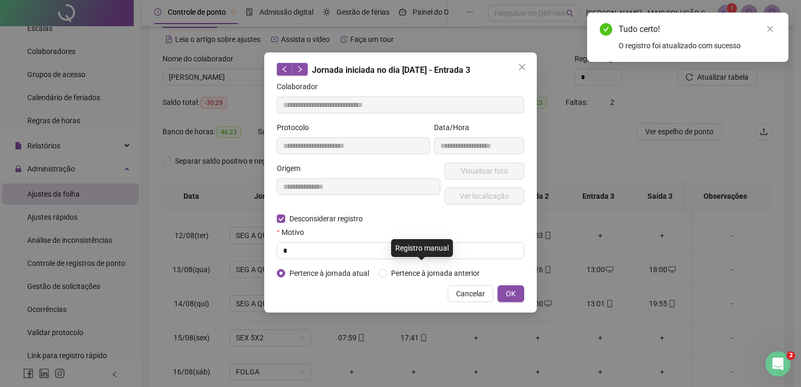
type input "**********"
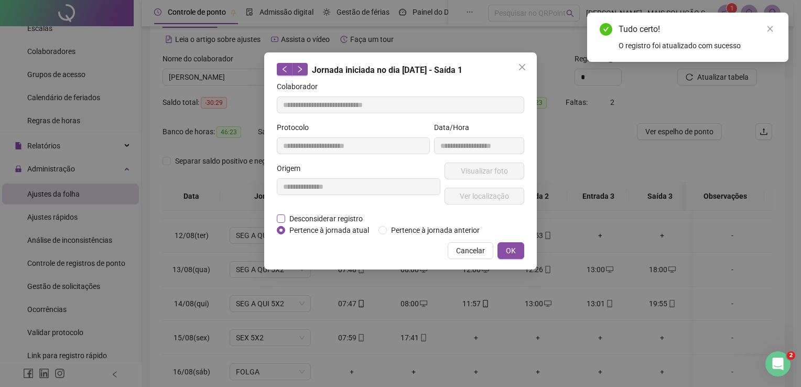
click at [303, 219] on span "Desconsiderar registro" at bounding box center [326, 219] width 82 height 12
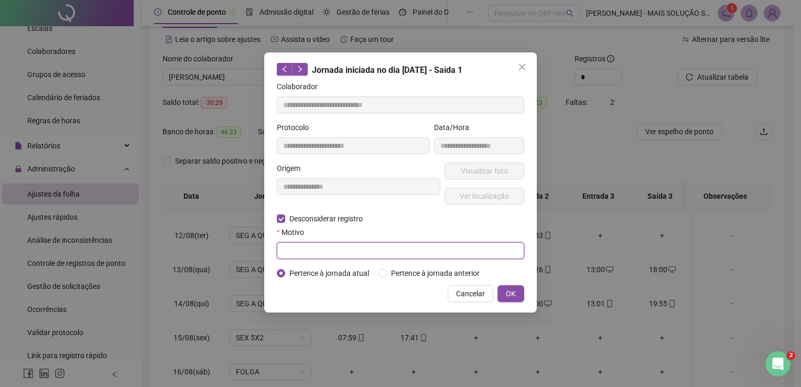
click at [293, 254] on input "text" at bounding box center [400, 250] width 247 height 17
type input "*"
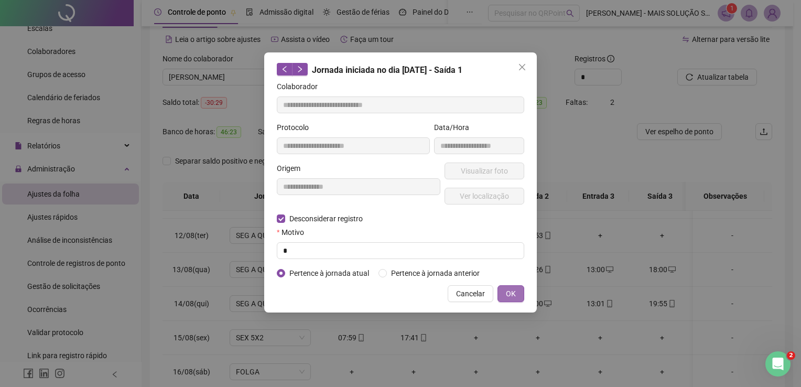
click at [508, 289] on span "OK" at bounding box center [511, 294] width 10 height 12
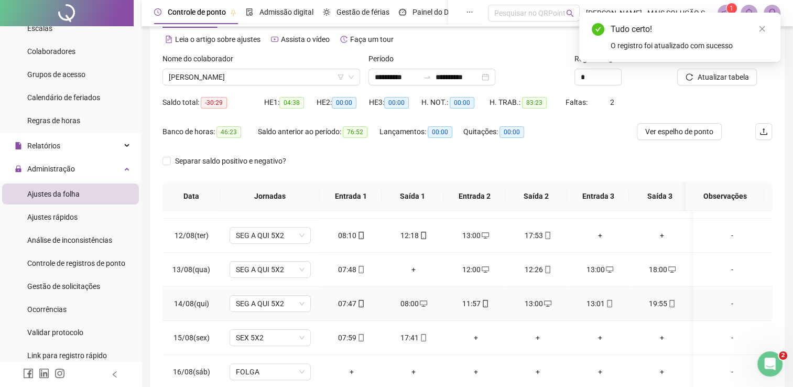
click at [426, 301] on div "08:00" at bounding box center [414, 304] width 46 height 12
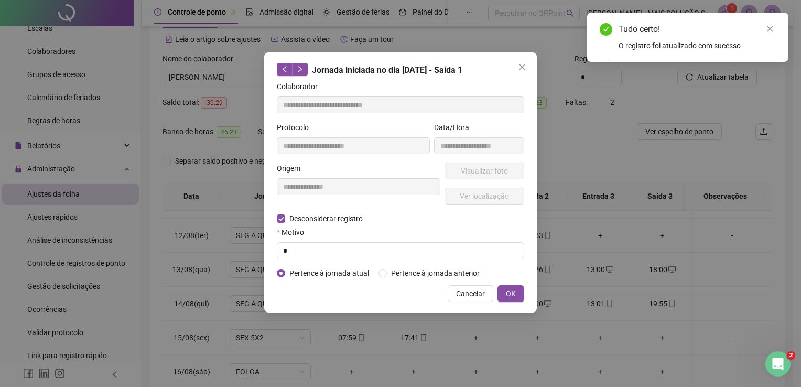
type input "**********"
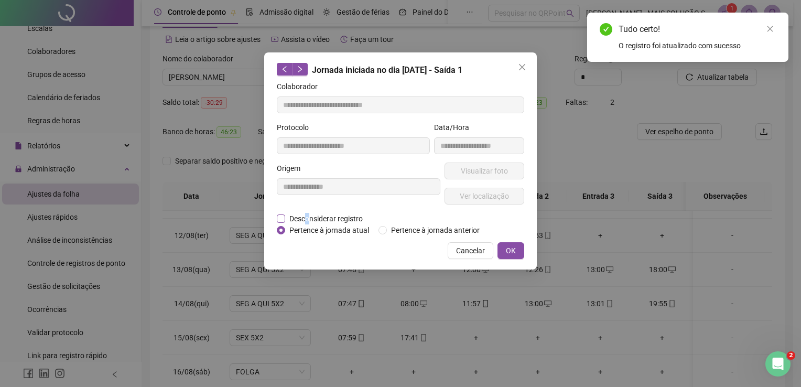
click at [308, 217] on span "Desconsiderar registro" at bounding box center [326, 219] width 82 height 12
drag, startPoint x: 308, startPoint y: 217, endPoint x: 286, endPoint y: 216, distance: 22.6
click at [285, 216] on span "Desconsiderar registro" at bounding box center [326, 219] width 82 height 12
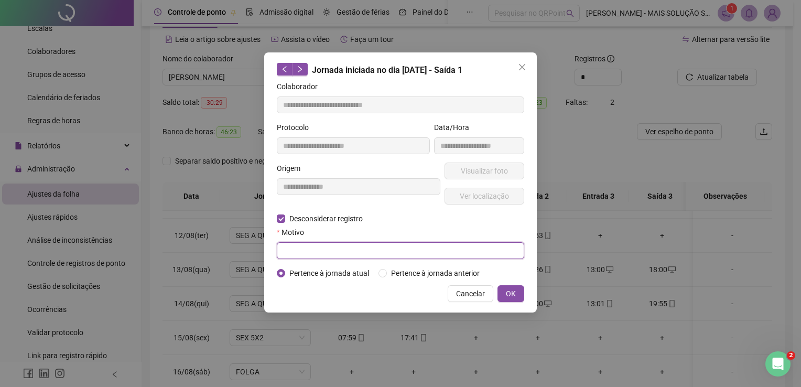
click at [309, 255] on input "text" at bounding box center [400, 250] width 247 height 17
type input "*"
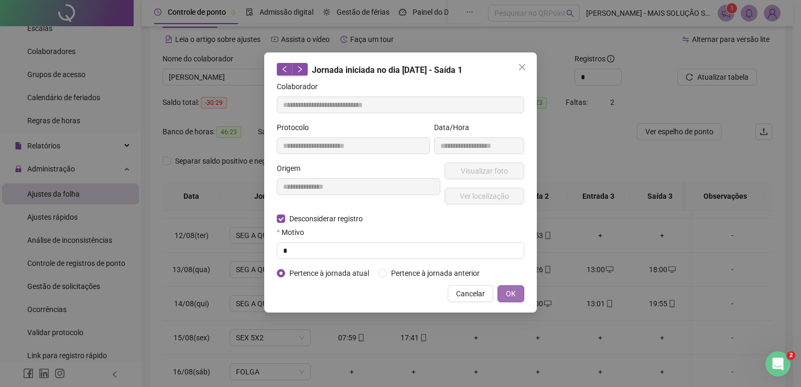
click at [506, 291] on span "OK" at bounding box center [511, 294] width 10 height 12
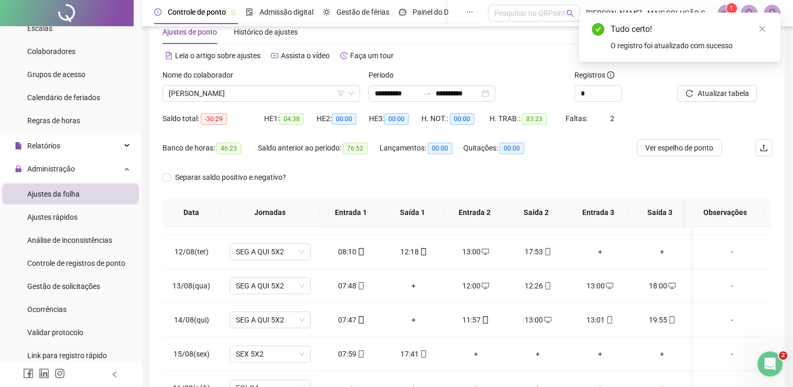
scroll to position [0, 0]
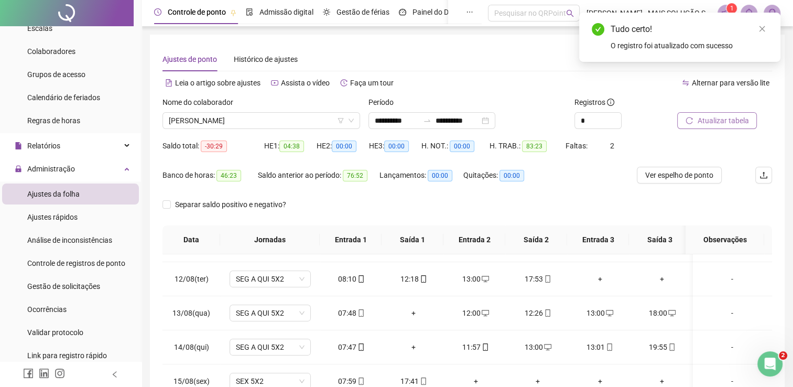
click at [700, 126] on span "Atualizar tabela" at bounding box center [722, 121] width 51 height 12
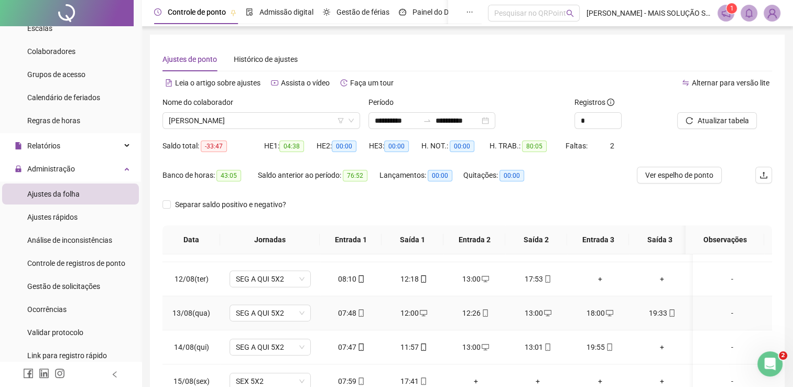
click at [606, 314] on icon "desktop" at bounding box center [609, 312] width 7 height 7
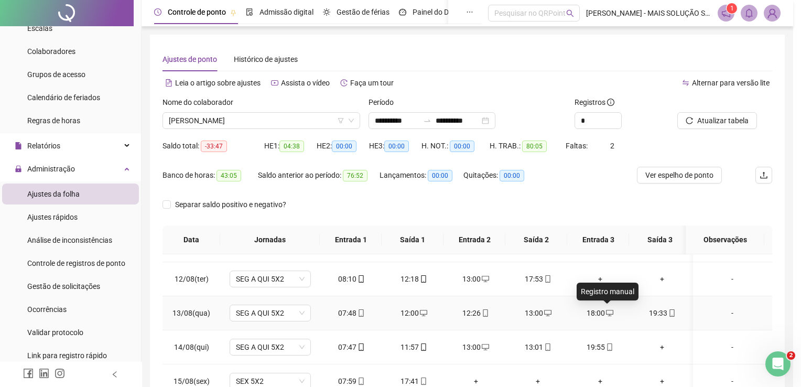
type input "**********"
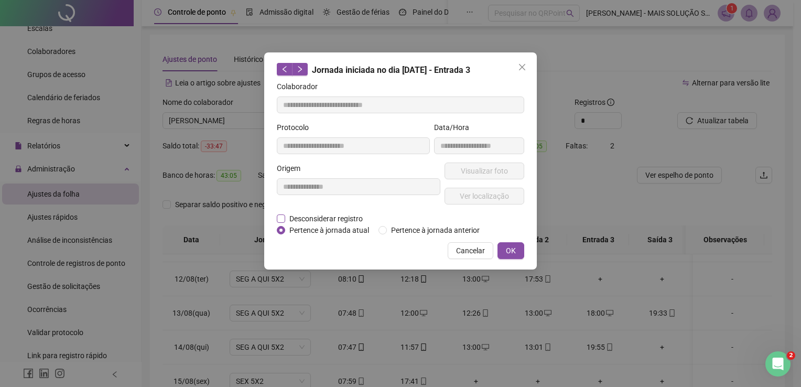
click at [327, 220] on span "Desconsiderar registro" at bounding box center [326, 219] width 82 height 12
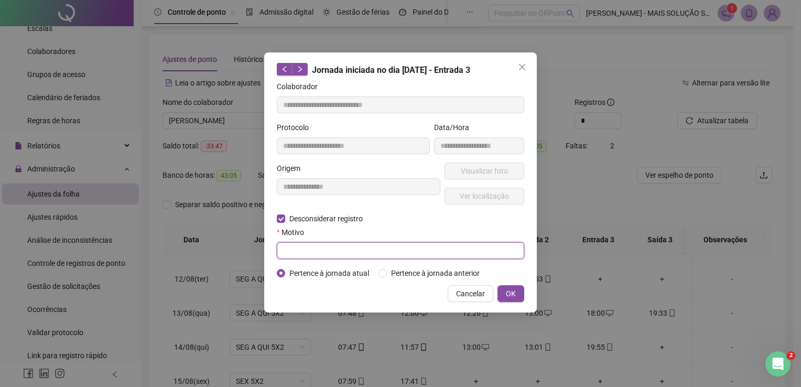
click at [330, 253] on input "text" at bounding box center [400, 250] width 247 height 17
type input "*"
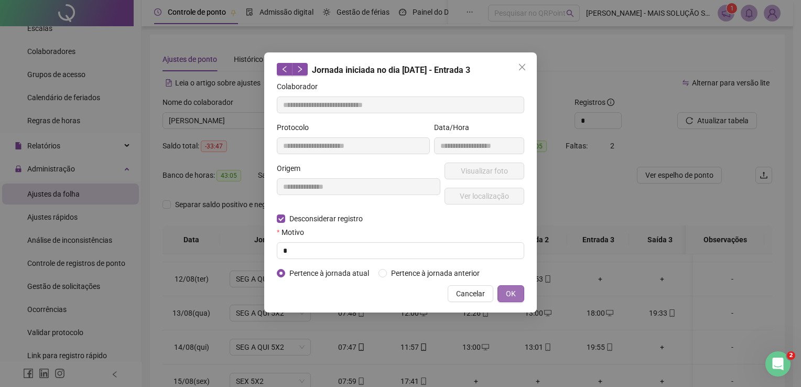
click at [502, 293] on button "OK" at bounding box center [510, 293] width 27 height 17
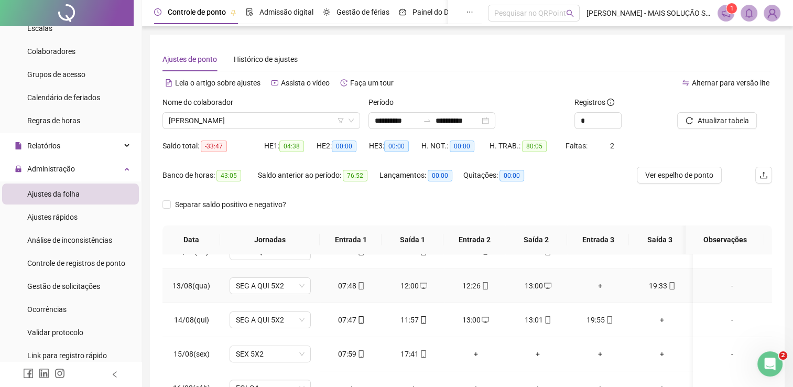
scroll to position [419, 0]
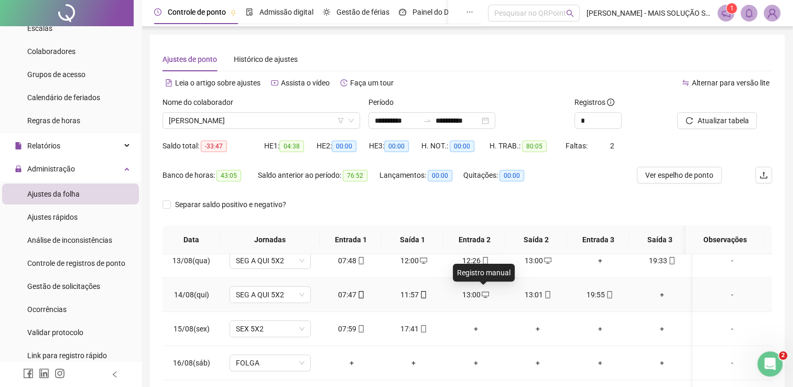
click at [485, 295] on icon "desktop" at bounding box center [485, 294] width 7 height 7
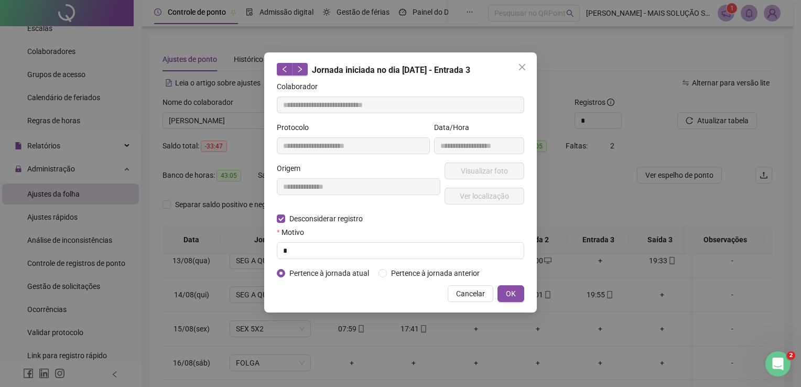
type input "**********"
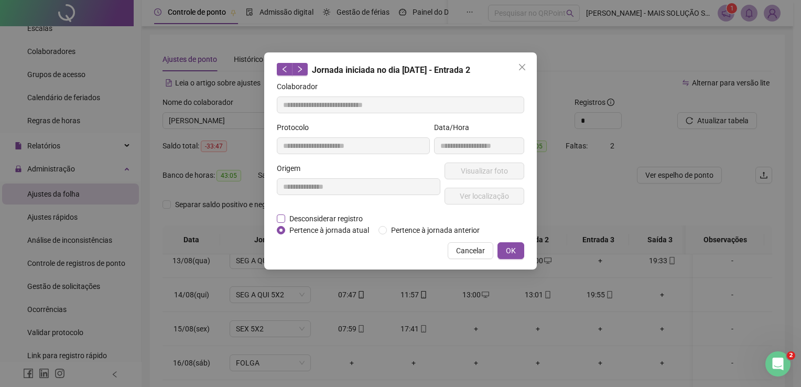
click at [327, 219] on span "Desconsiderar registro" at bounding box center [326, 219] width 82 height 12
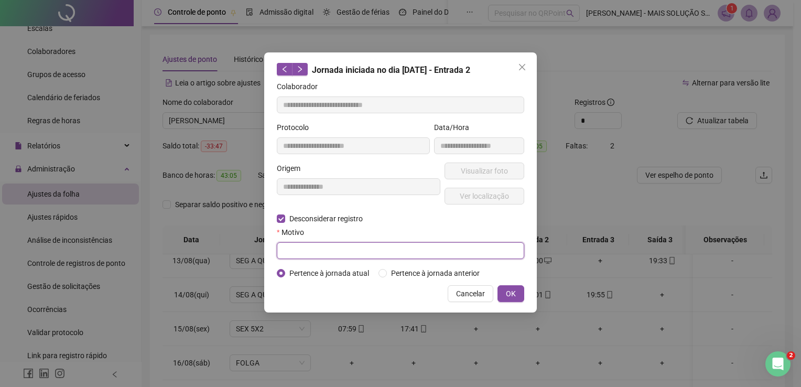
click at [327, 249] on input "text" at bounding box center [400, 250] width 247 height 17
type input "*"
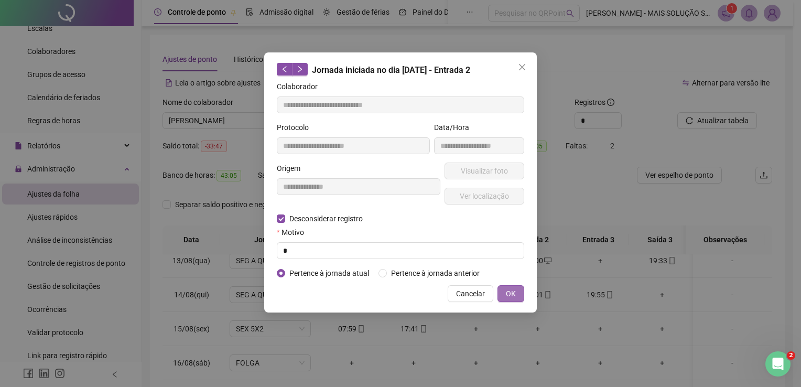
click at [499, 288] on button "OK" at bounding box center [510, 293] width 27 height 17
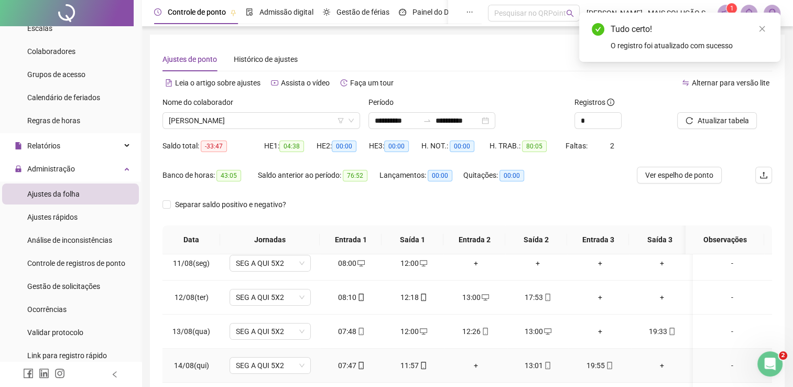
scroll to position [367, 0]
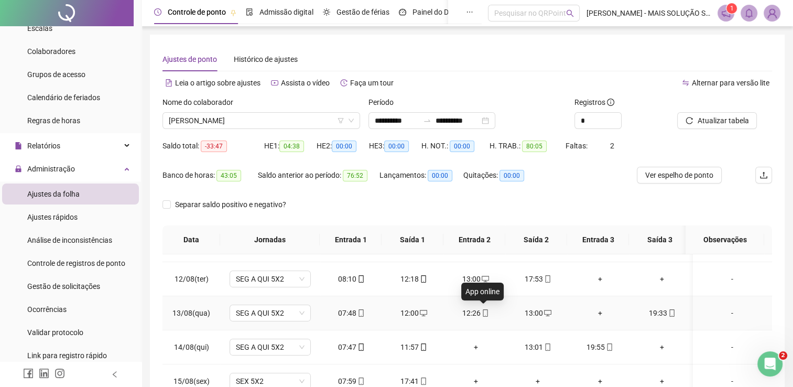
click at [482, 309] on icon "mobile" at bounding box center [485, 312] width 7 height 7
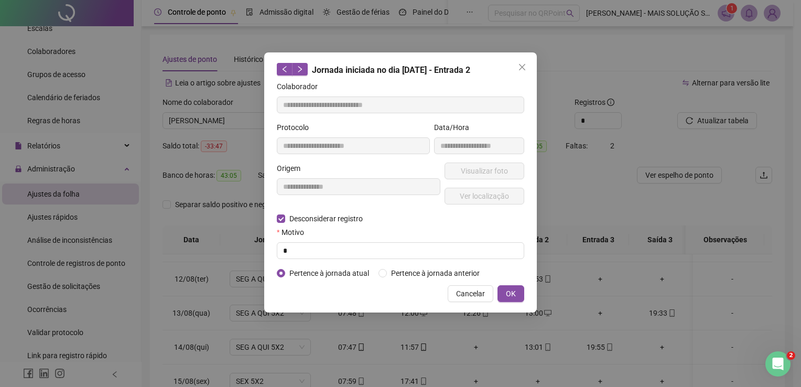
type input "**********"
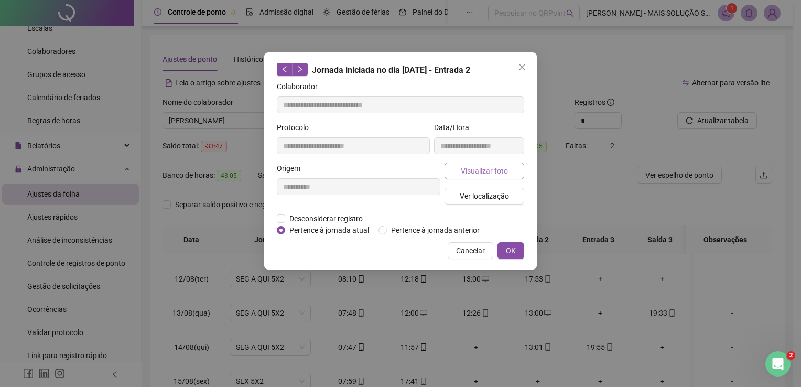
click at [474, 173] on span "Visualizar foto" at bounding box center [484, 171] width 47 height 12
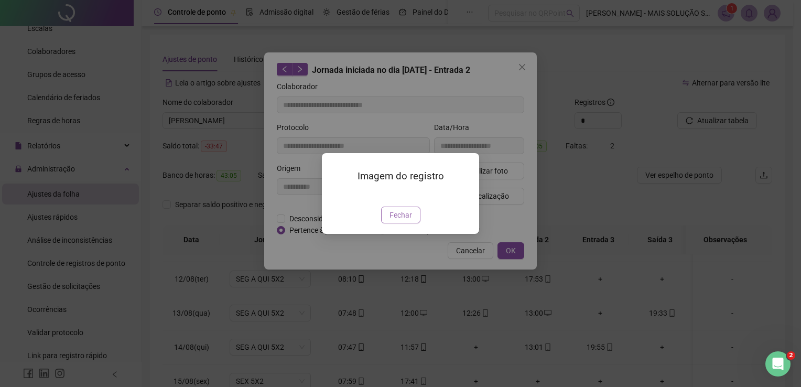
click at [410, 221] on span "Fechar" at bounding box center [400, 215] width 23 height 12
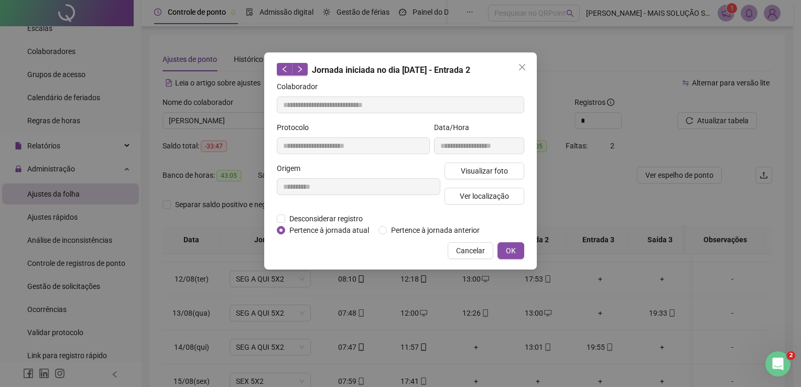
click at [459, 260] on div "**********" at bounding box center [400, 160] width 273 height 217
click at [470, 250] on span "Cancelar" at bounding box center [470, 251] width 29 height 12
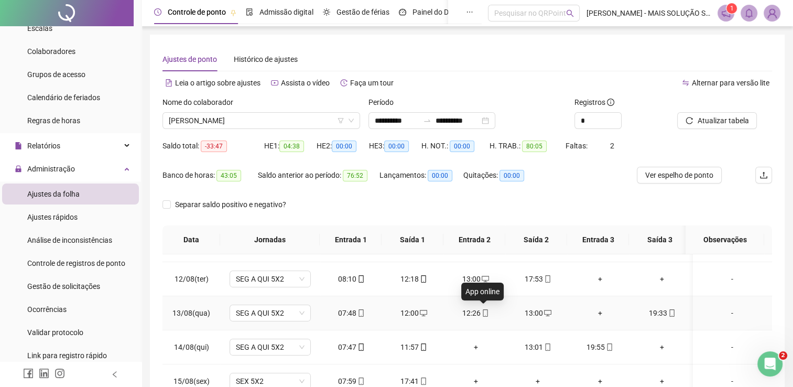
click at [484, 312] on icon "mobile" at bounding box center [485, 312] width 7 height 7
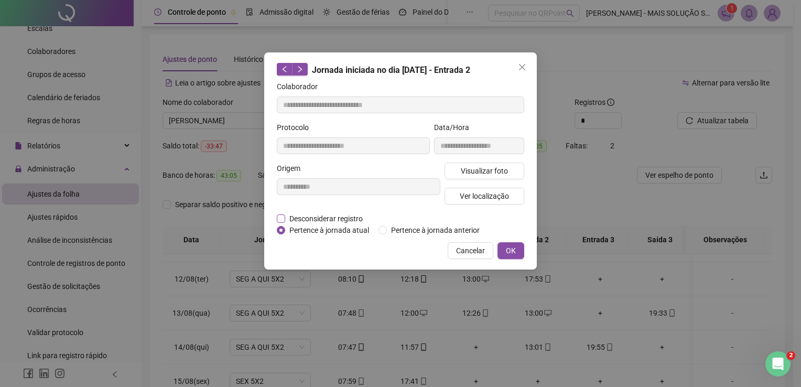
click at [349, 219] on span "Desconsiderar registro" at bounding box center [326, 219] width 82 height 12
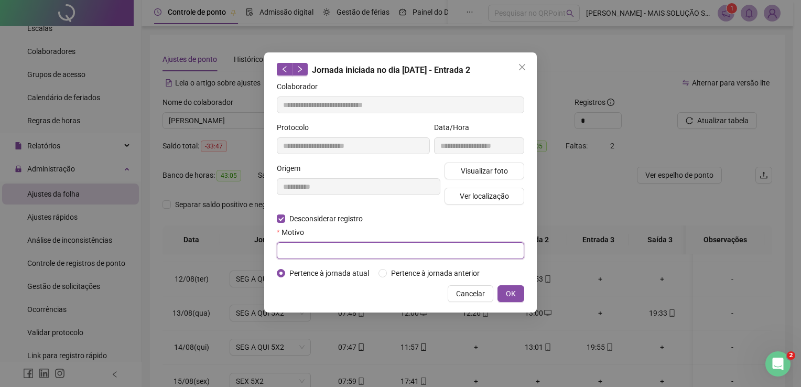
click at [346, 242] on input "text" at bounding box center [400, 250] width 247 height 17
type input "*"
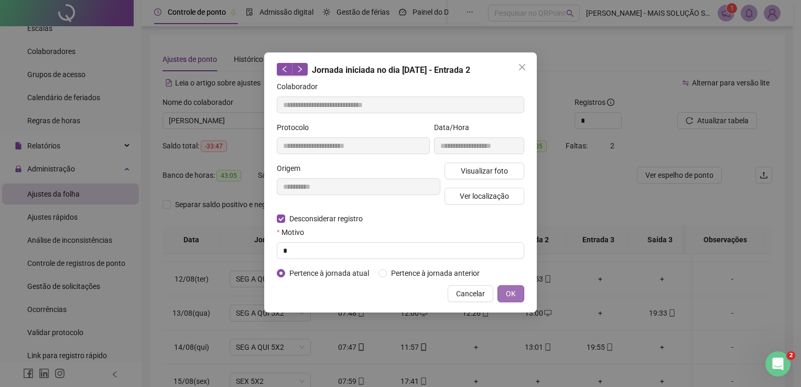
click at [501, 292] on button "OK" at bounding box center [510, 293] width 27 height 17
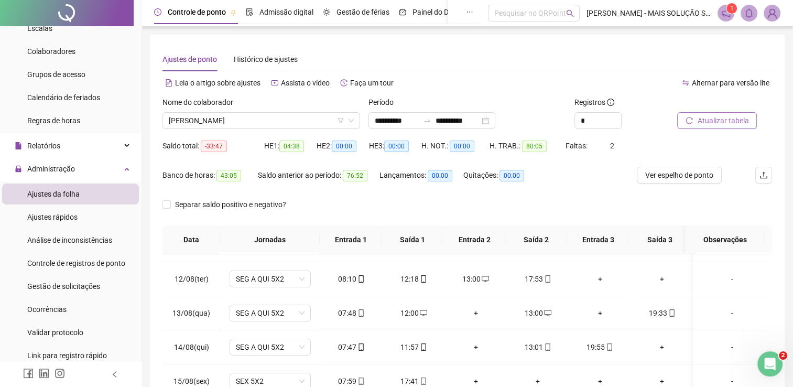
click at [732, 117] on span "Atualizar tabela" at bounding box center [722, 121] width 51 height 12
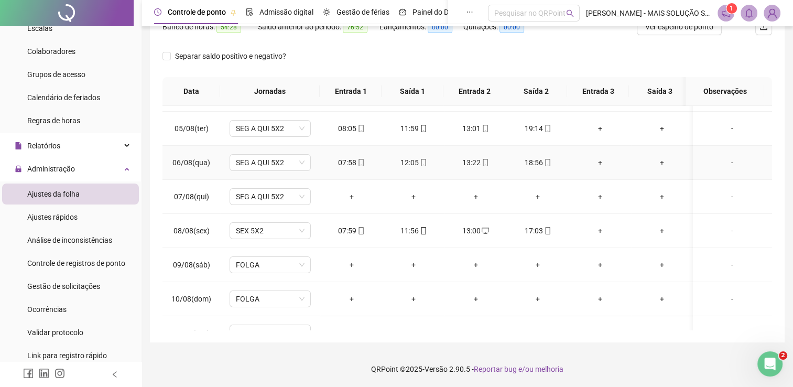
scroll to position [210, 0]
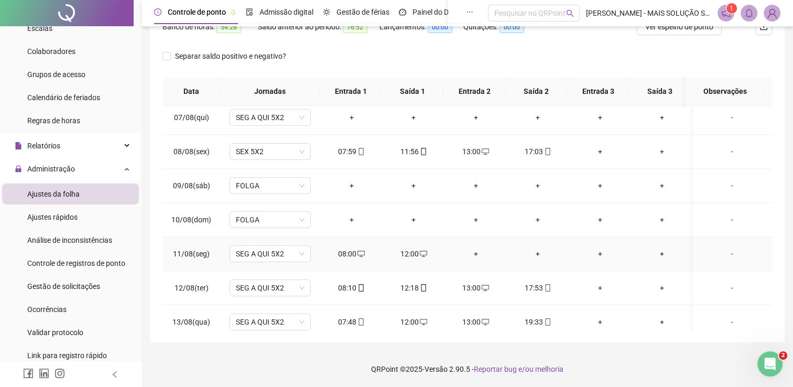
click at [475, 254] on div "+" at bounding box center [476, 254] width 46 height 12
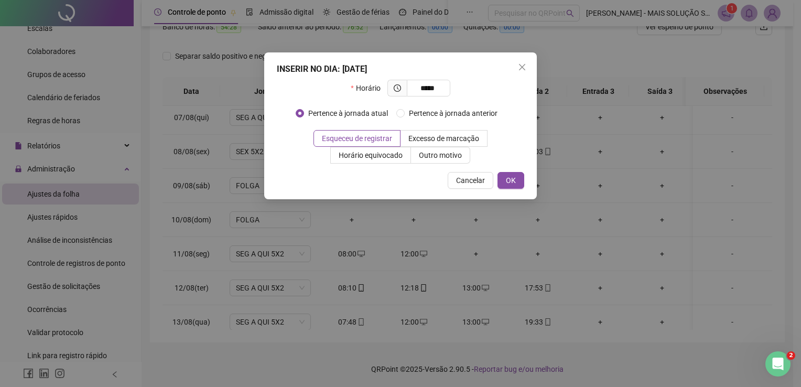
type input "*****"
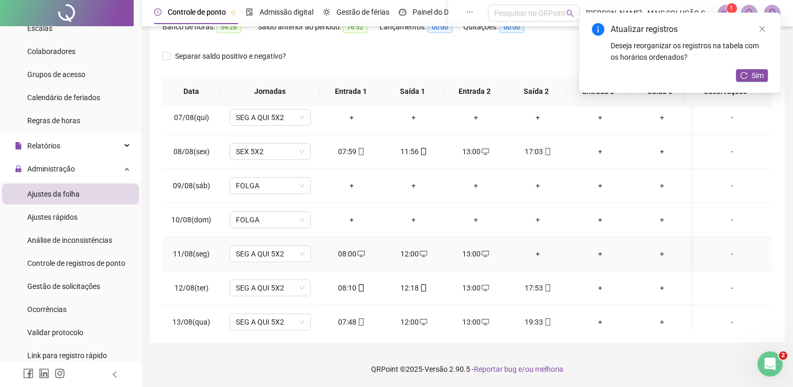
click at [539, 251] on div "+" at bounding box center [538, 254] width 46 height 12
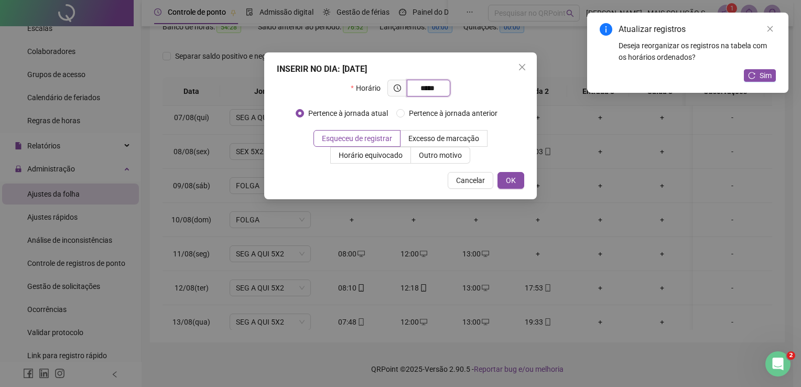
type input "*****"
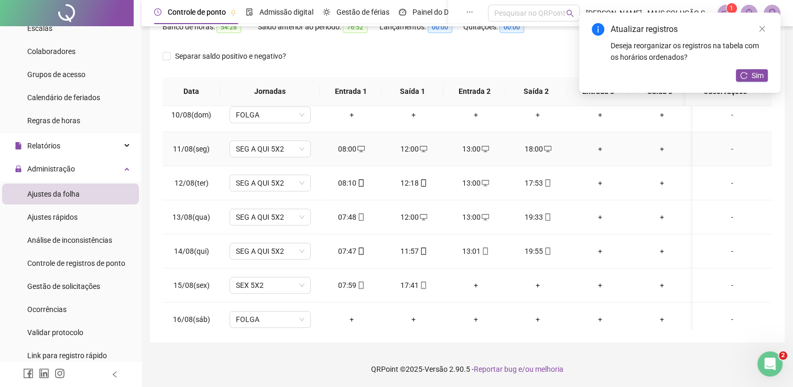
scroll to position [367, 0]
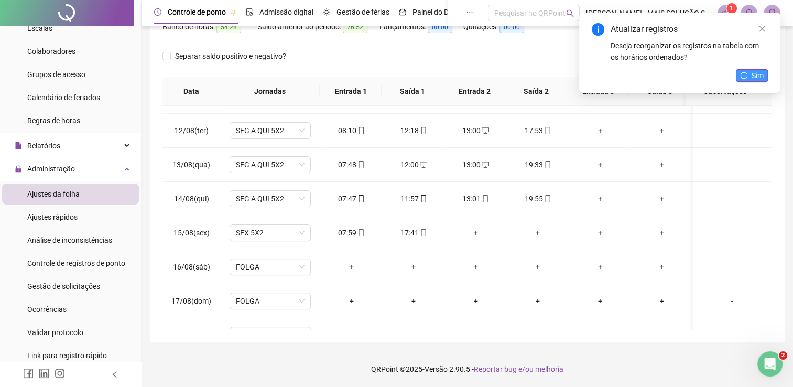
click at [744, 76] on icon "reload" at bounding box center [743, 75] width 7 height 7
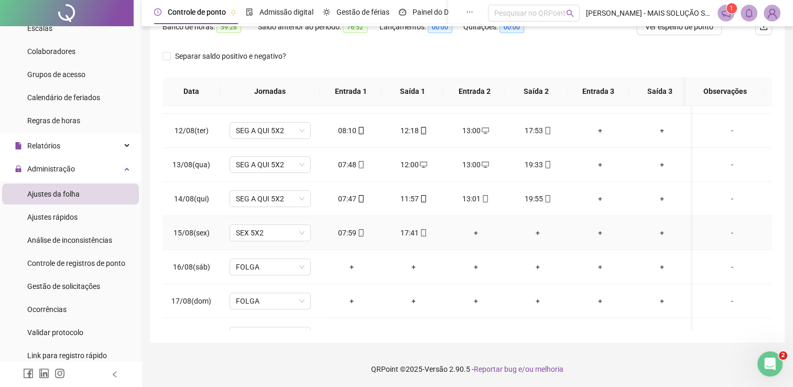
click at [479, 229] on div "+" at bounding box center [476, 233] width 46 height 12
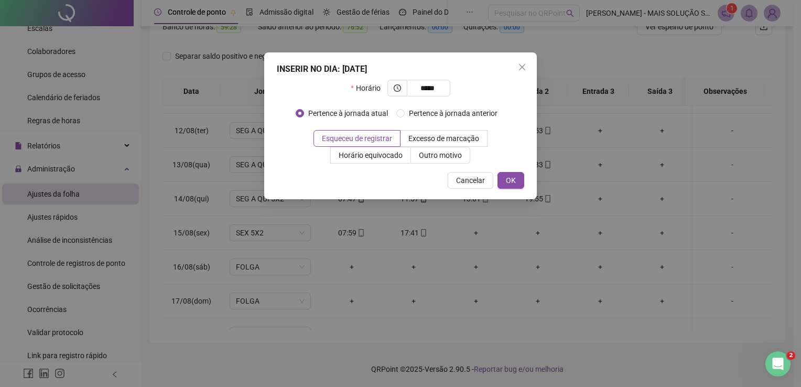
type input "*****"
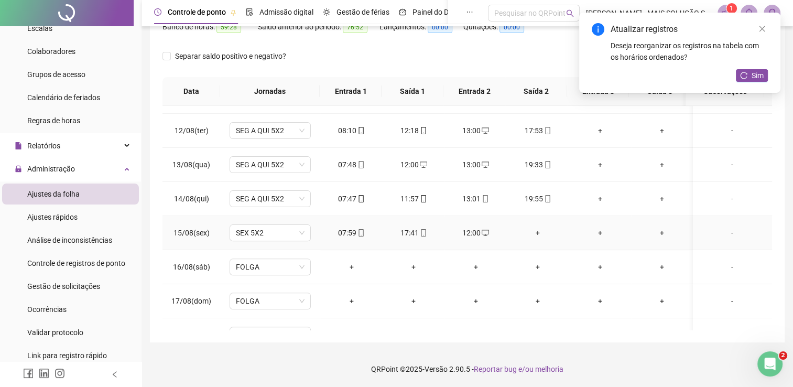
click at [538, 231] on div "+" at bounding box center [538, 233] width 46 height 12
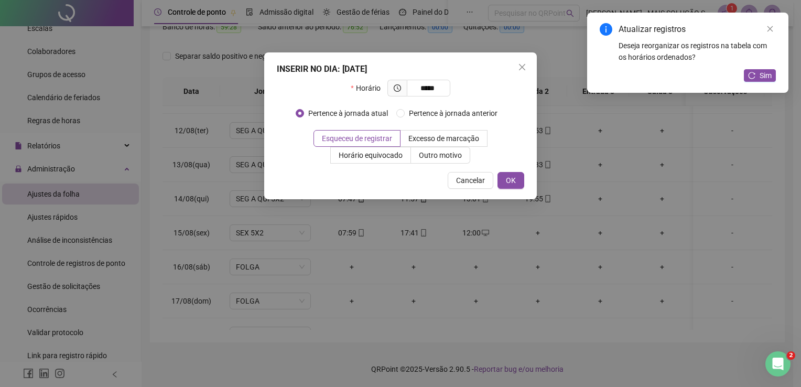
type input "*****"
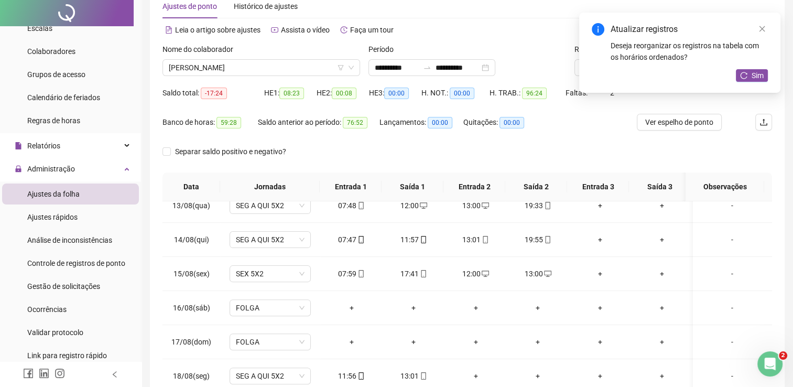
scroll to position [0, 0]
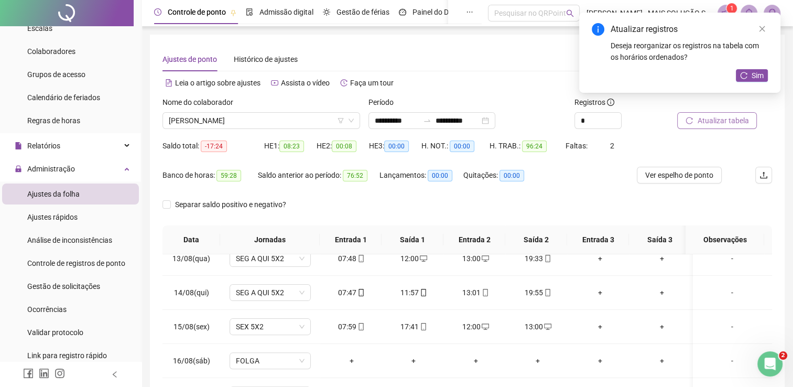
click at [705, 118] on span "Atualizar tabela" at bounding box center [722, 121] width 51 height 12
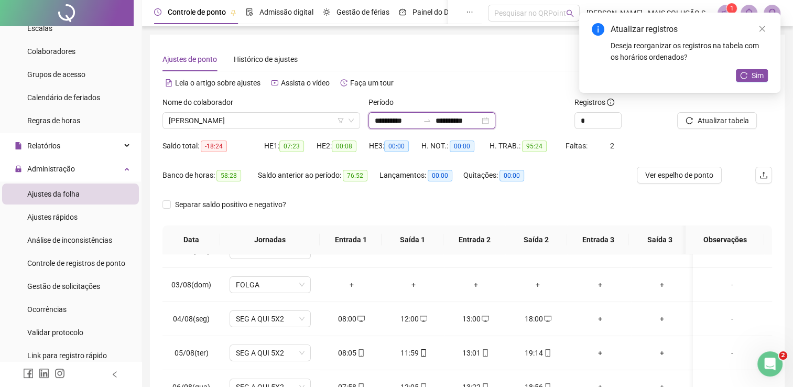
click at [403, 115] on input "**********" at bounding box center [397, 121] width 44 height 12
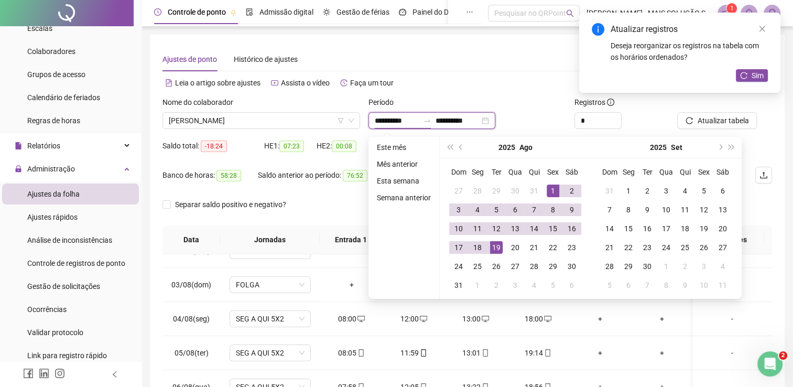
type input "**********"
click at [551, 187] on div "1" at bounding box center [553, 190] width 13 height 13
click at [550, 232] on div "15" at bounding box center [553, 228] width 13 height 13
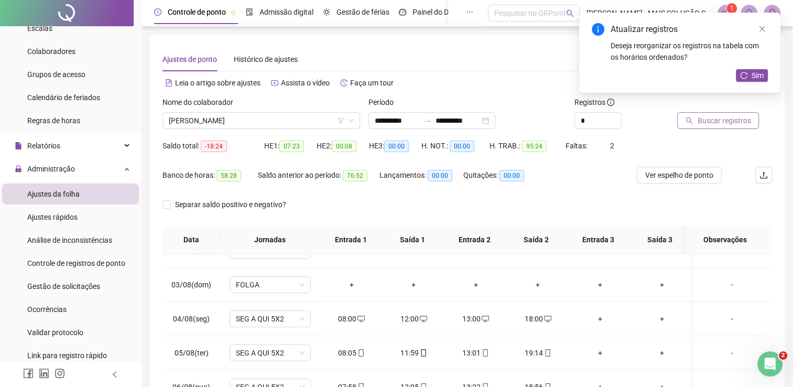
click at [694, 126] on button "Buscar registros" at bounding box center [718, 120] width 82 height 17
click at [394, 115] on input "**********" at bounding box center [397, 121] width 44 height 12
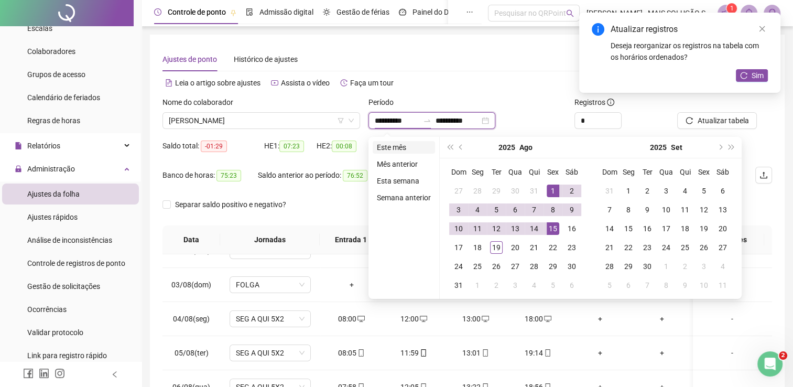
type input "**********"
click at [405, 142] on li "Este mês" at bounding box center [404, 147] width 62 height 13
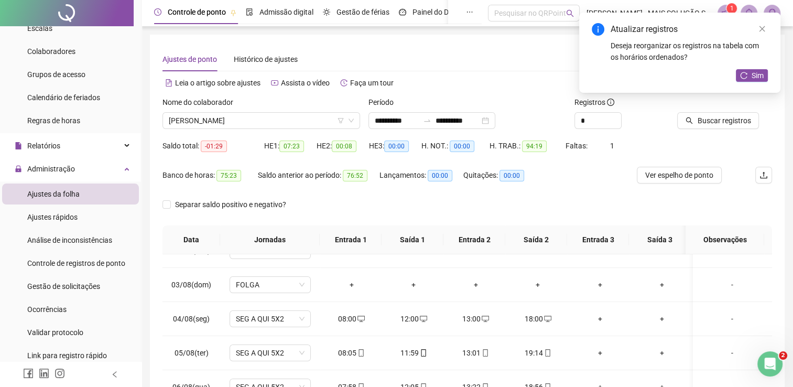
click at [706, 112] on div at bounding box center [711, 104] width 69 height 16
click at [708, 116] on span "Buscar registros" at bounding box center [723, 121] width 53 height 12
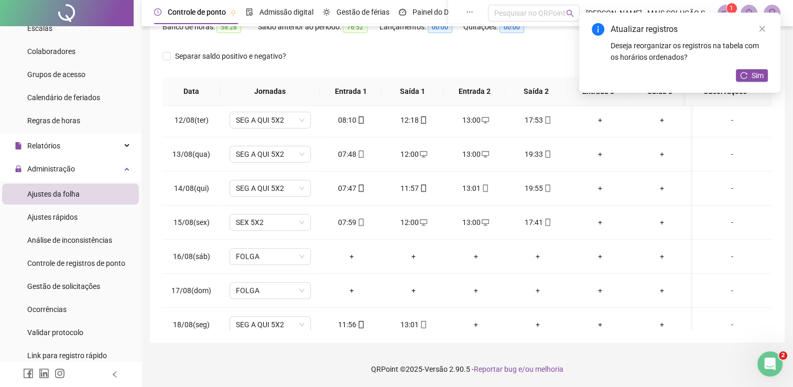
scroll to position [421, 0]
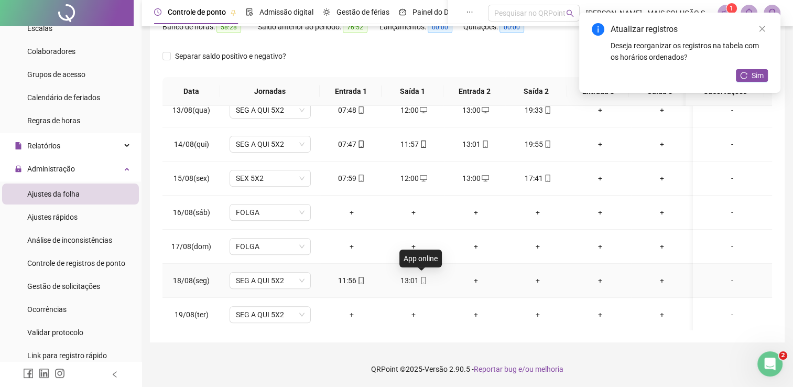
click at [421, 278] on icon "mobile" at bounding box center [423, 280] width 7 height 7
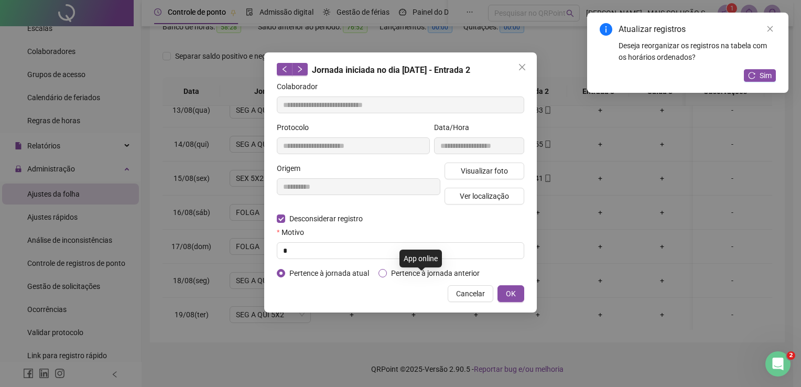
type input "**********"
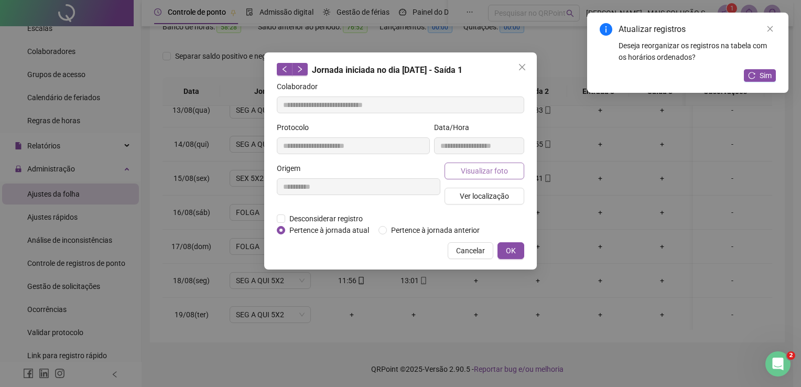
click at [478, 166] on span "Visualizar foto" at bounding box center [484, 171] width 47 height 12
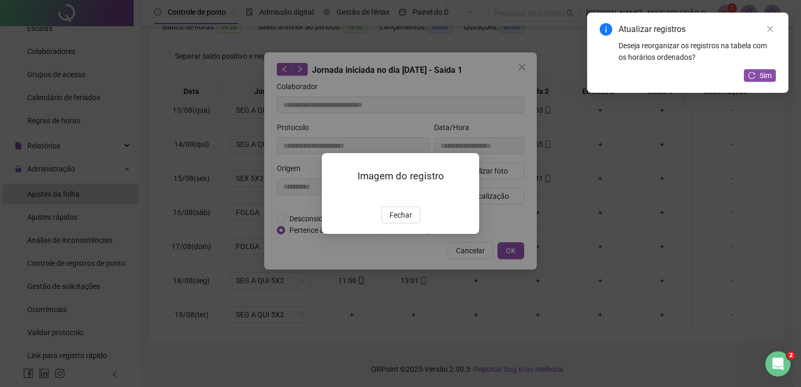
click at [334, 195] on img at bounding box center [334, 195] width 0 height 0
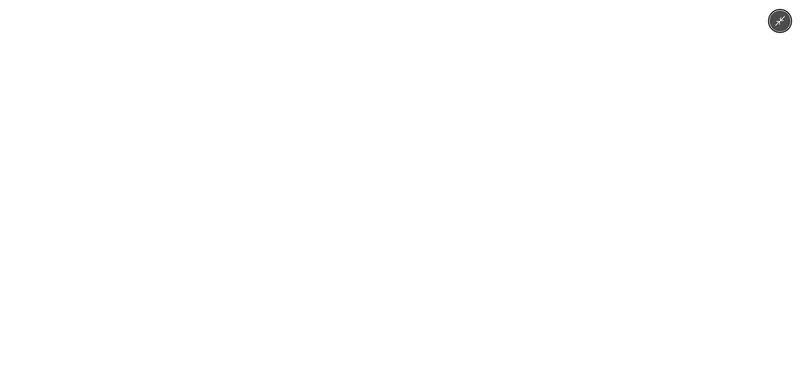
click at [464, 149] on img at bounding box center [400, 193] width 290 height 387
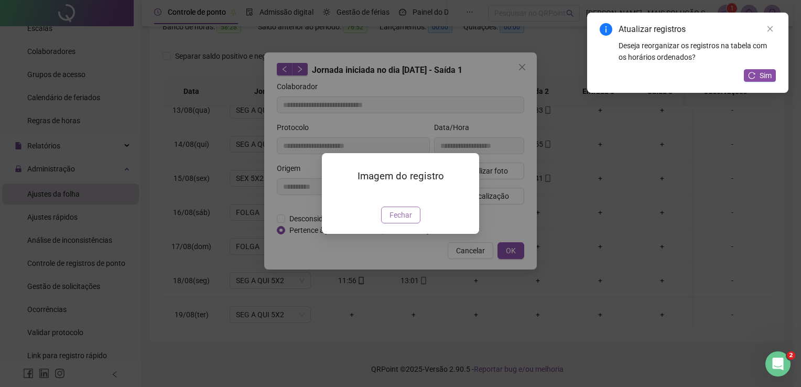
click at [394, 221] on span "Fechar" at bounding box center [400, 215] width 23 height 12
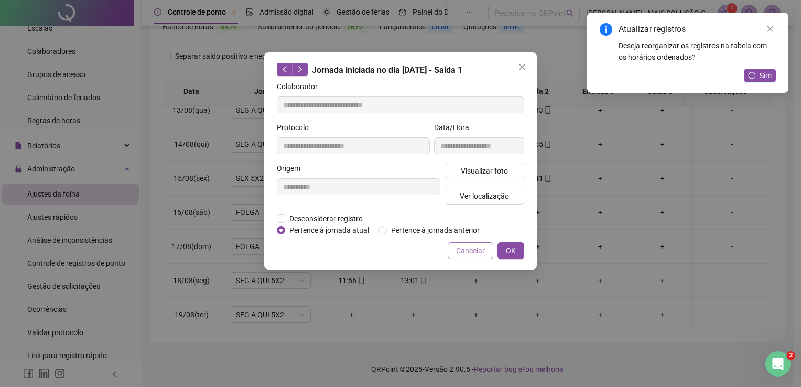
click at [463, 248] on span "Cancelar" at bounding box center [470, 251] width 29 height 12
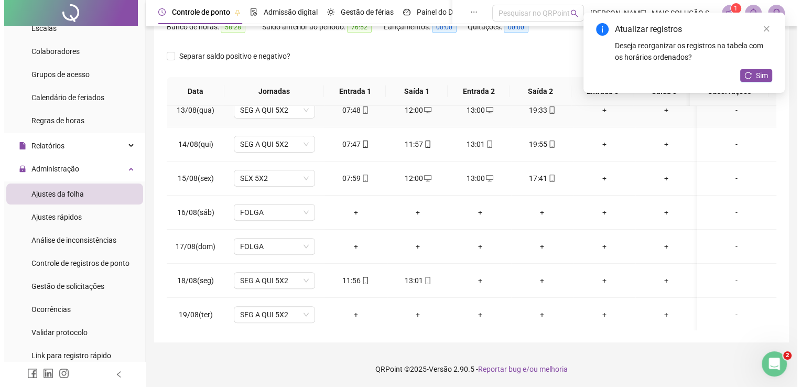
scroll to position [0, 0]
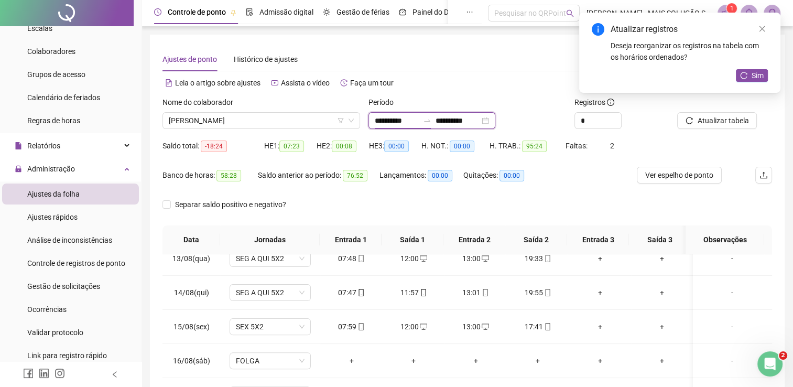
click at [403, 115] on input "**********" at bounding box center [397, 121] width 44 height 12
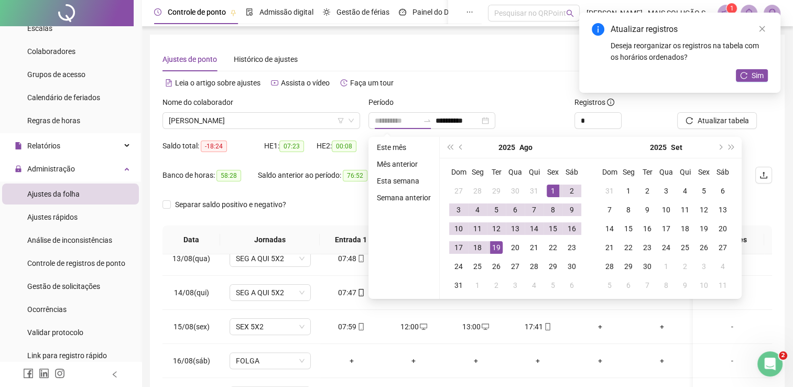
click at [550, 188] on div "1" at bounding box center [553, 190] width 13 height 13
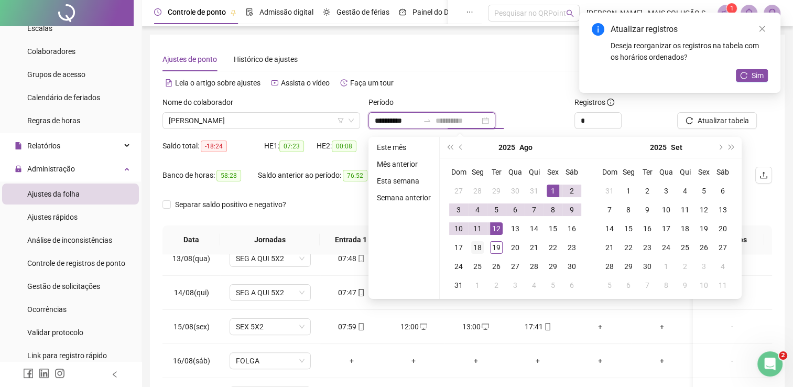
type input "**********"
drag, startPoint x: 477, startPoint y: 248, endPoint x: 491, endPoint y: 241, distance: 14.8
click at [477, 248] on div "18" at bounding box center [477, 247] width 13 height 13
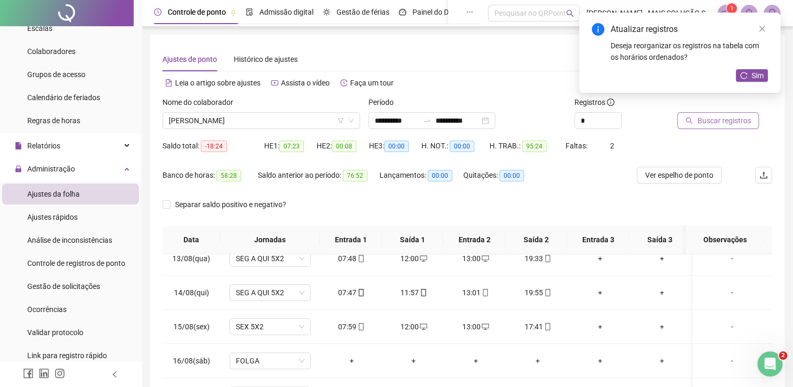
click at [682, 118] on button "Buscar registros" at bounding box center [718, 120] width 82 height 17
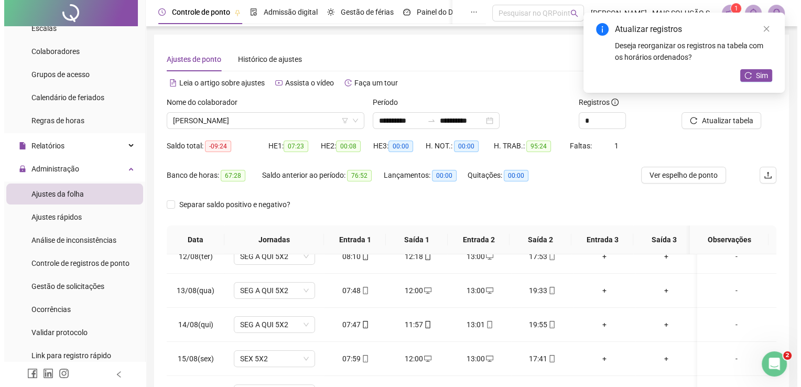
scroll to position [387, 0]
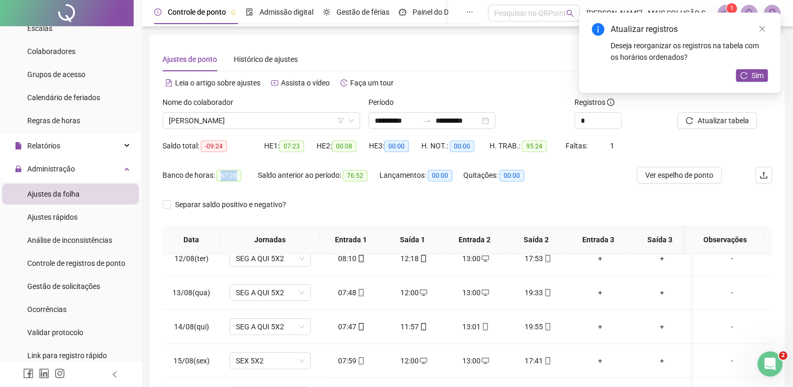
drag, startPoint x: 218, startPoint y: 176, endPoint x: 237, endPoint y: 176, distance: 19.4
click at [237, 176] on span "67:28" at bounding box center [228, 176] width 25 height 12
copy span "67:28"
click at [748, 72] on button "Sim" at bounding box center [752, 75] width 32 height 13
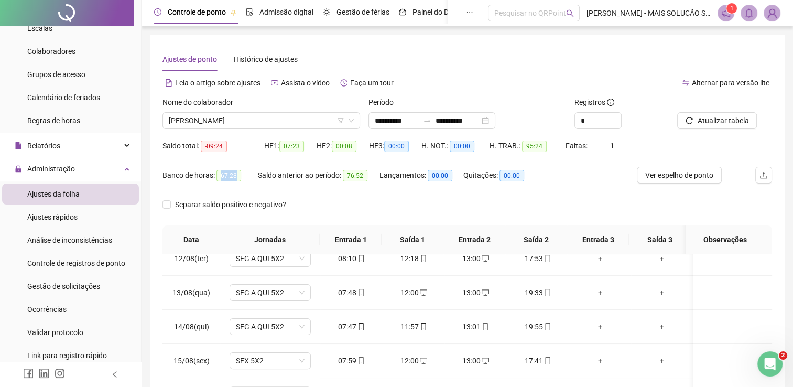
scroll to position [148, 0]
